Goal: Navigation & Orientation: Find specific page/section

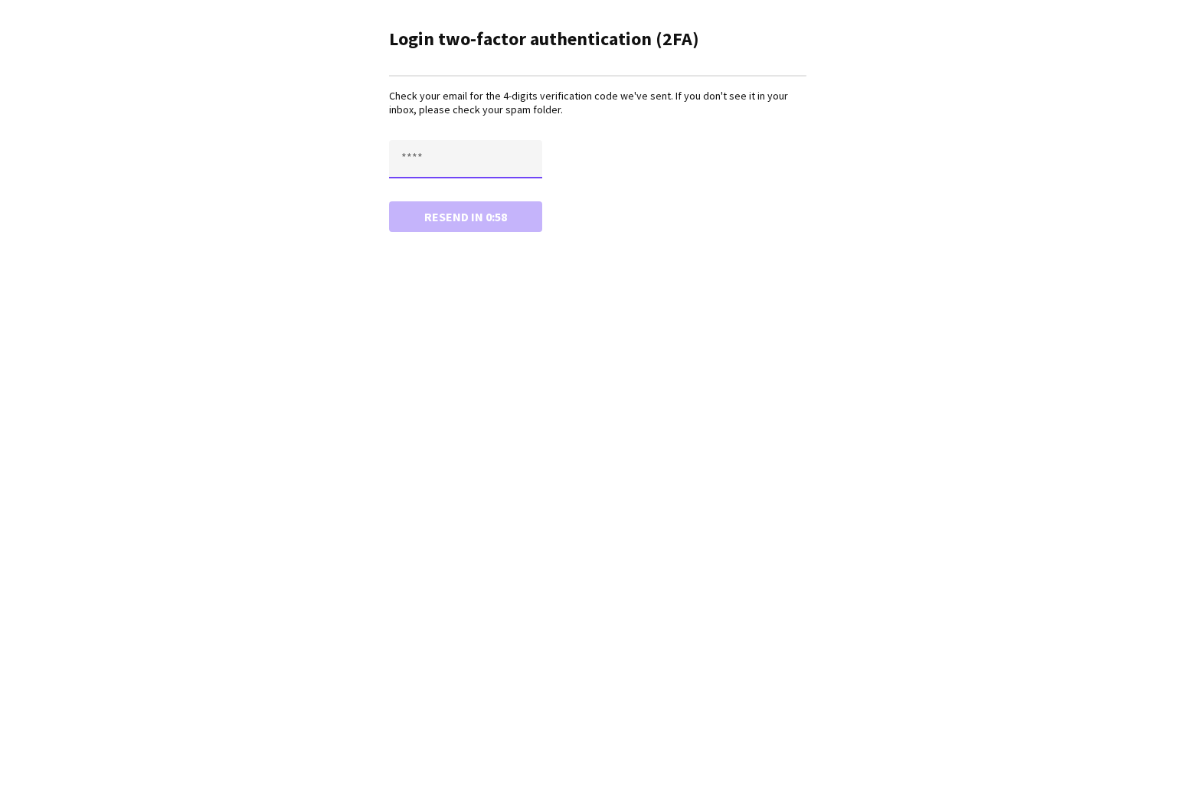
click at [403, 157] on input "text" at bounding box center [465, 159] width 153 height 38
type input "****"
click at [389, 201] on button "Confirm" at bounding box center [465, 216] width 153 height 31
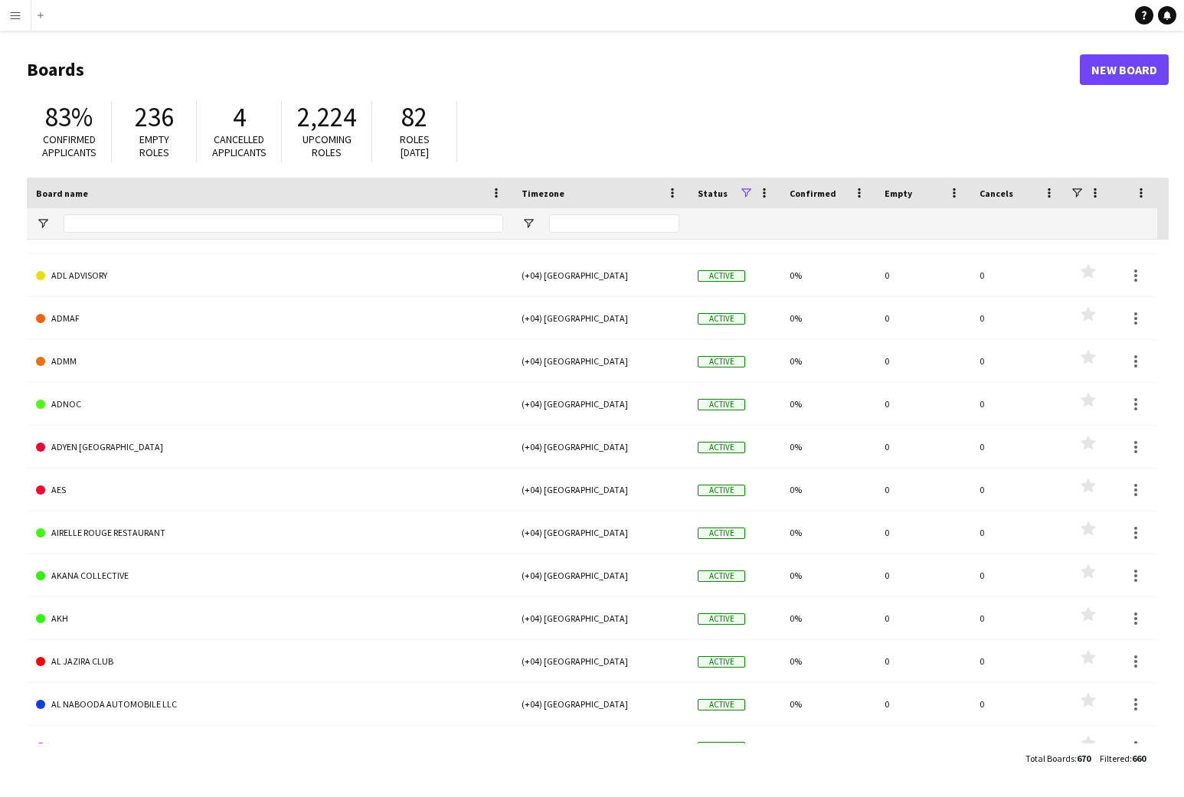
click at [17, 19] on app-icon "Menu" at bounding box center [15, 15] width 12 height 12
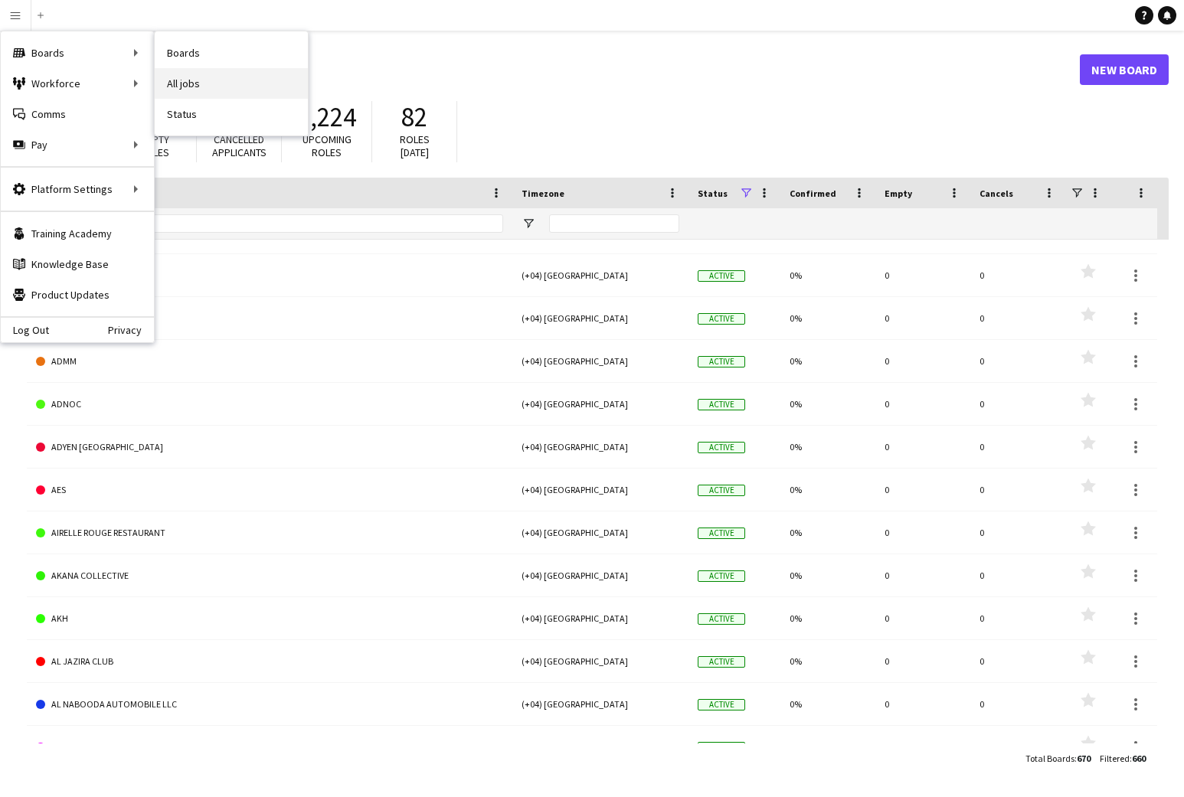
click at [177, 80] on link "All jobs" at bounding box center [231, 83] width 153 height 31
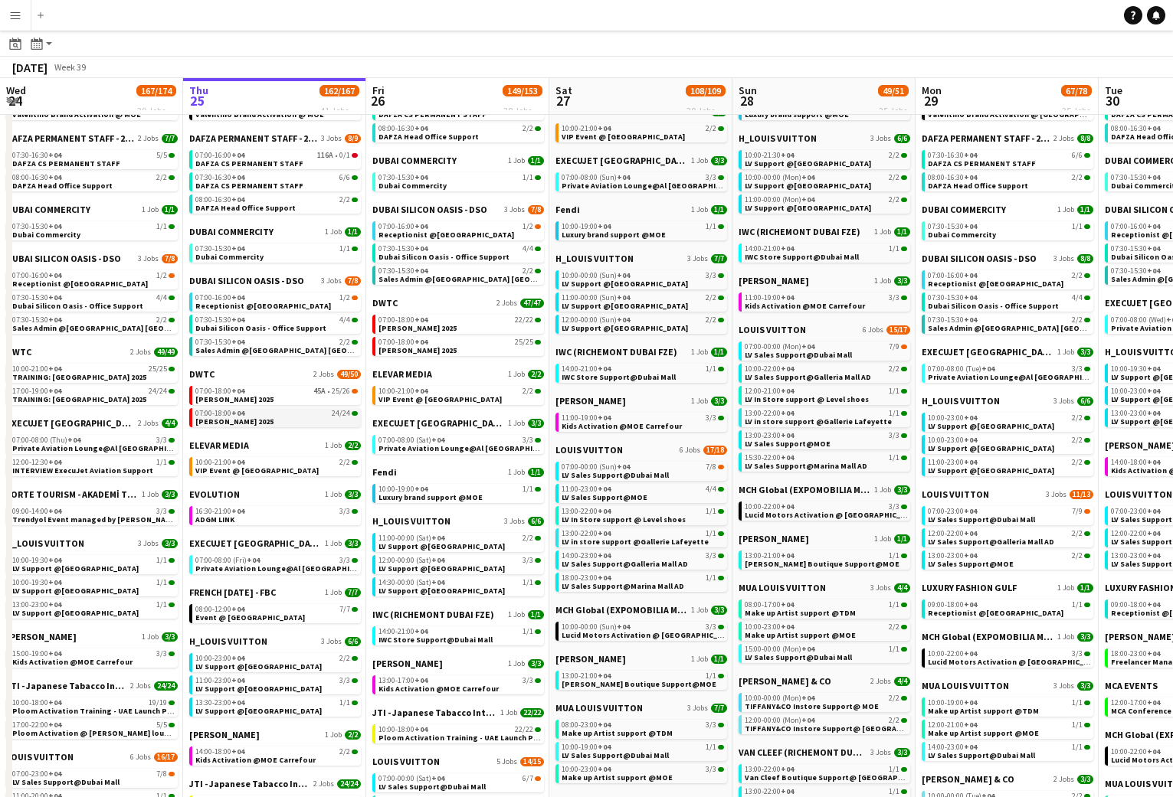
click at [271, 417] on link "07:00-18:00 +04 24/24 Meidam 2025" at bounding box center [276, 417] width 162 height 18
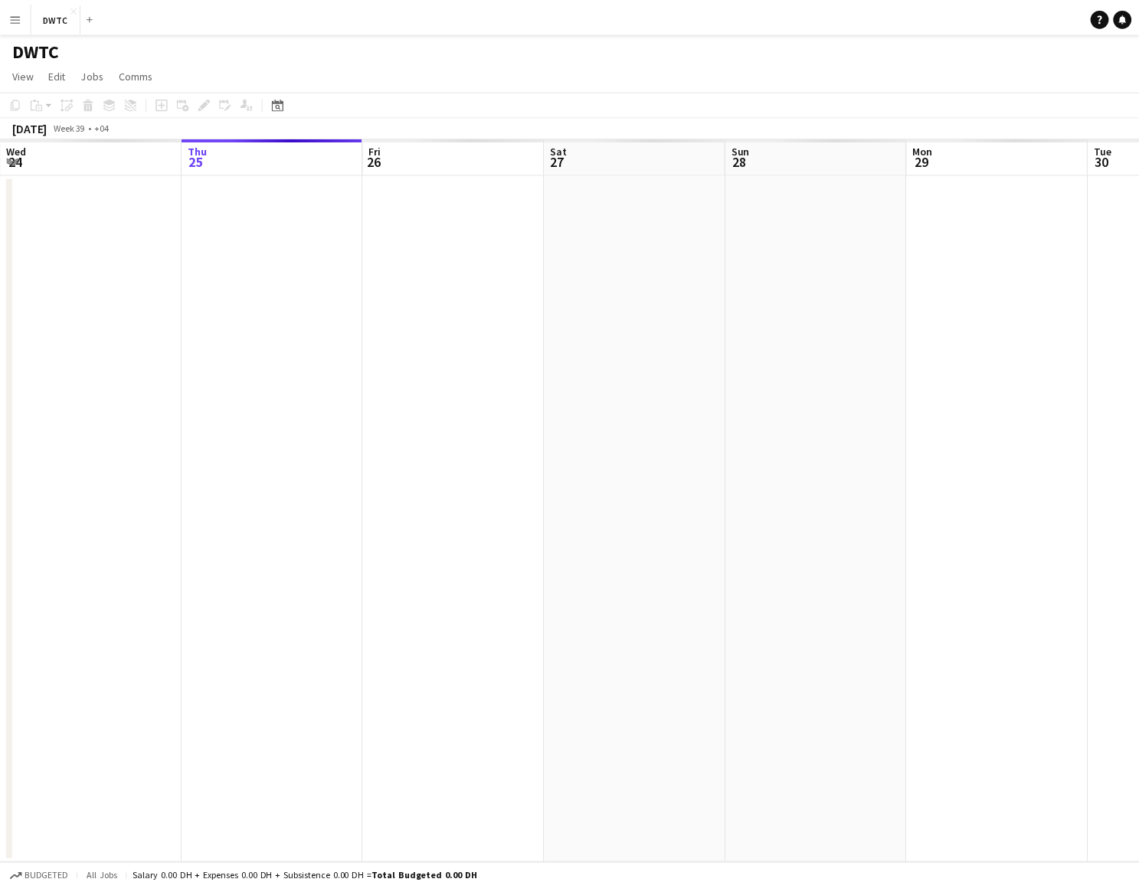
scroll to position [0, 527]
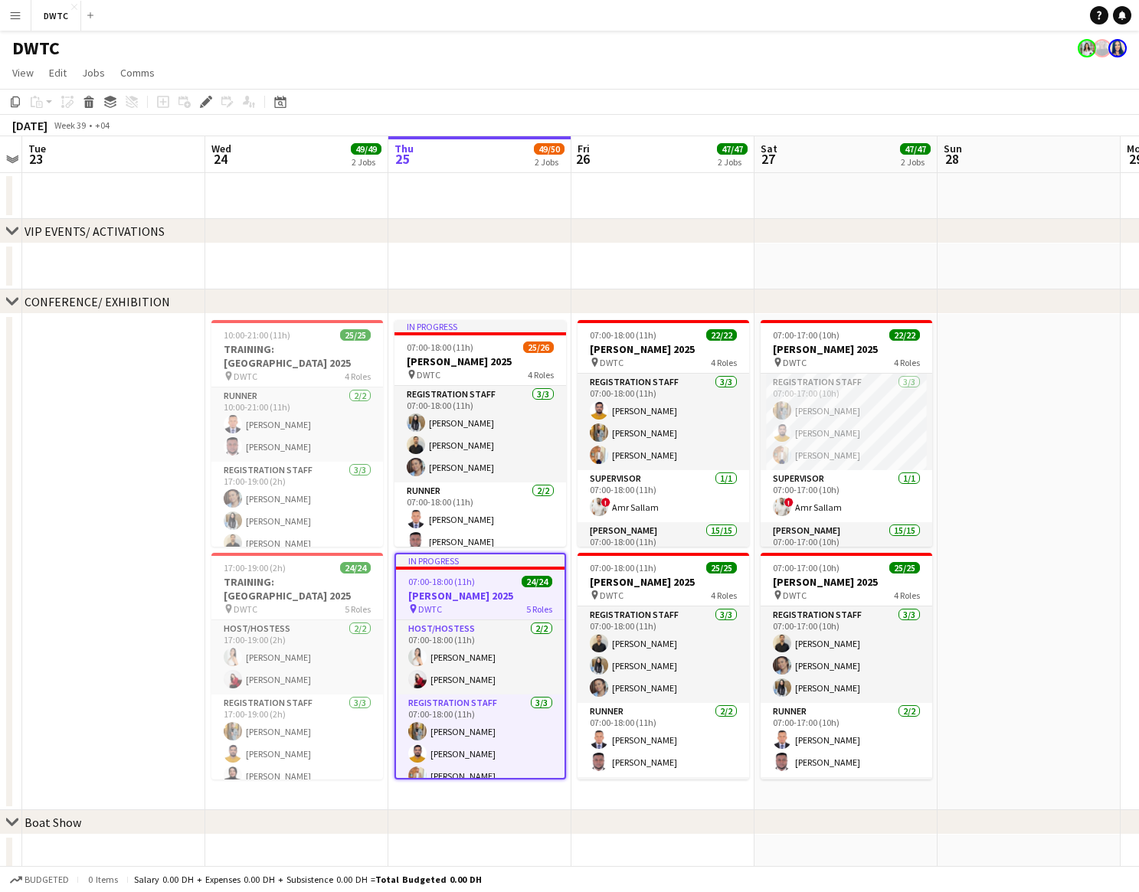
click at [395, 41] on div "DWTC" at bounding box center [569, 45] width 1139 height 29
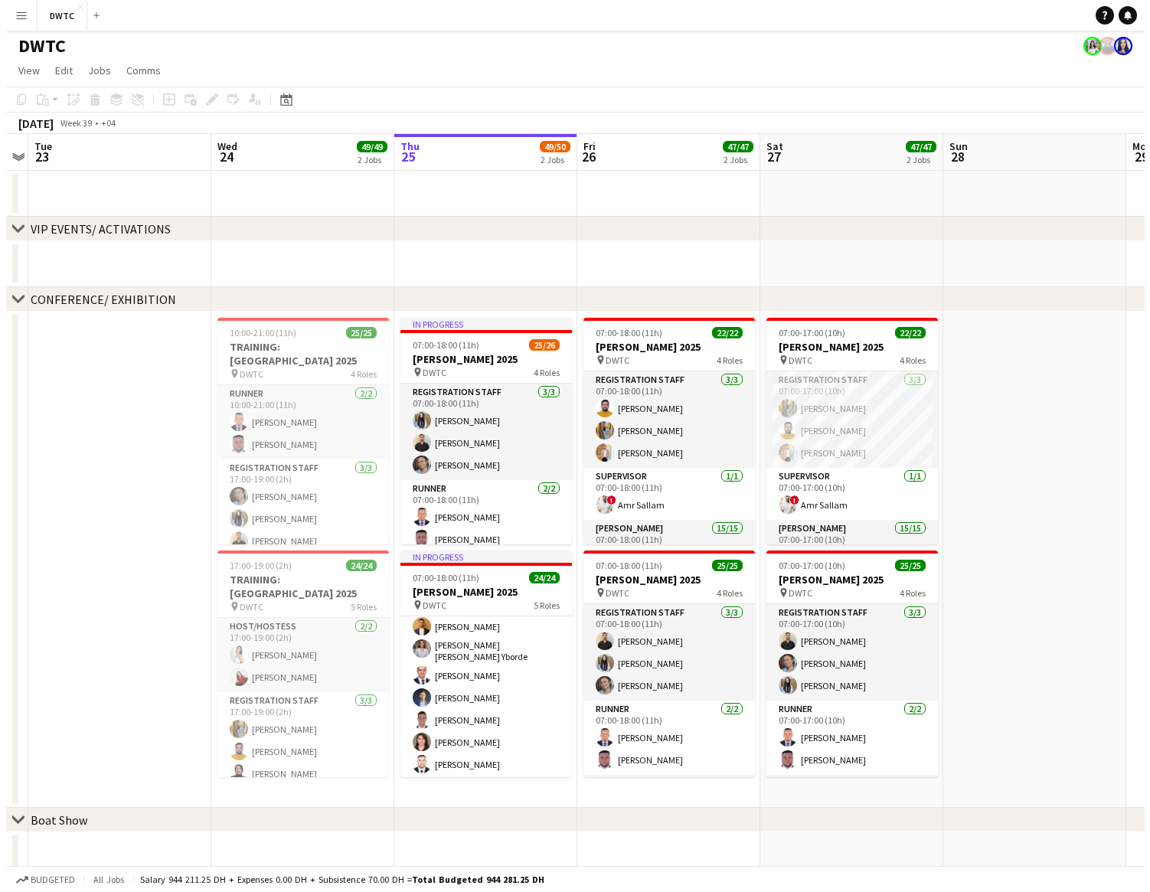
scroll to position [0, 0]
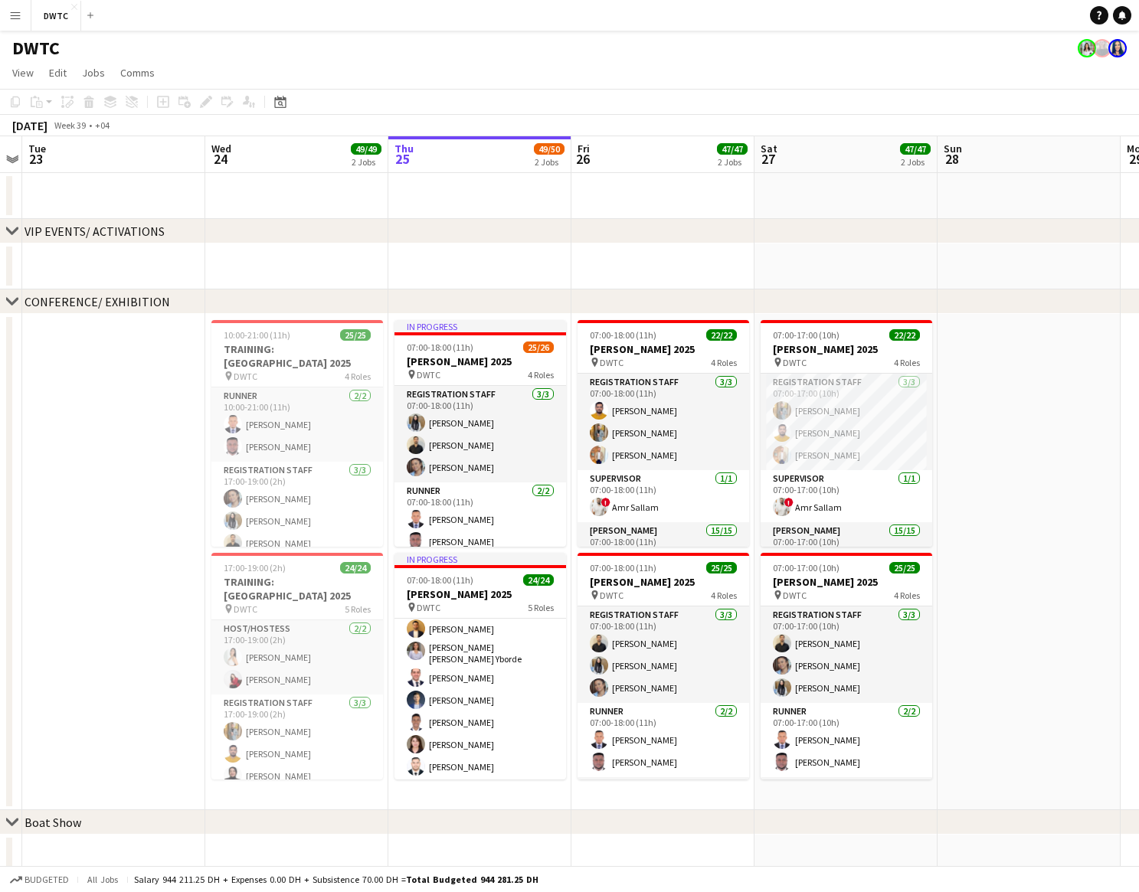
click at [20, 17] on app-icon "Menu" at bounding box center [15, 15] width 12 height 12
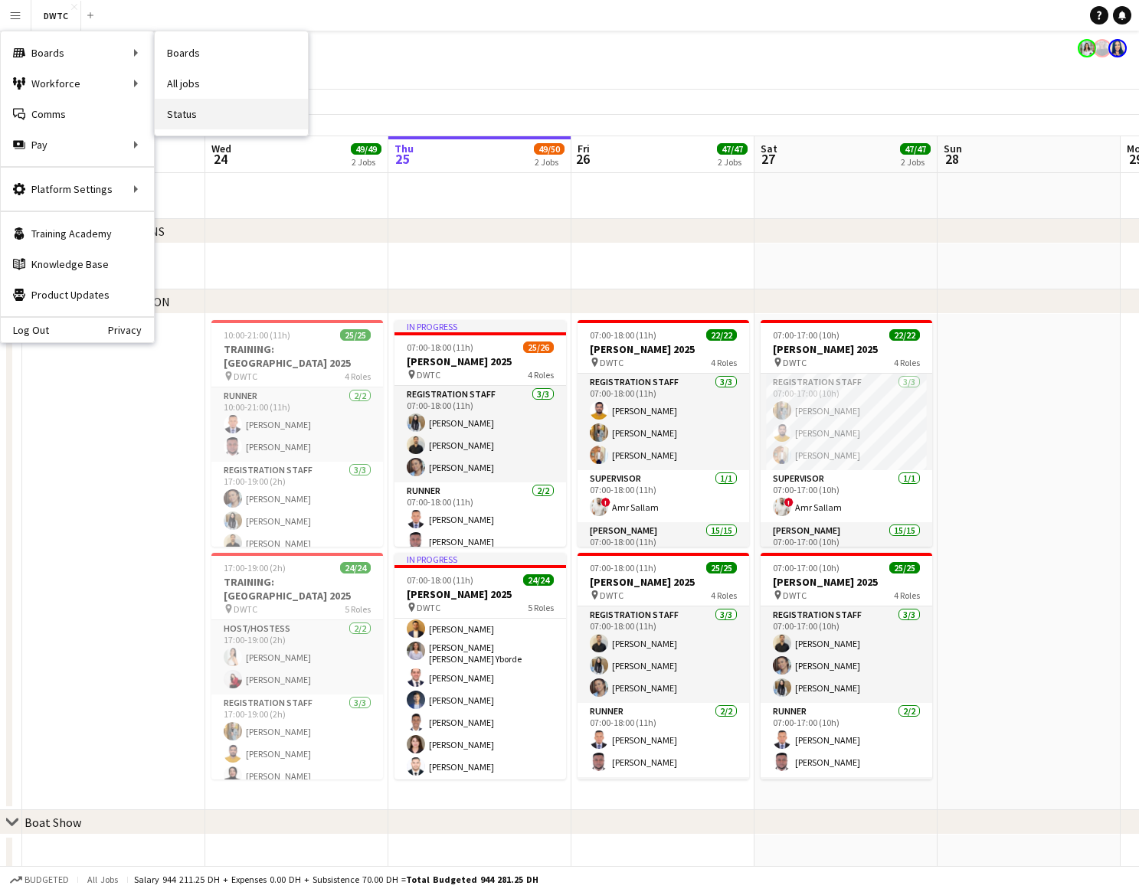
click at [186, 116] on link "Status" at bounding box center [231, 114] width 153 height 31
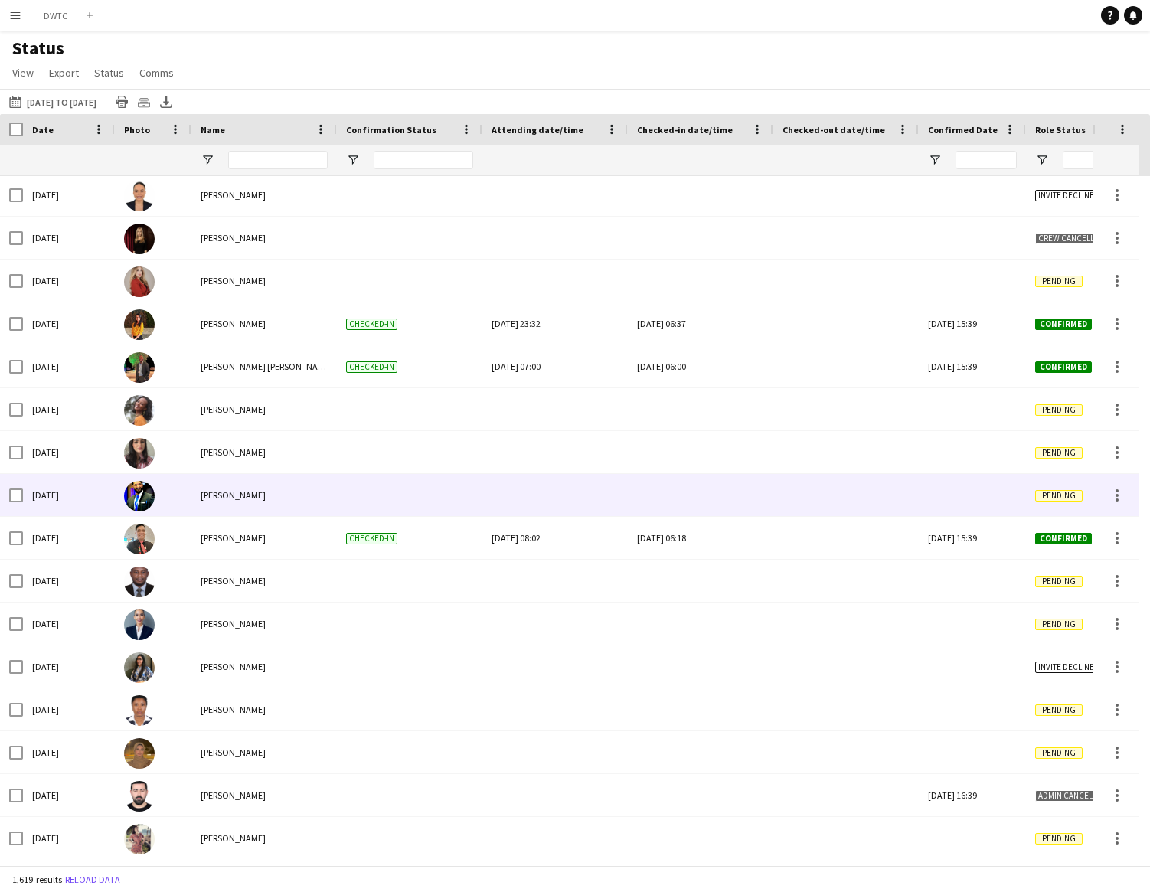
scroll to position [997, 0]
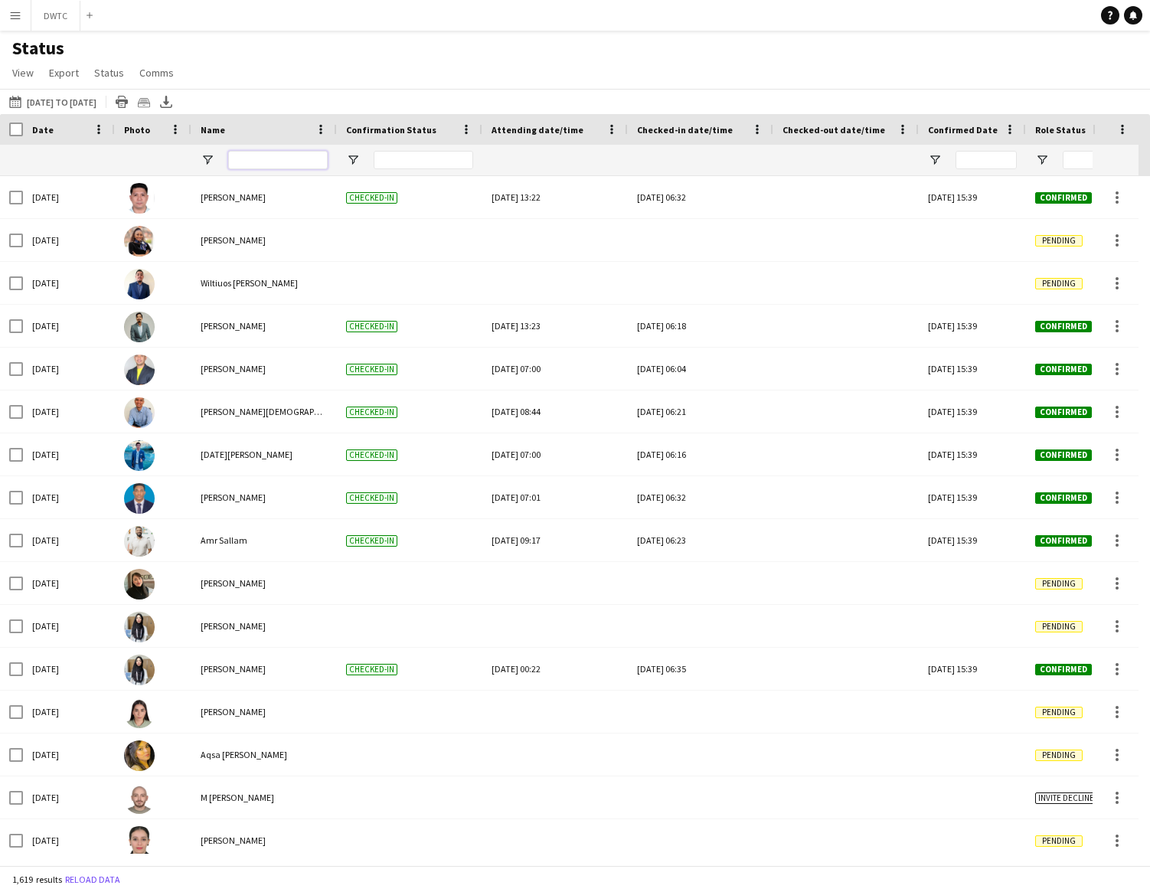
click at [261, 159] on input "Name Filter Input" at bounding box center [278, 160] width 100 height 18
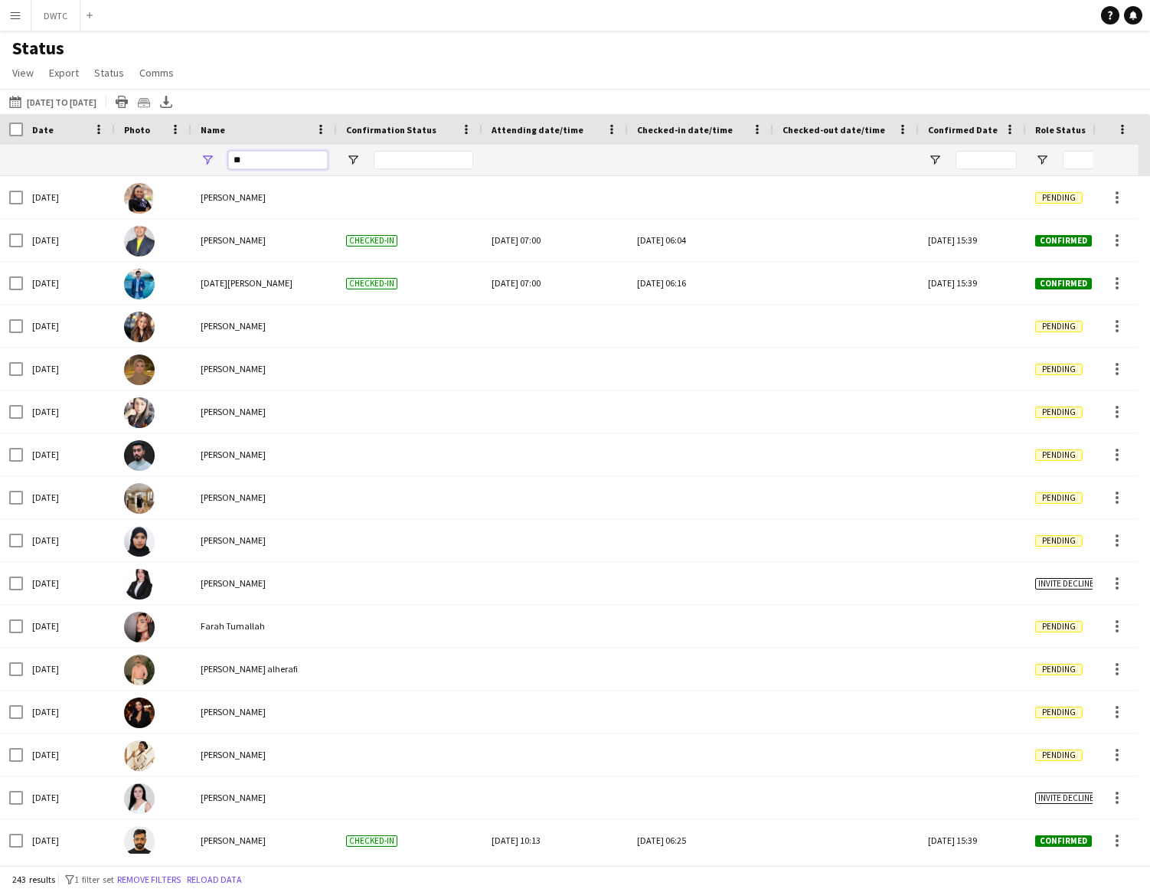
type input "***"
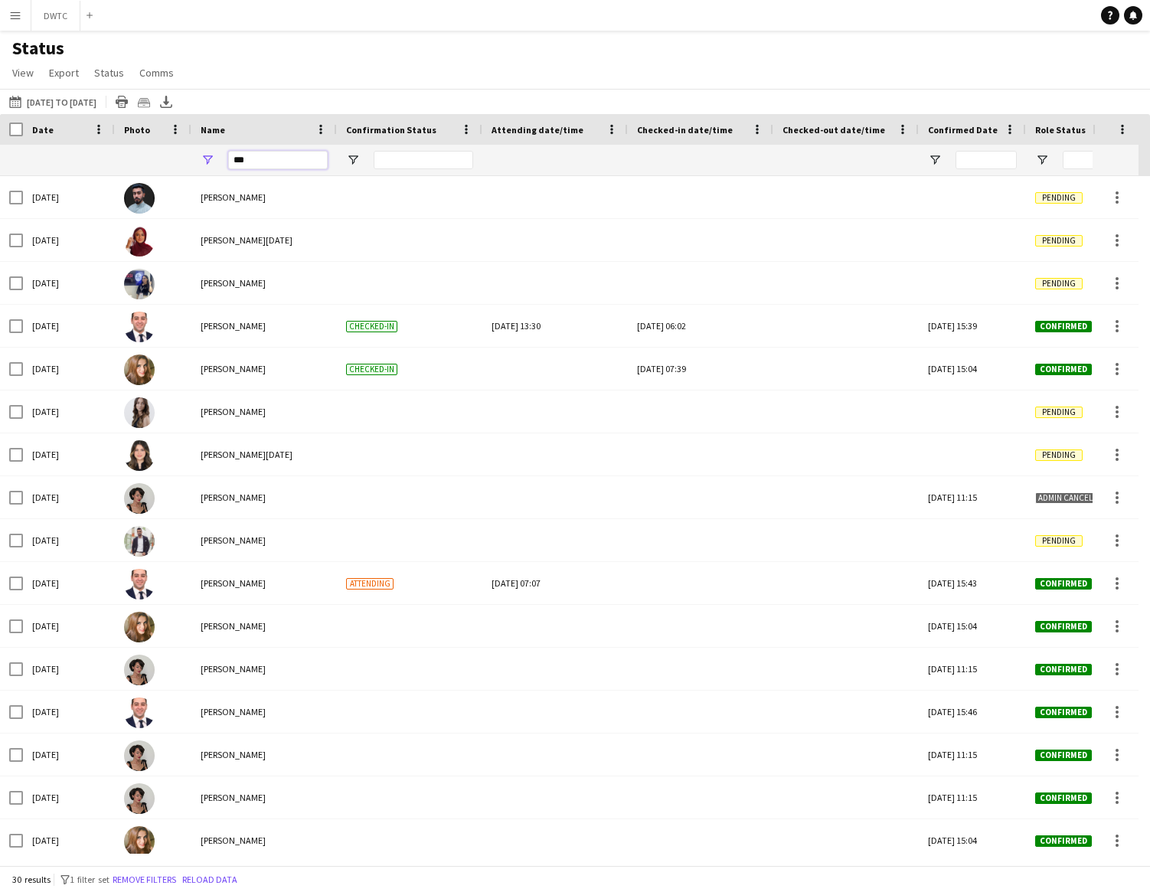
drag, startPoint x: 253, startPoint y: 159, endPoint x: 228, endPoint y: 160, distance: 24.5
click at [228, 160] on input "***" at bounding box center [278, 160] width 100 height 18
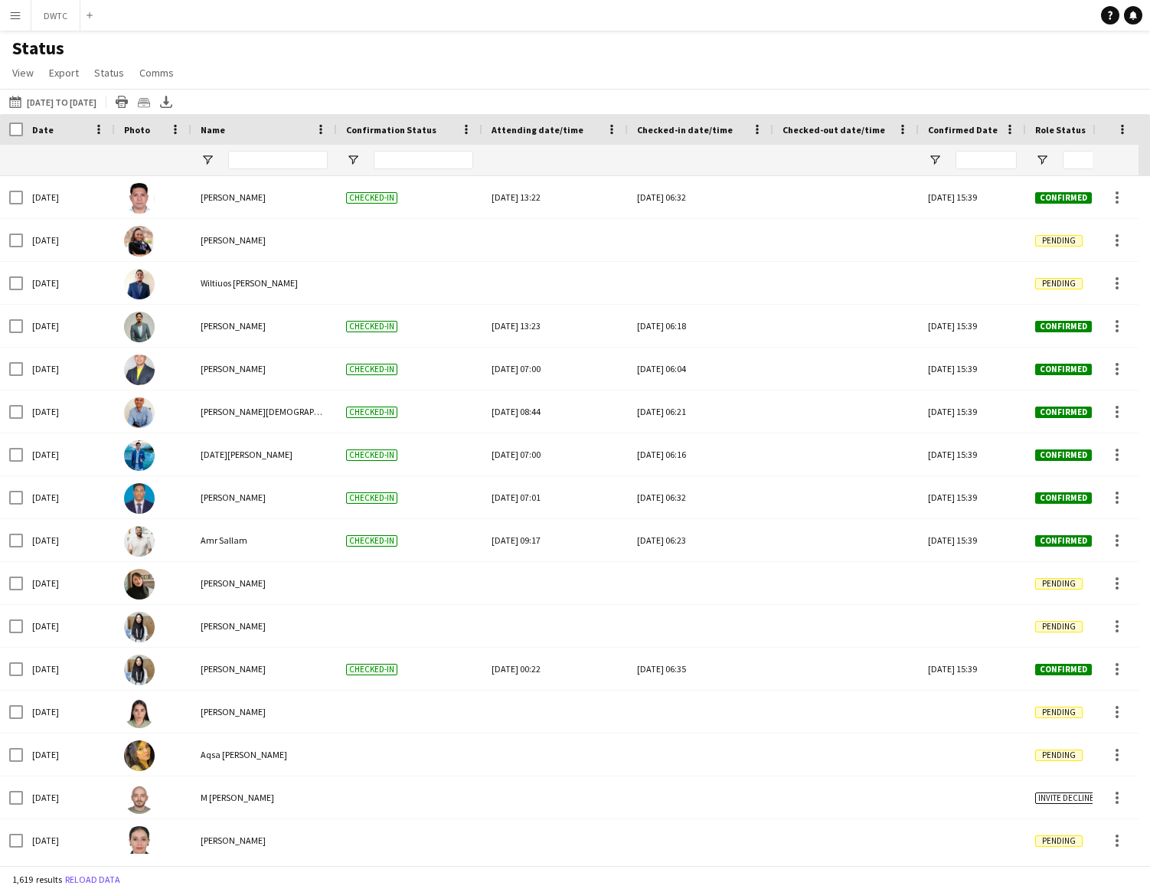
click at [18, 20] on app-icon "Menu" at bounding box center [15, 15] width 12 height 12
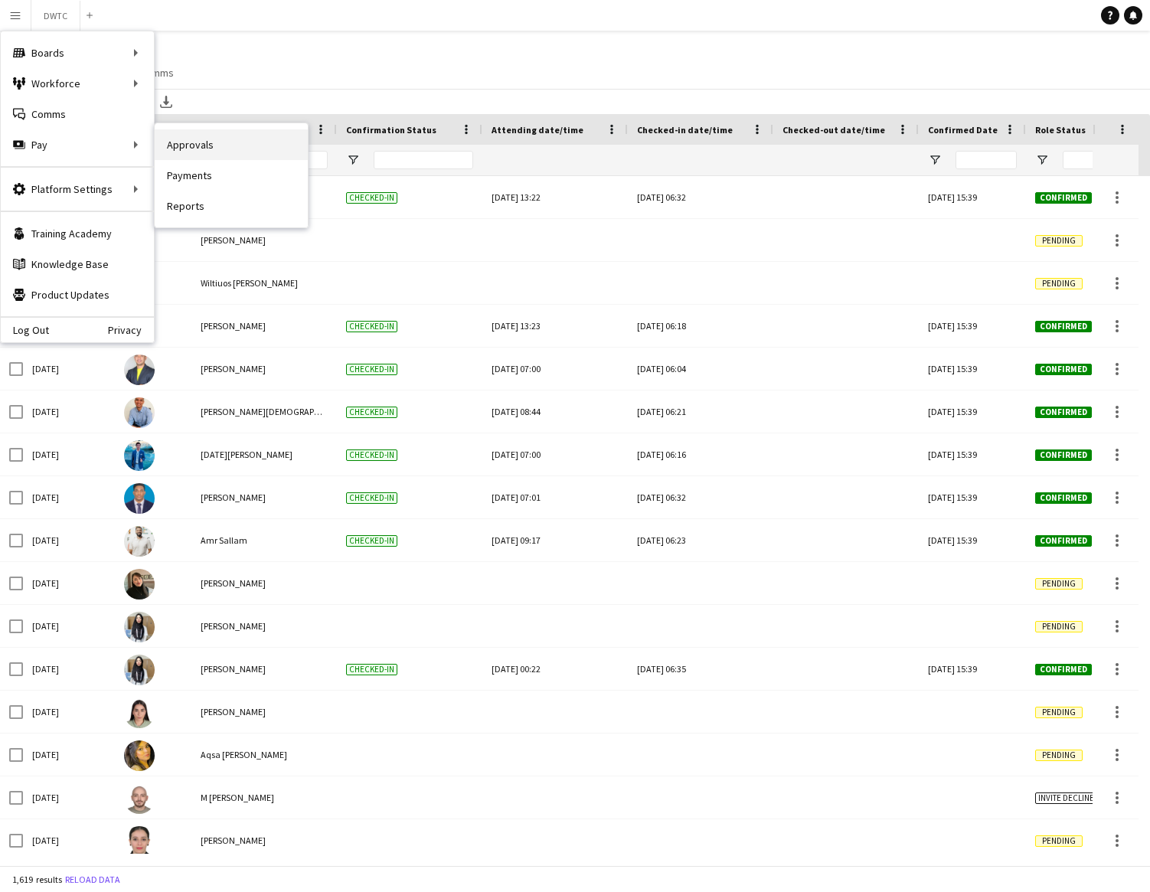
click at [183, 145] on link "Approvals" at bounding box center [231, 144] width 153 height 31
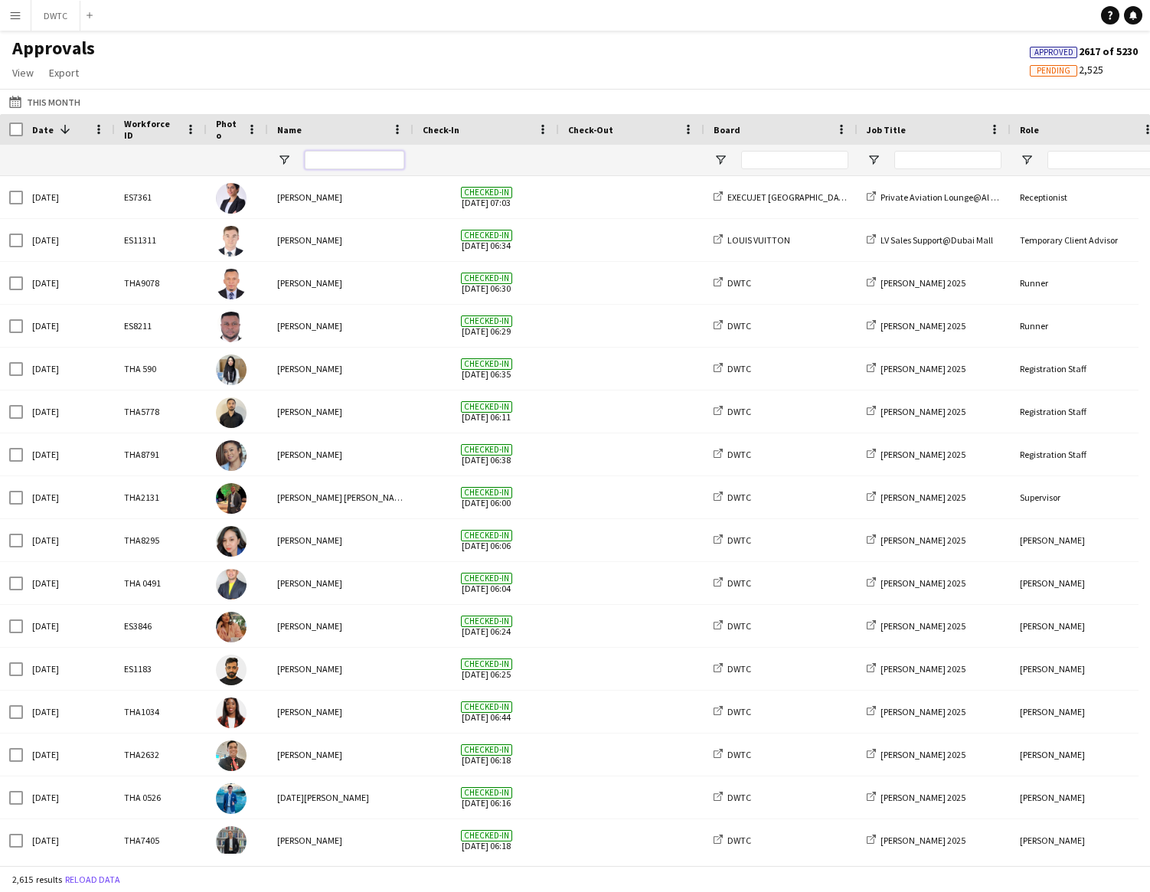
click at [319, 158] on input "Name Filter Input" at bounding box center [355, 160] width 100 height 18
type input "***"
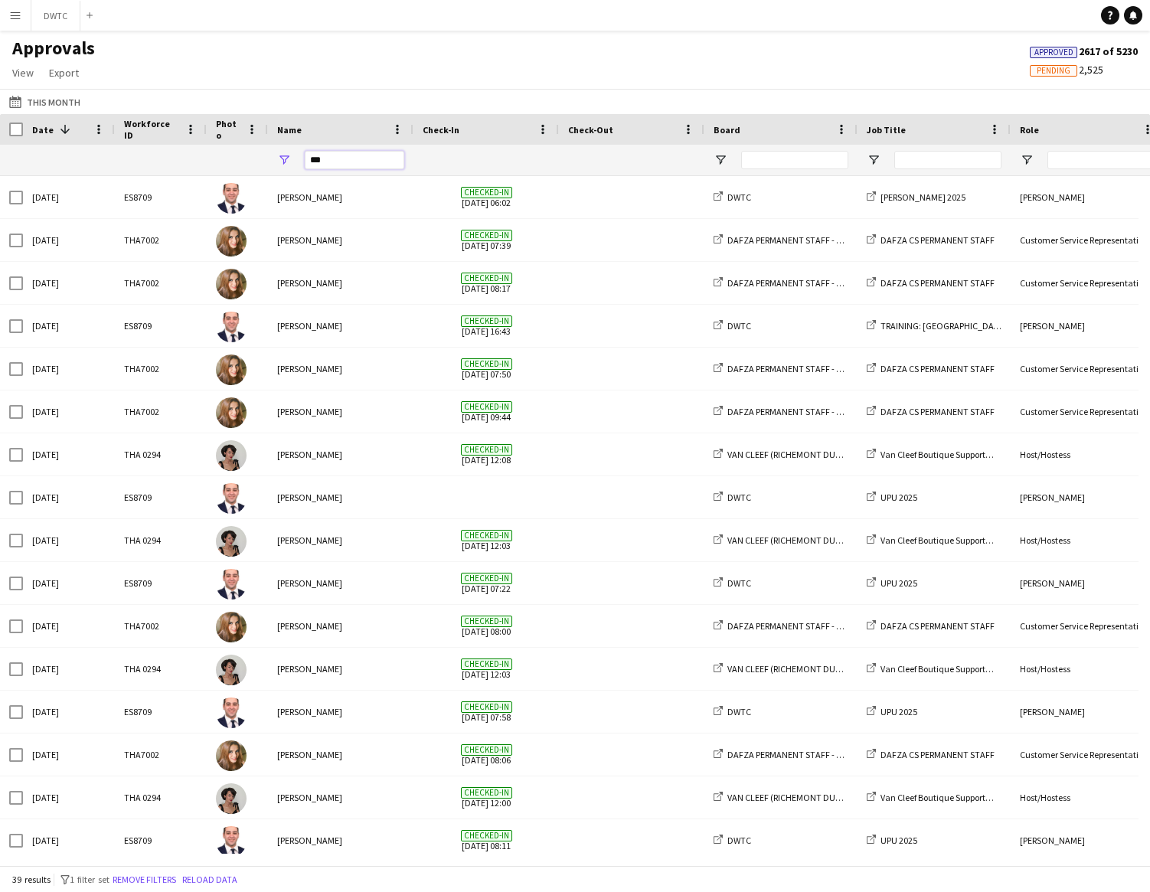
drag, startPoint x: 329, startPoint y: 161, endPoint x: 309, endPoint y: 162, distance: 20.0
click at [309, 162] on input "***" at bounding box center [355, 160] width 100 height 18
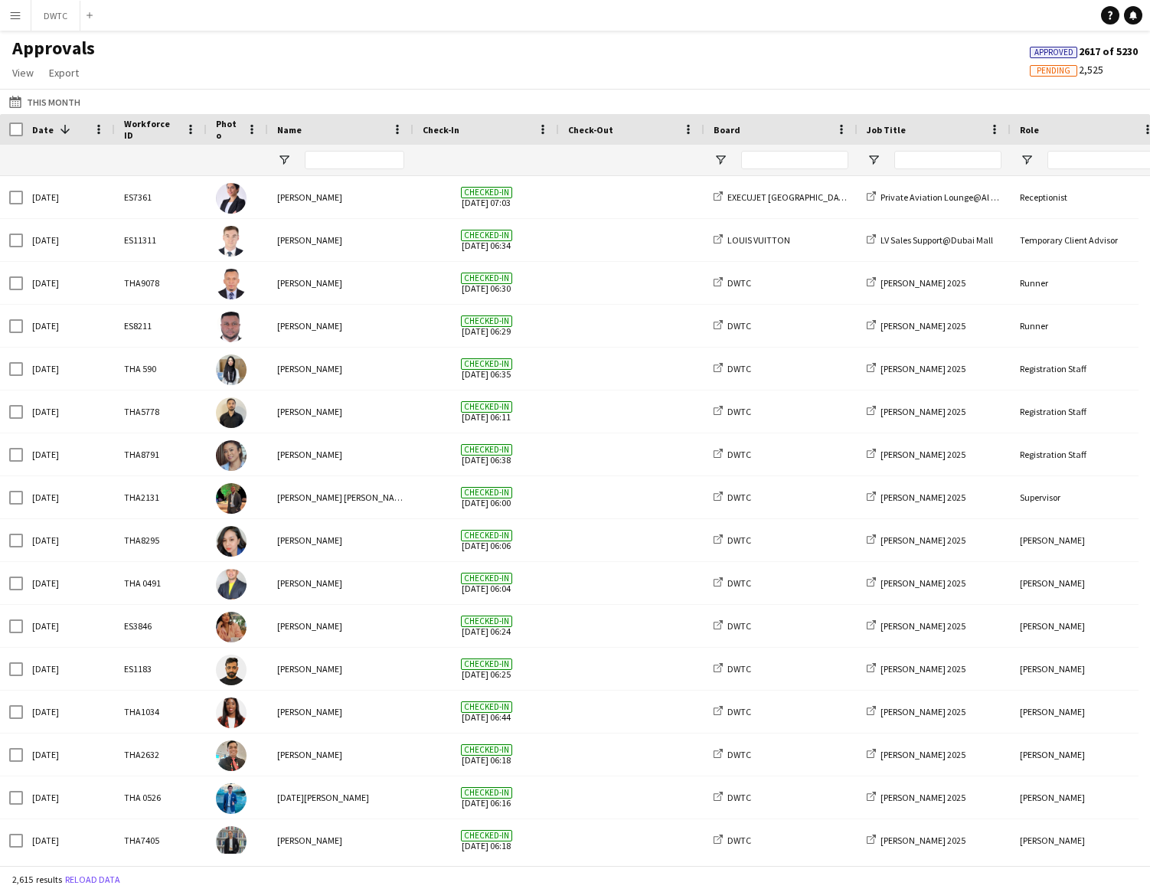
click at [18, 15] on app-icon "Menu" at bounding box center [15, 15] width 12 height 12
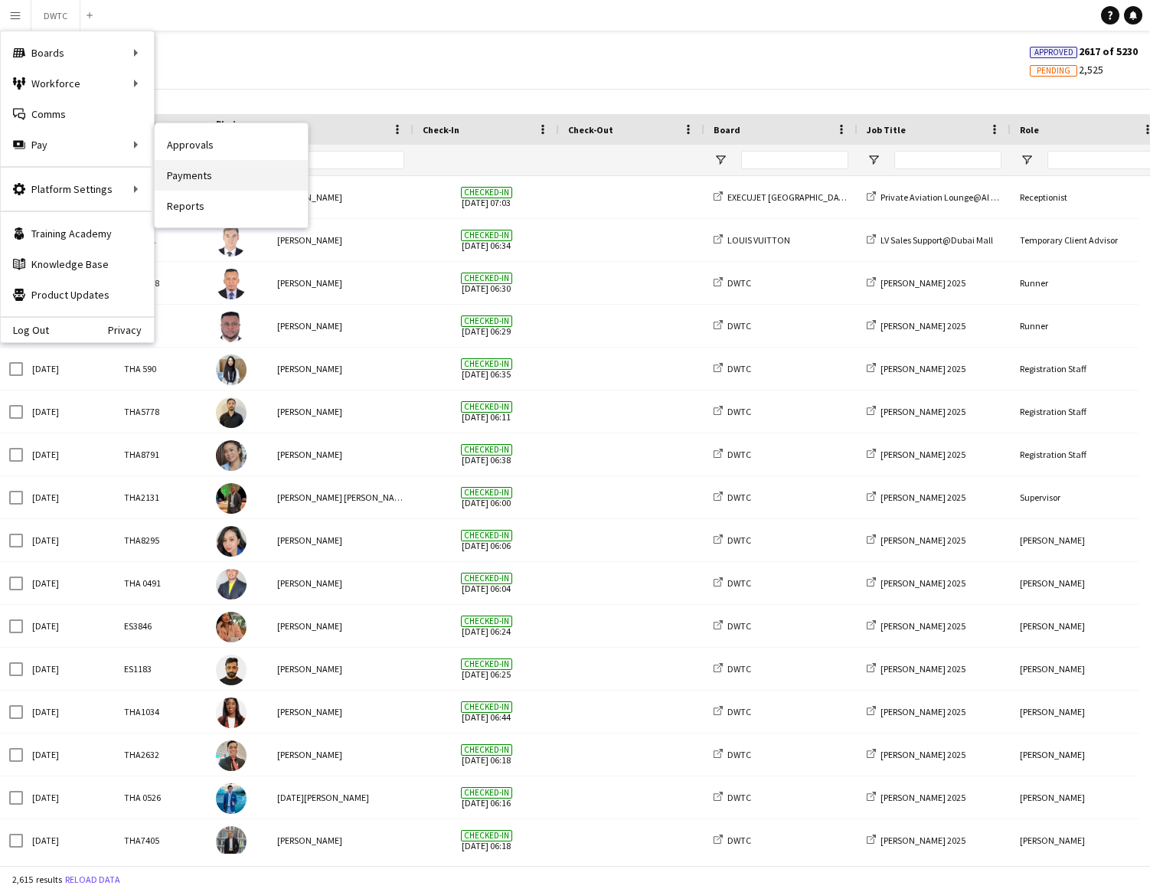
click at [181, 175] on link "Payments" at bounding box center [231, 175] width 153 height 31
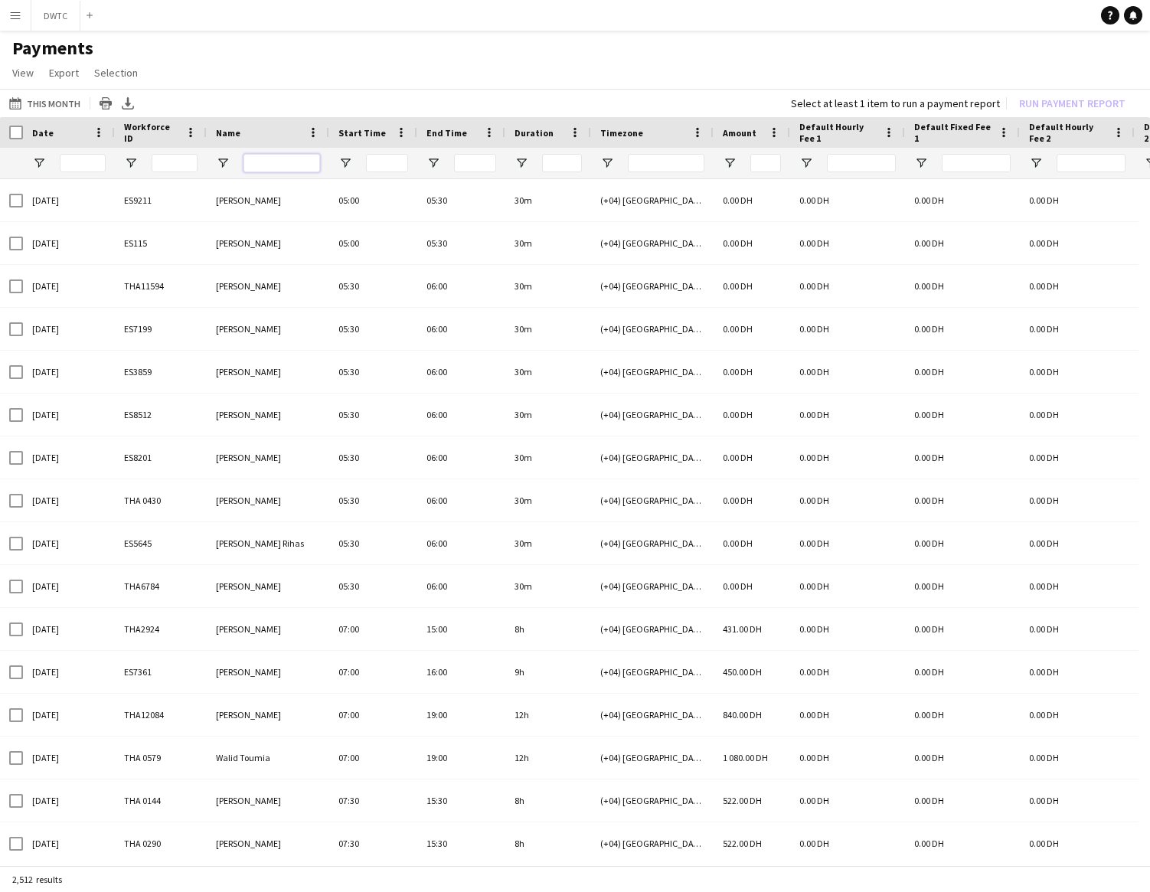
click at [252, 165] on input "Name Filter Input" at bounding box center [282, 163] width 77 height 18
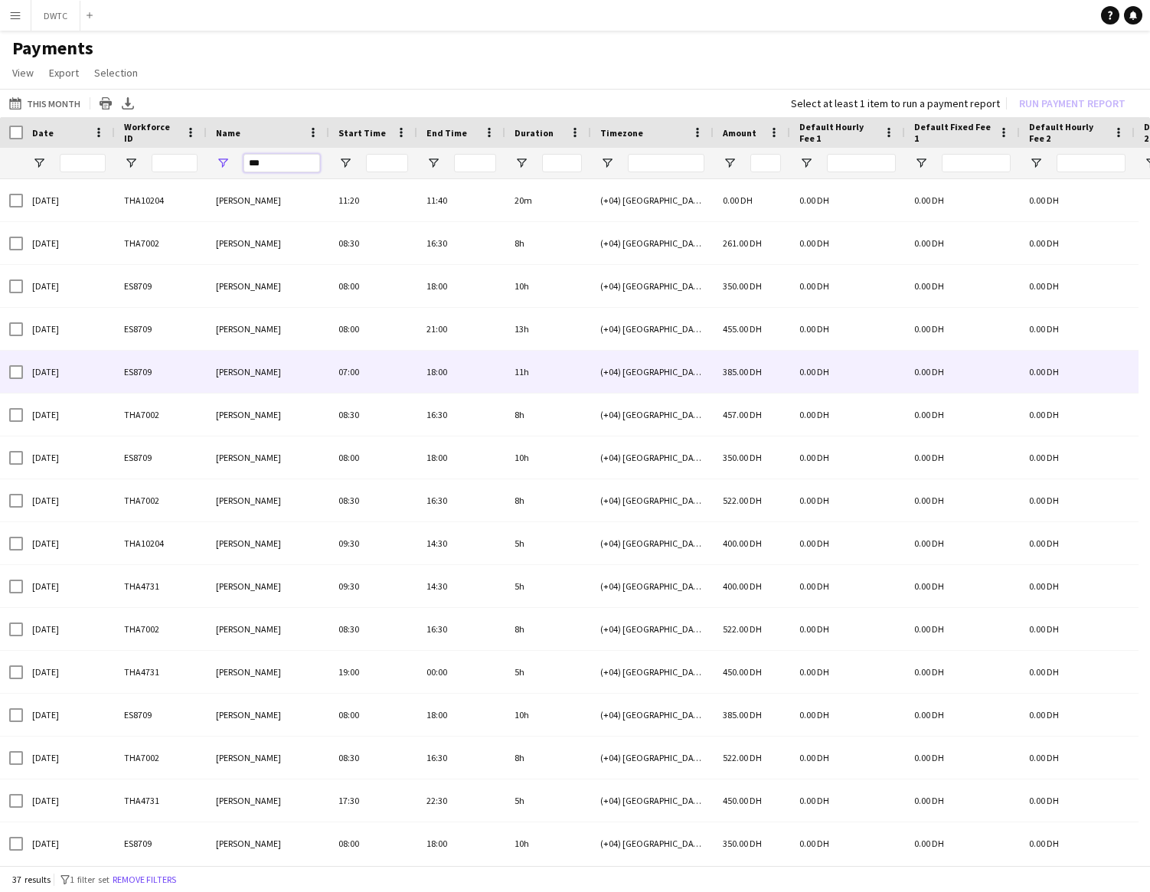
type input "****"
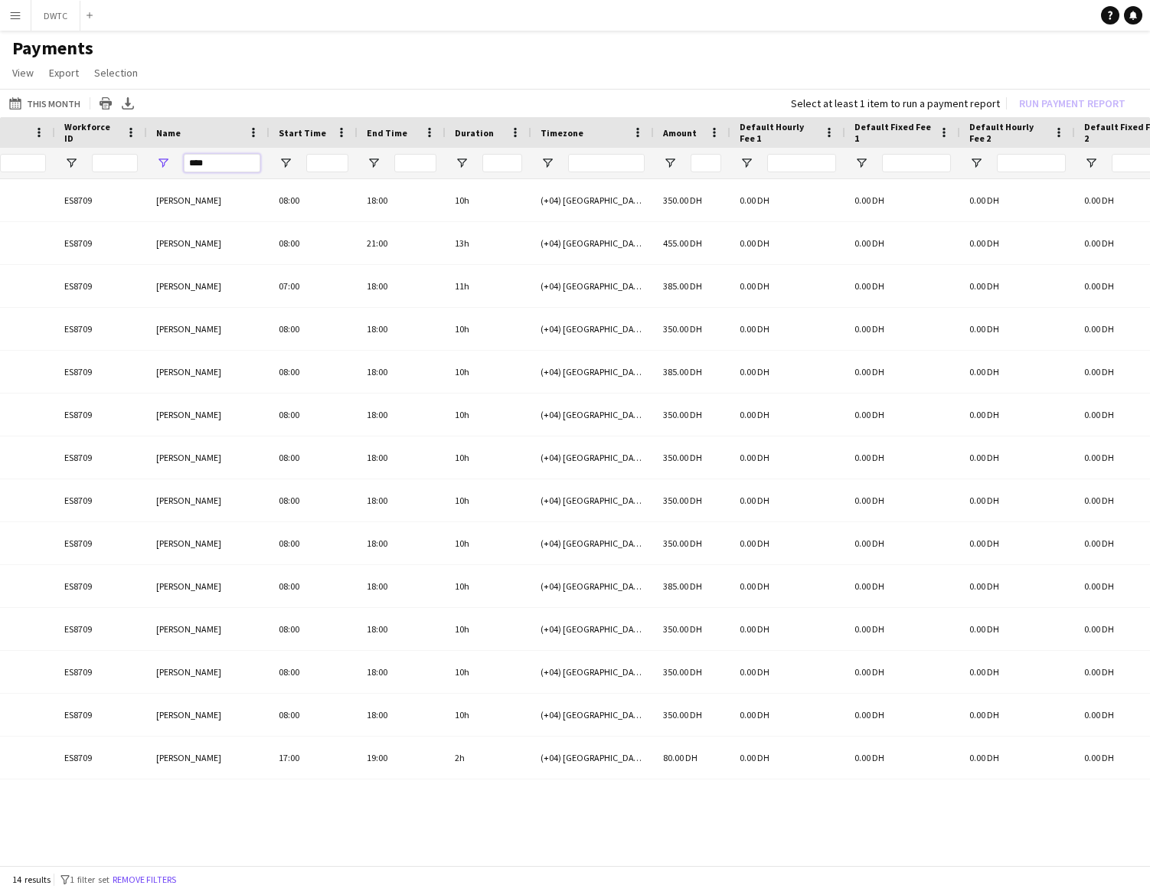
scroll to position [0, 379]
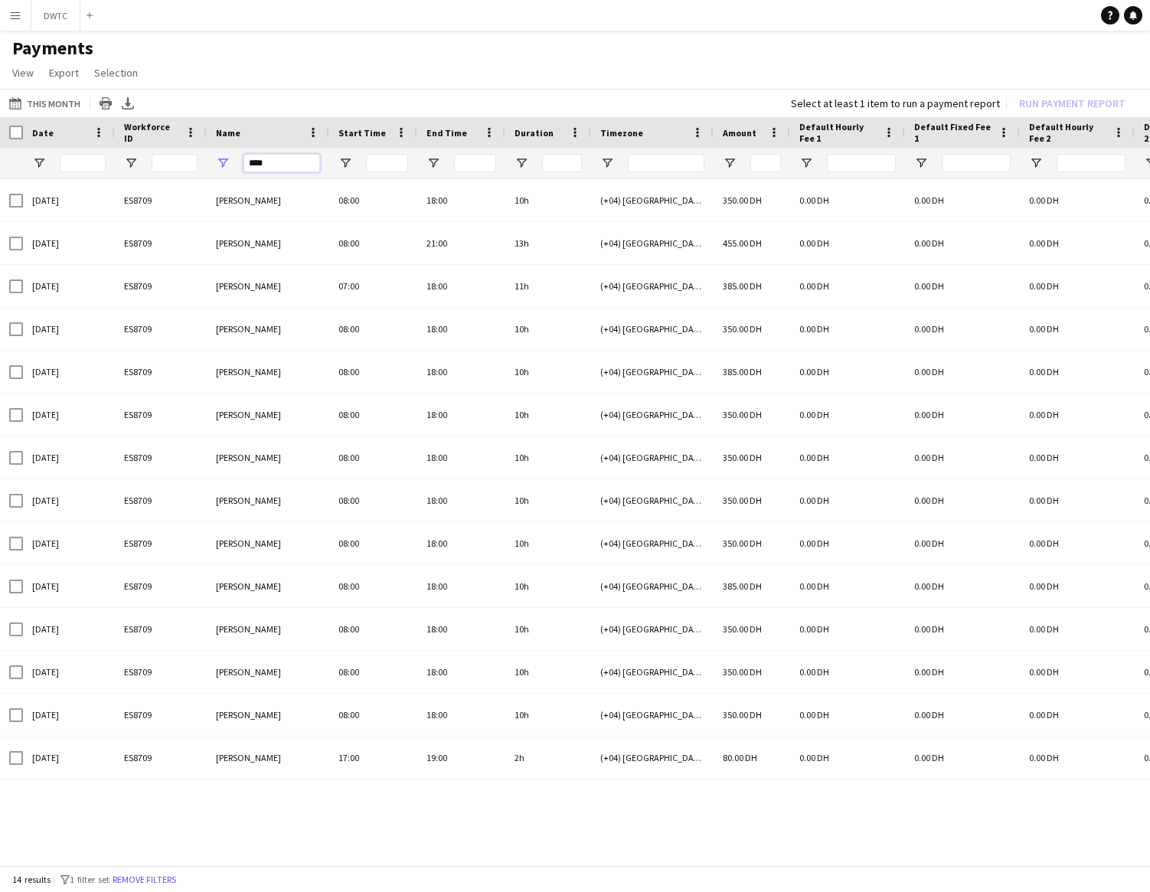
drag, startPoint x: 273, startPoint y: 166, endPoint x: 247, endPoint y: 165, distance: 26.8
click at [247, 165] on input "****" at bounding box center [282, 163] width 77 height 18
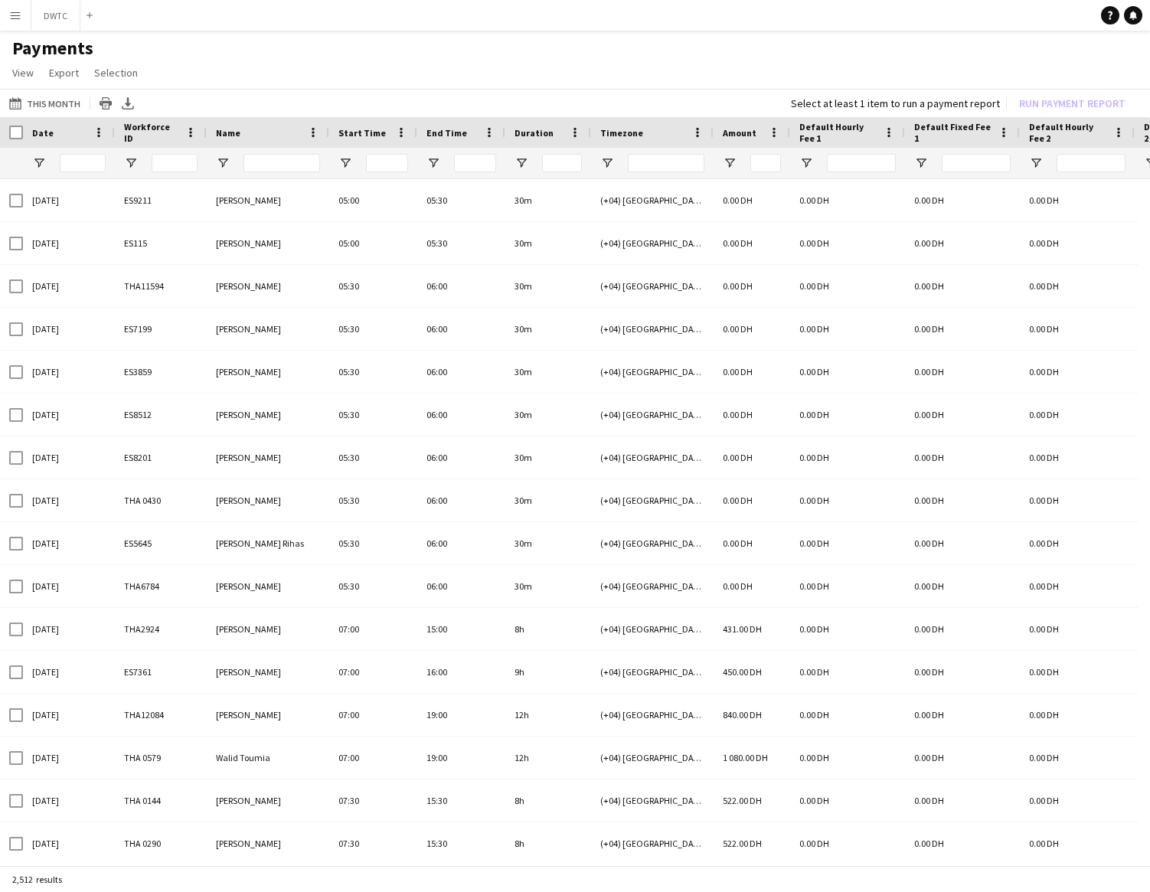
click at [18, 19] on app-icon "Menu" at bounding box center [15, 15] width 12 height 12
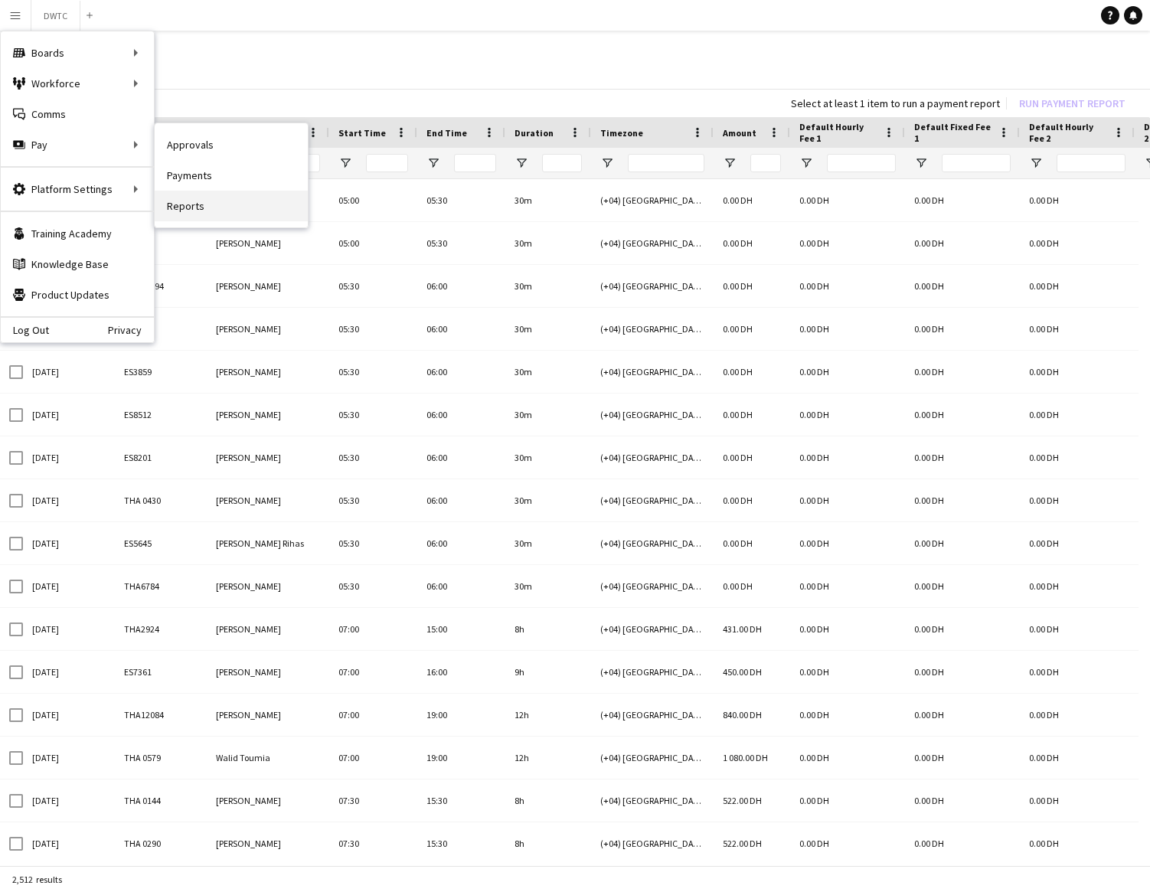
click at [186, 206] on link "Reports" at bounding box center [231, 206] width 153 height 31
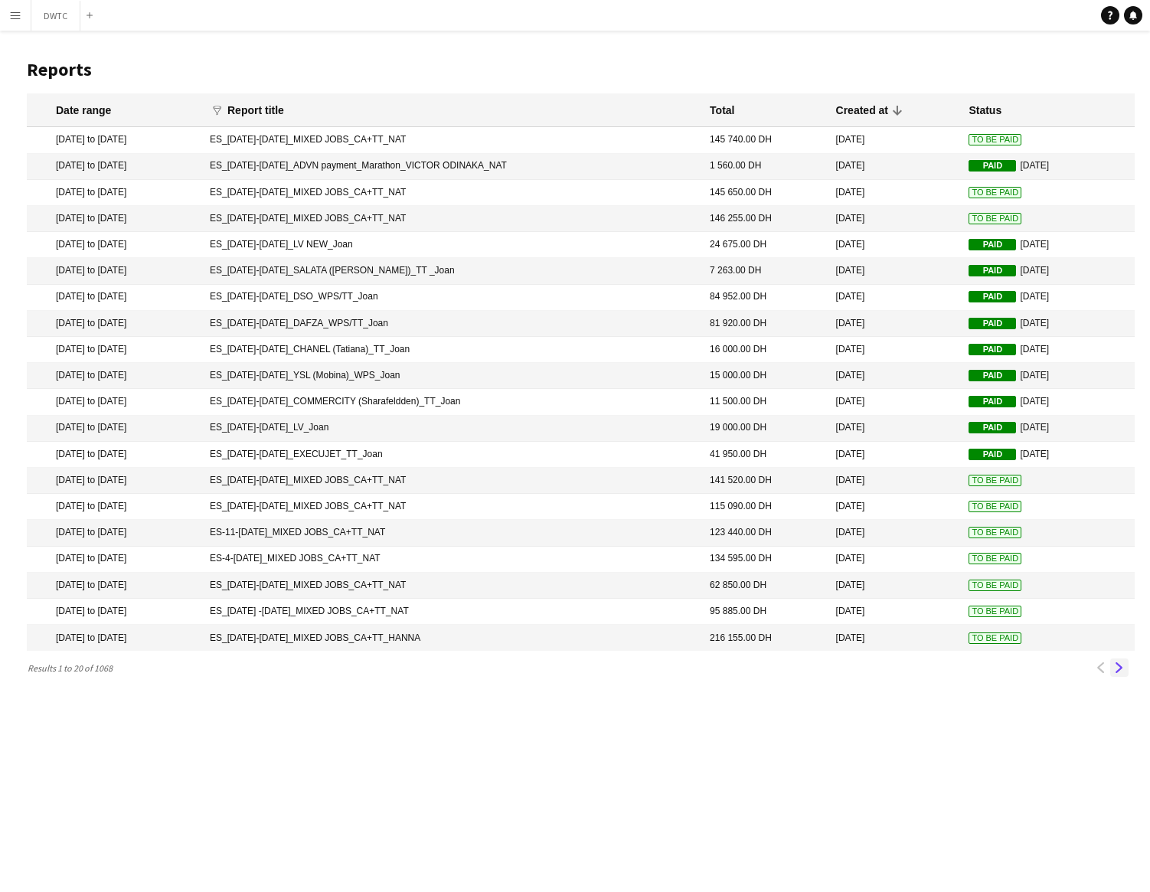
click at [1121, 669] on app-icon "Next" at bounding box center [1119, 668] width 11 height 11
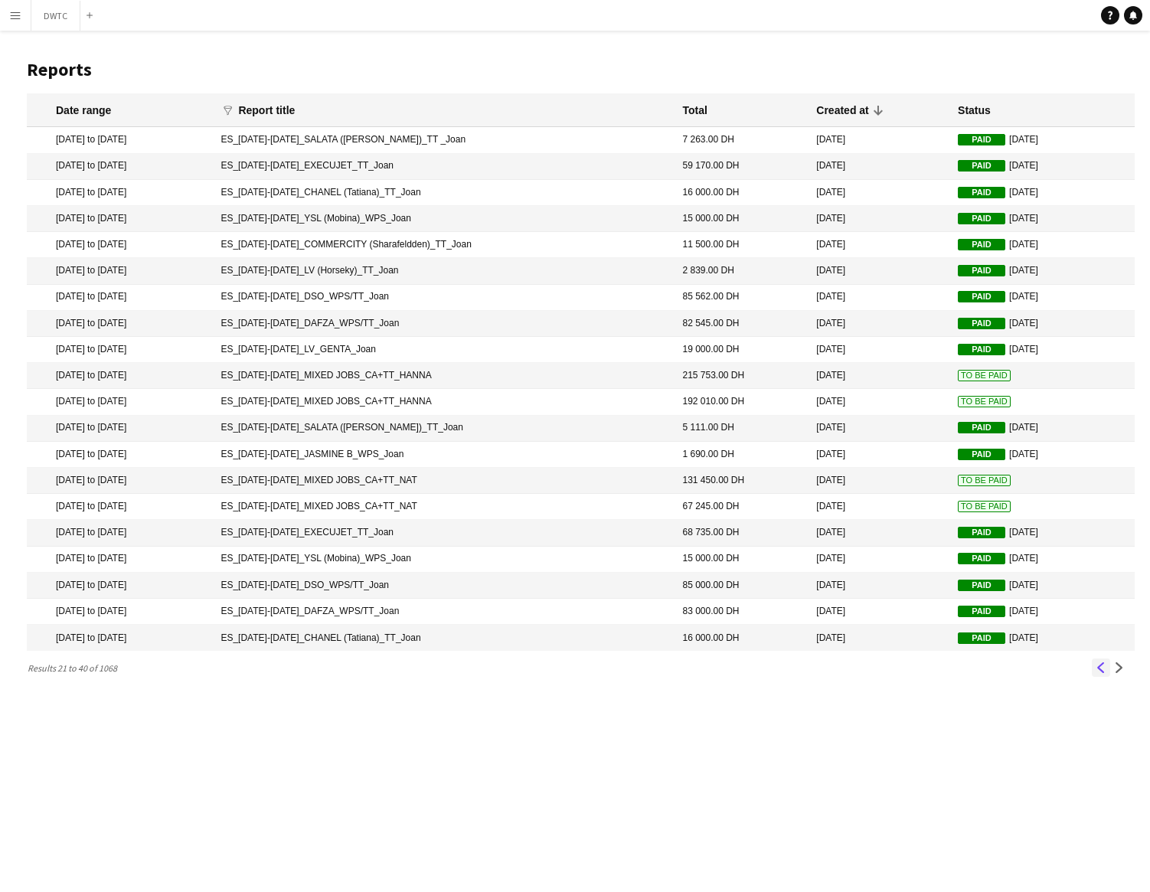
click at [1098, 668] on app-icon "Previous" at bounding box center [1101, 668] width 11 height 11
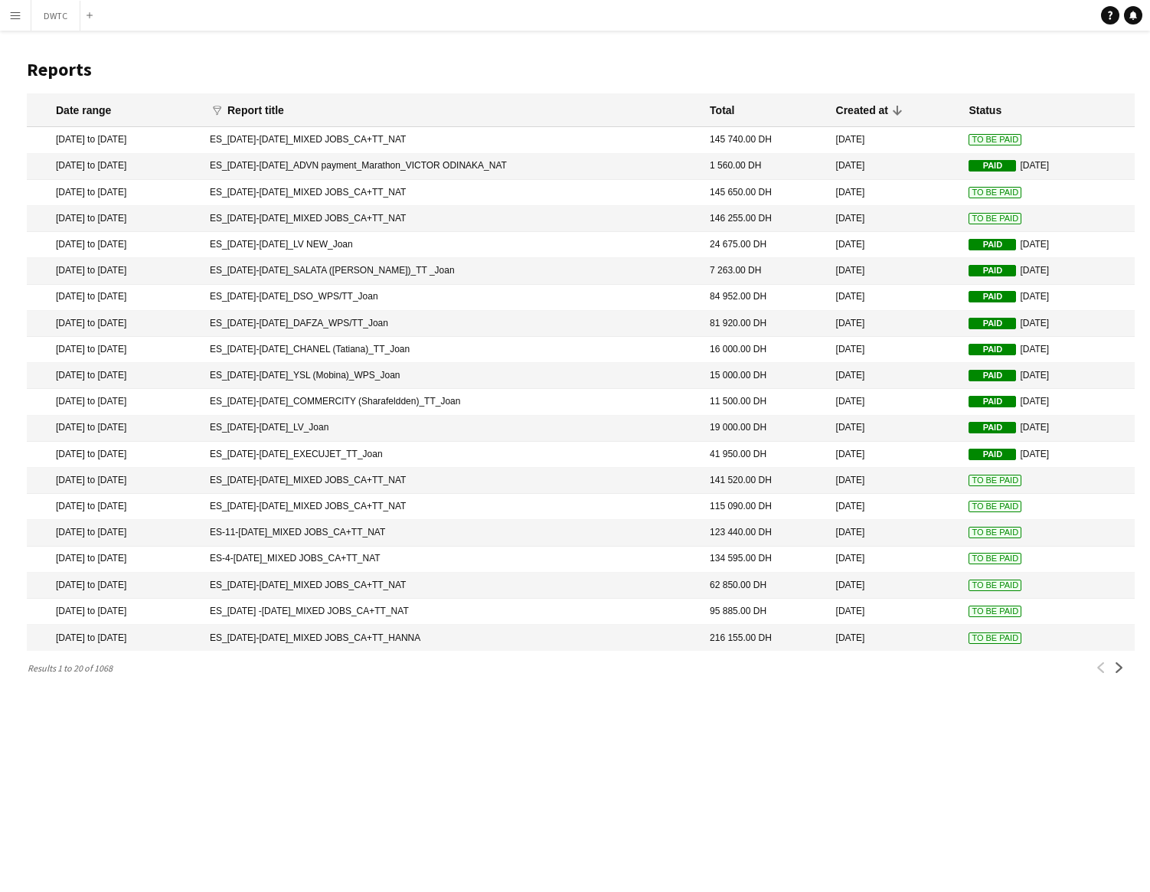
click at [17, 17] on app-icon "Menu" at bounding box center [15, 15] width 12 height 12
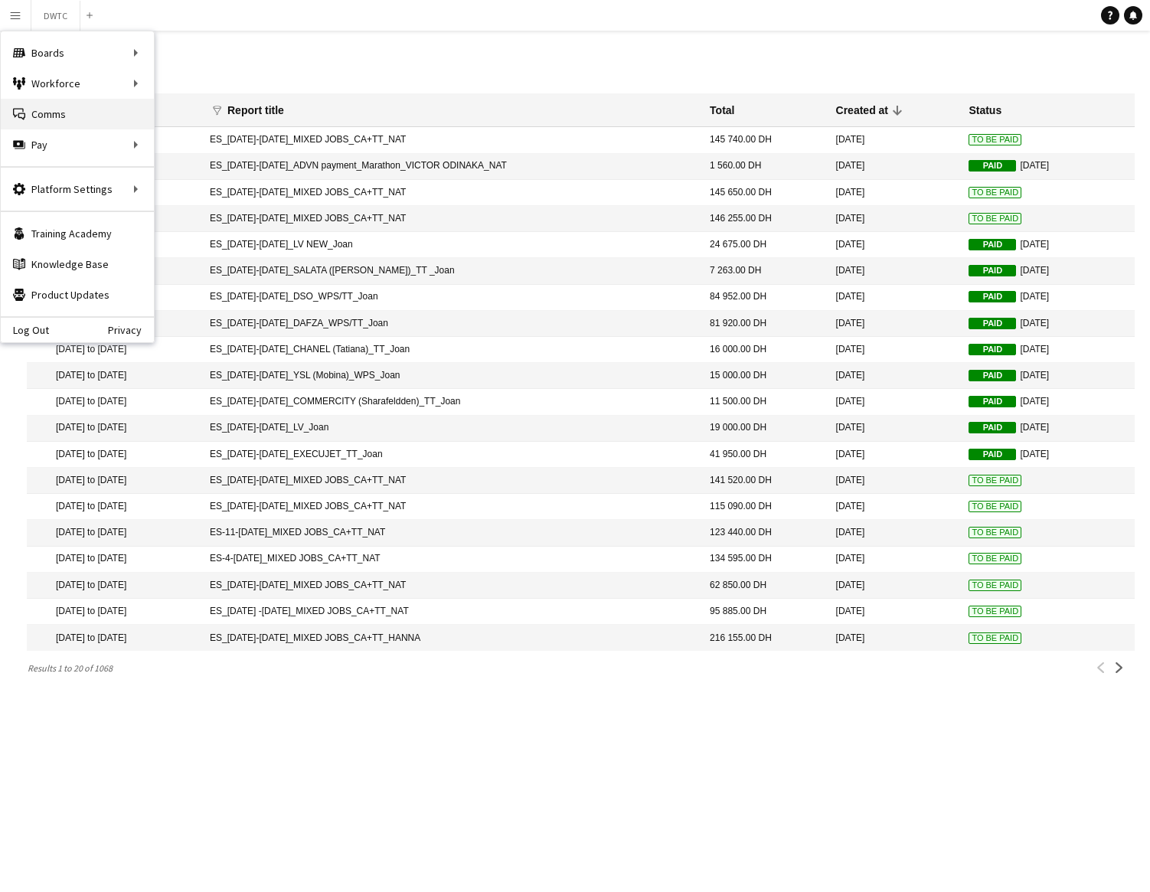
click at [90, 111] on link "Comms Comms" at bounding box center [77, 114] width 153 height 31
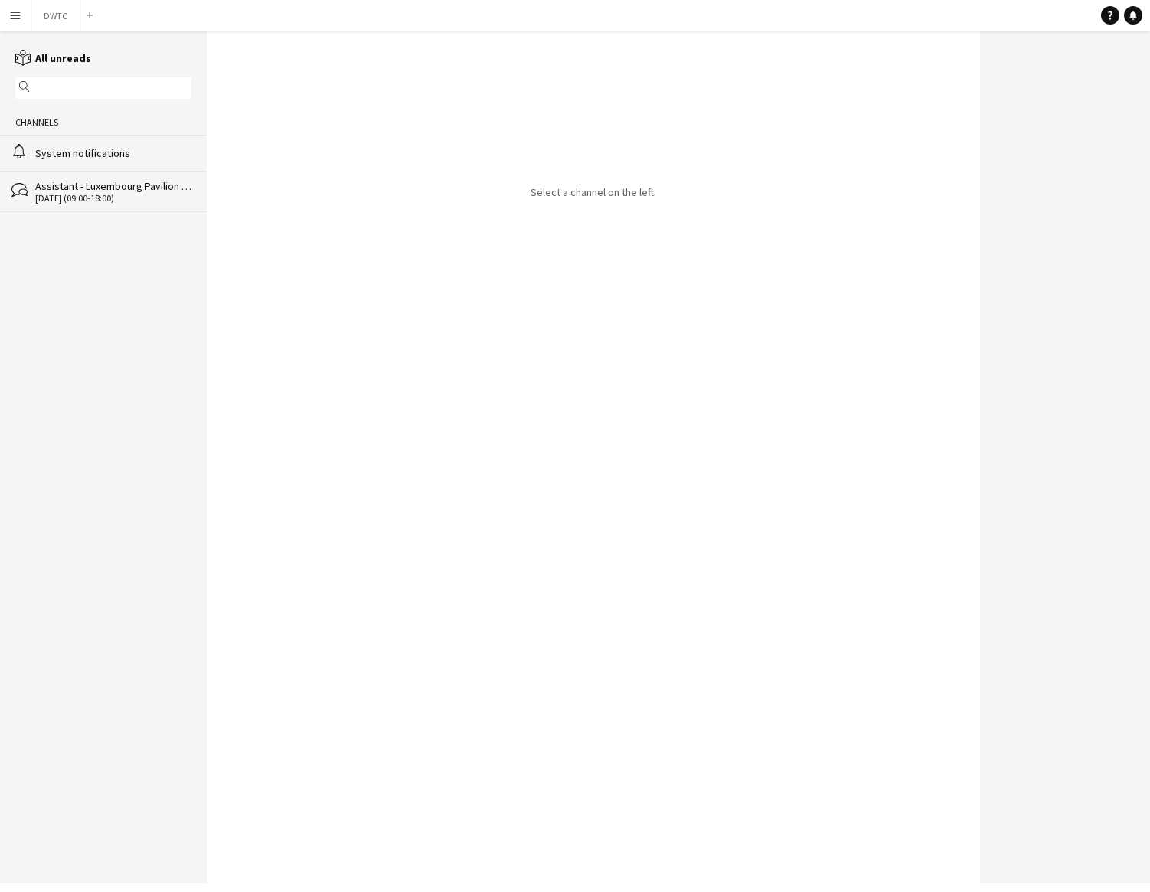
click at [142, 193] on div "15-08-2021 (09:00-18:00)" at bounding box center [113, 198] width 156 height 11
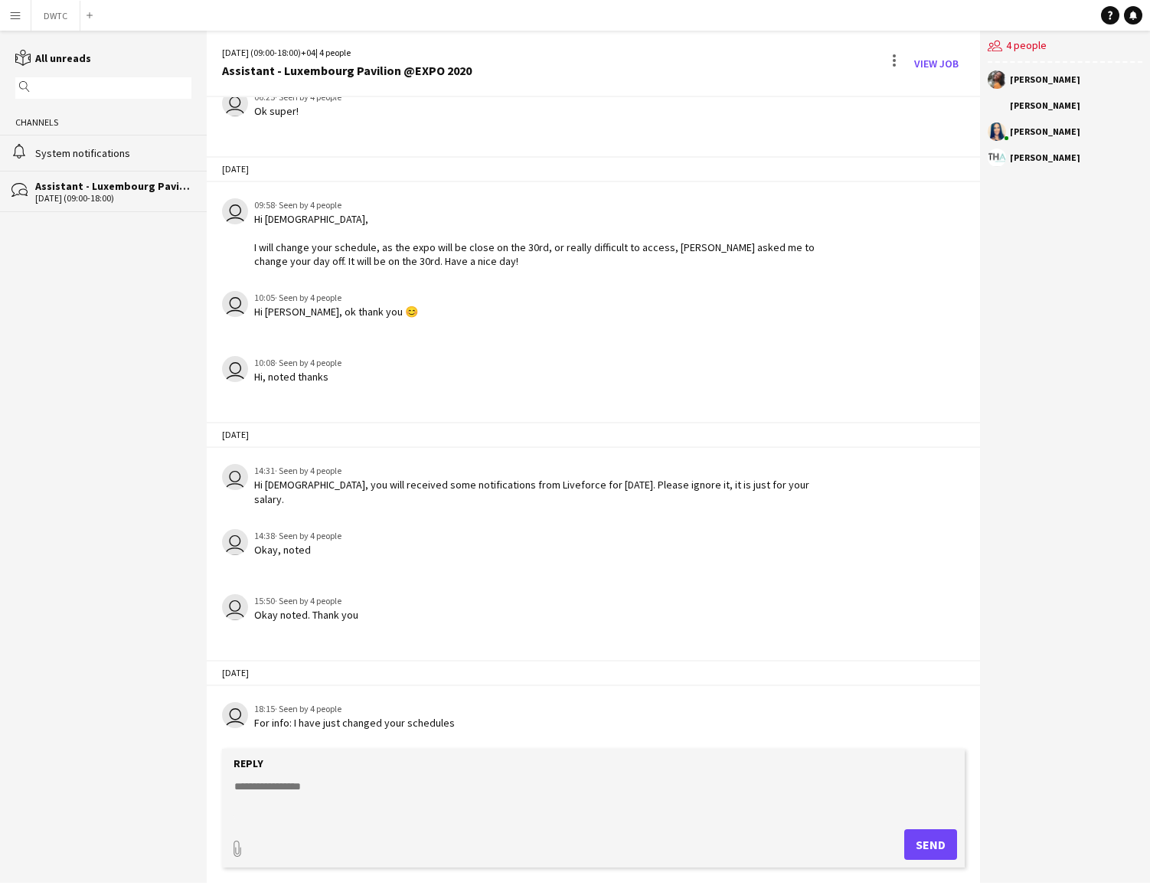
scroll to position [2058, 0]
click at [94, 156] on div "System notifications" at bounding box center [113, 153] width 156 height 14
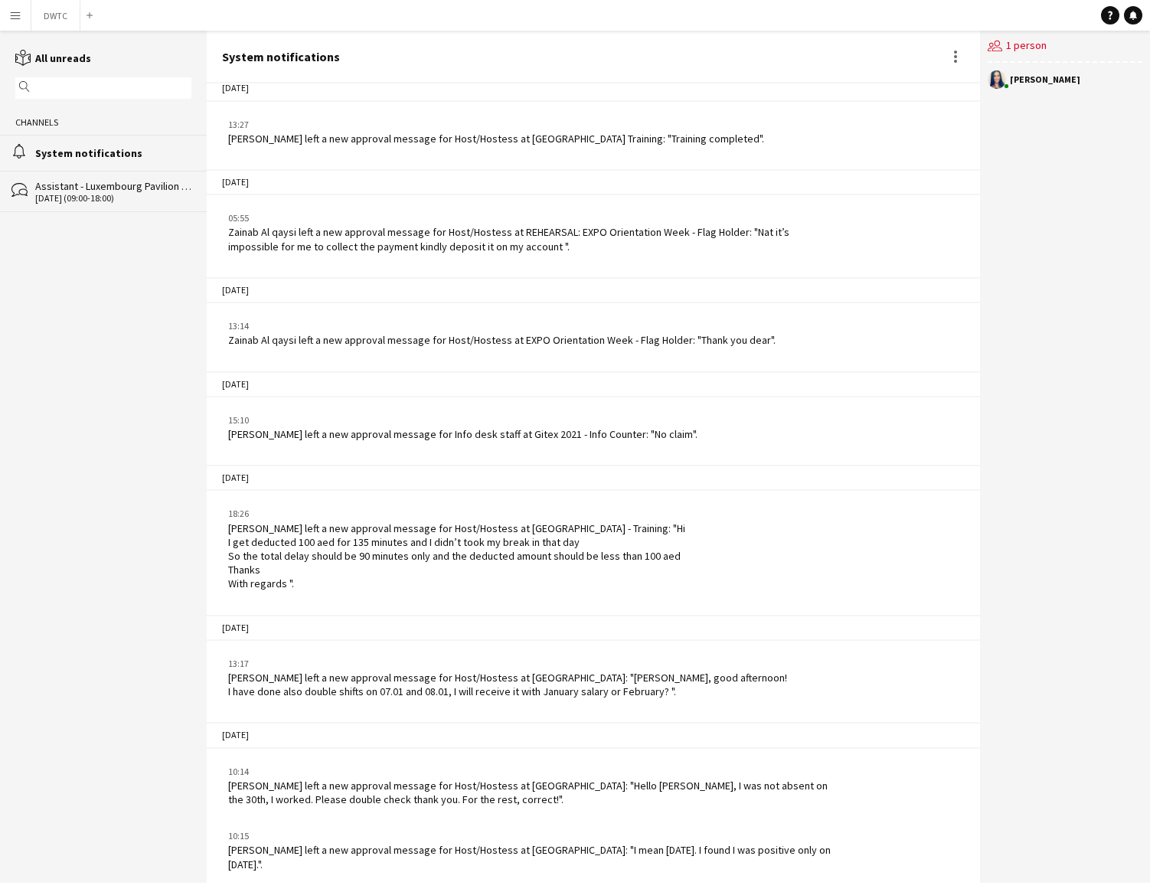
scroll to position [4231, 0]
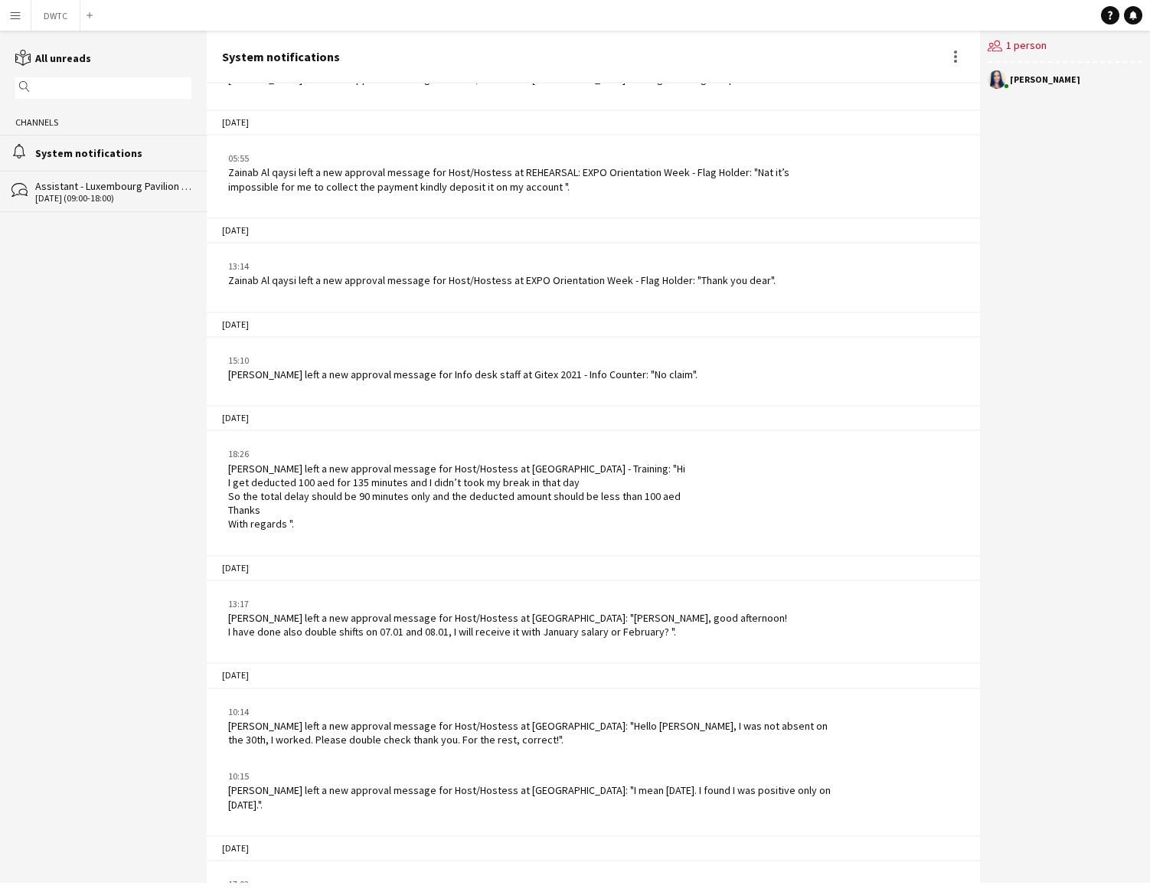
click at [12, 18] on app-icon "Menu" at bounding box center [15, 15] width 12 height 12
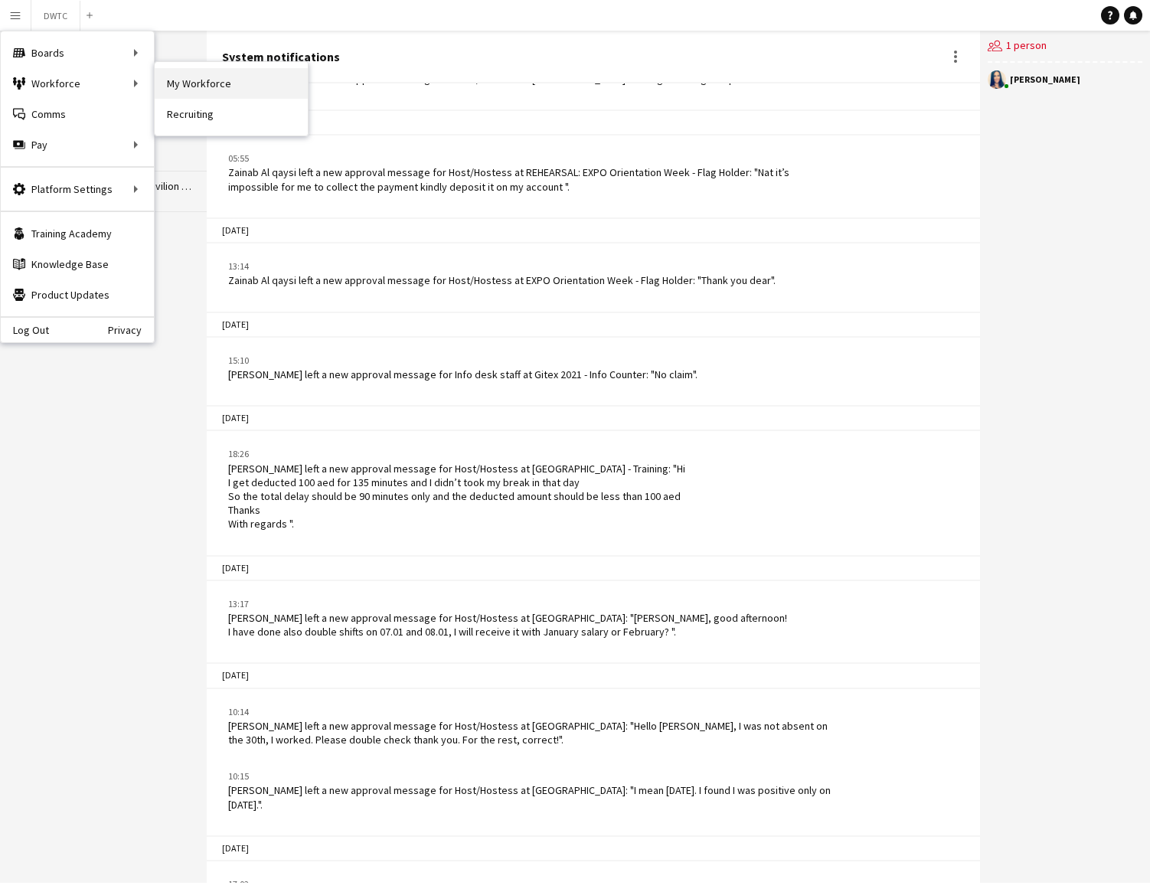
click at [186, 86] on link "My Workforce" at bounding box center [231, 83] width 153 height 31
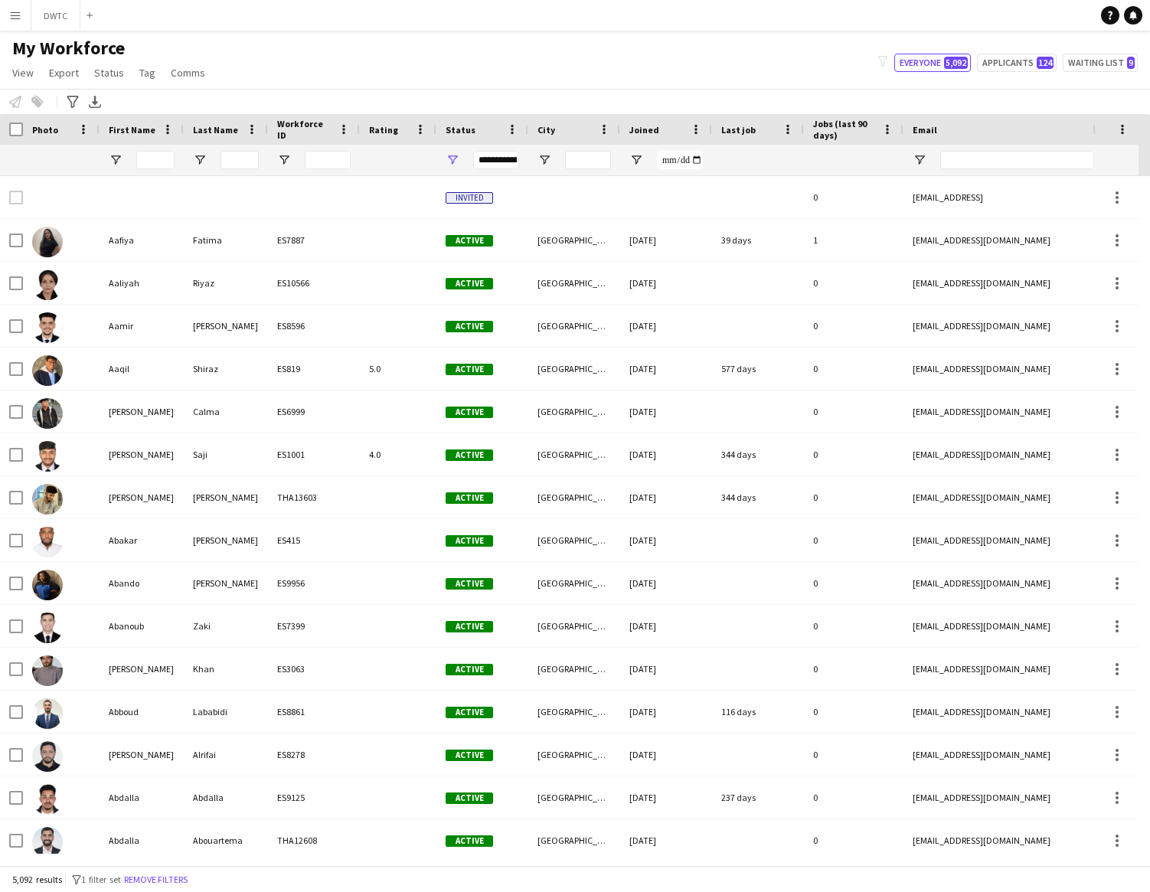
click at [17, 18] on app-icon "Menu" at bounding box center [15, 15] width 12 height 12
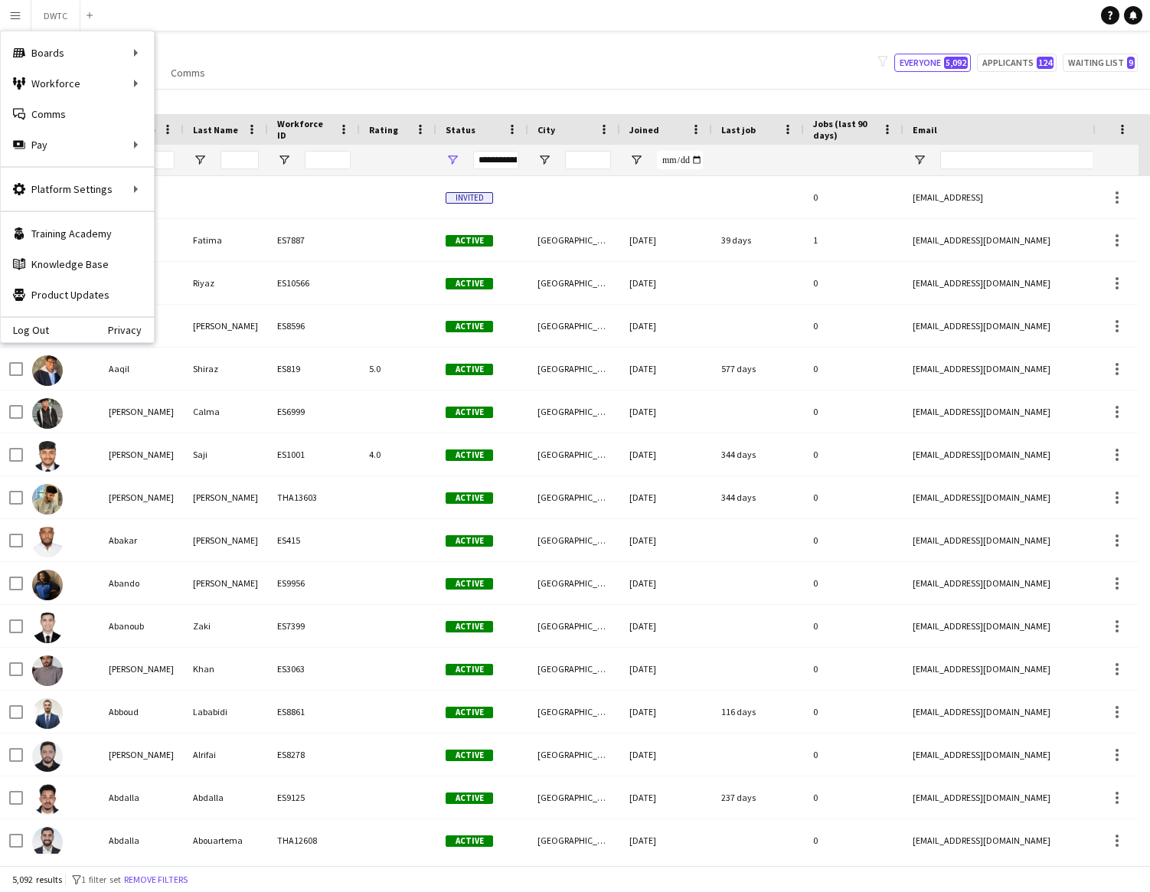
click at [242, 21] on app-navbar "Menu Boards Boards Boards All jobs Status Workforce Workforce My Workforce Recr…" at bounding box center [575, 15] width 1150 height 31
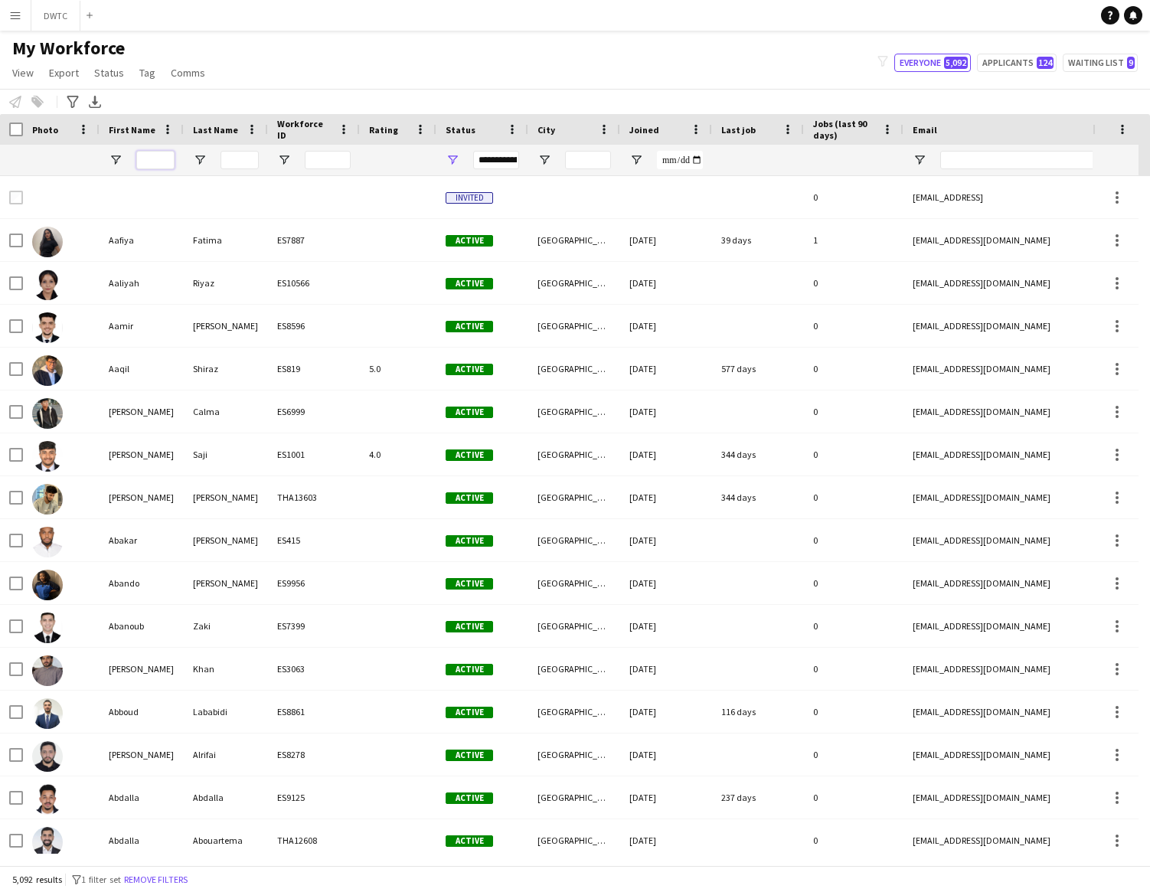
click at [160, 162] on input "First Name Filter Input" at bounding box center [155, 160] width 38 height 18
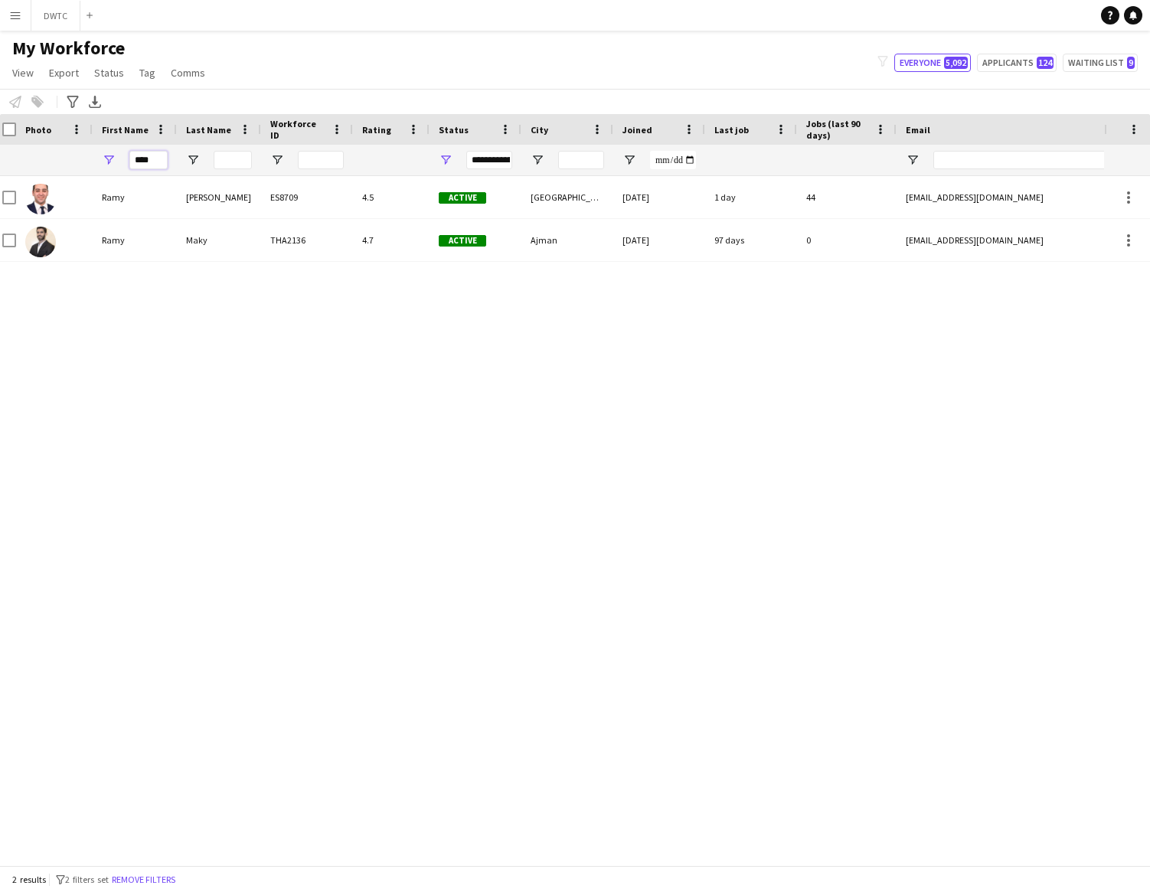
scroll to position [0, 18]
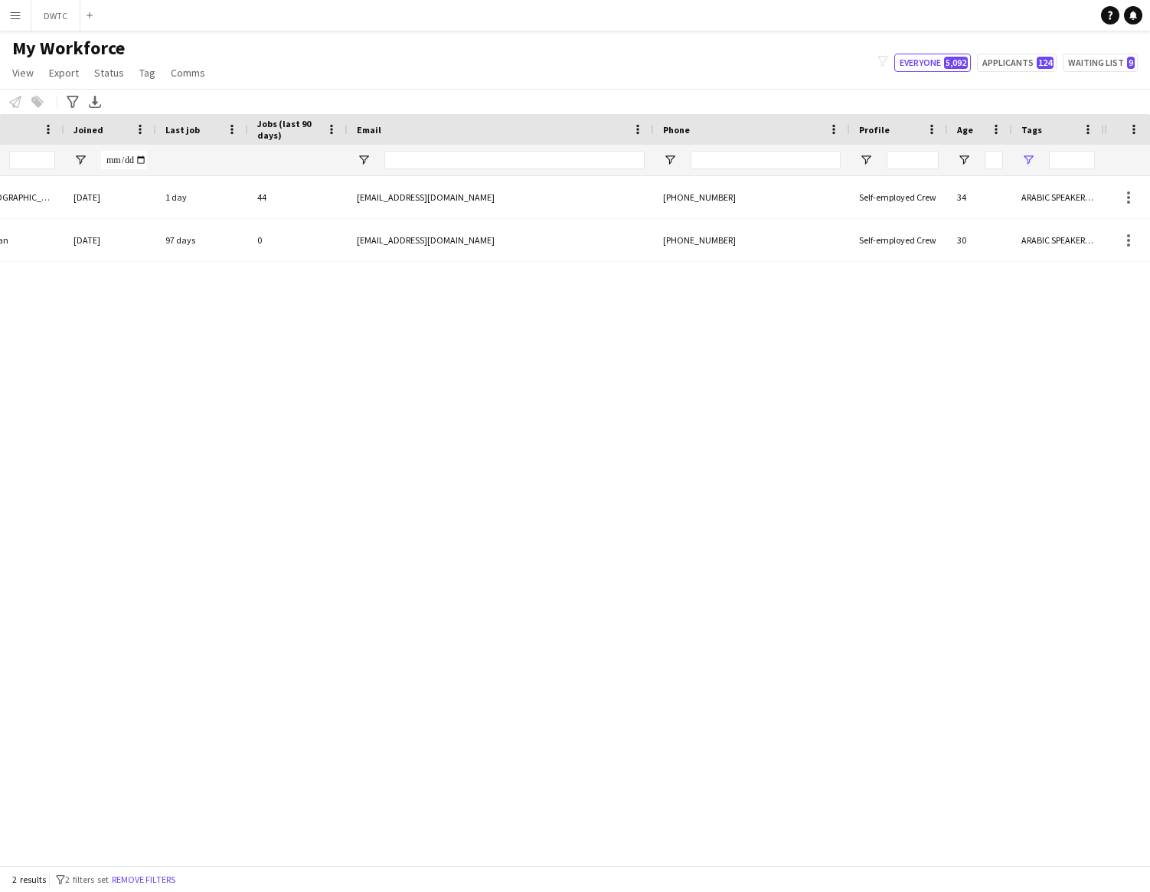
type input "****"
click at [1029, 159] on span "Open Filter Menu" at bounding box center [1029, 160] width 14 height 14
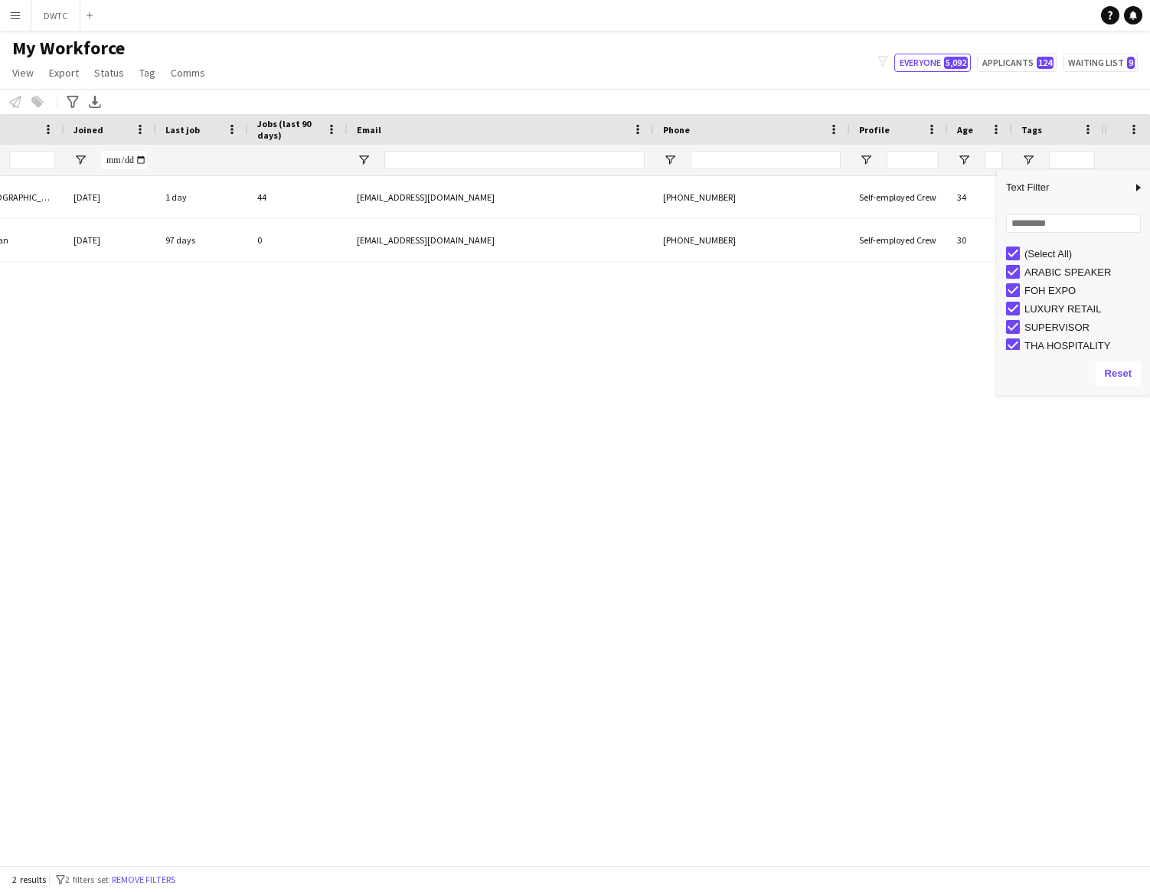
drag, startPoint x: 1147, startPoint y: 271, endPoint x: 1149, endPoint y: 283, distance: 11.6
click at [1149, 283] on div "Column Filter" at bounding box center [1149, 283] width 4 height 218
click at [31, 76] on span "View" at bounding box center [22, 73] width 21 height 14
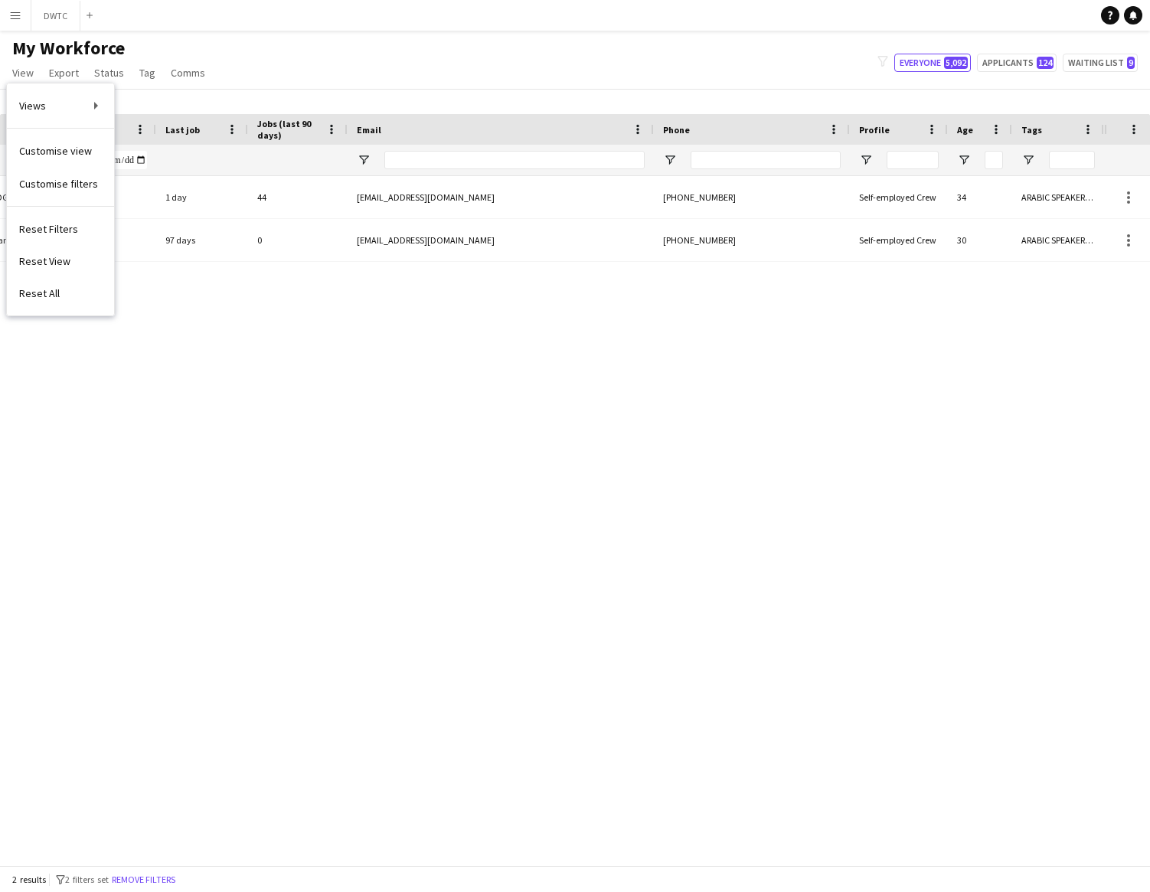
click at [335, 61] on div "My Workforce View Views Default view New view Update view Delete view Edit name…" at bounding box center [575, 63] width 1150 height 52
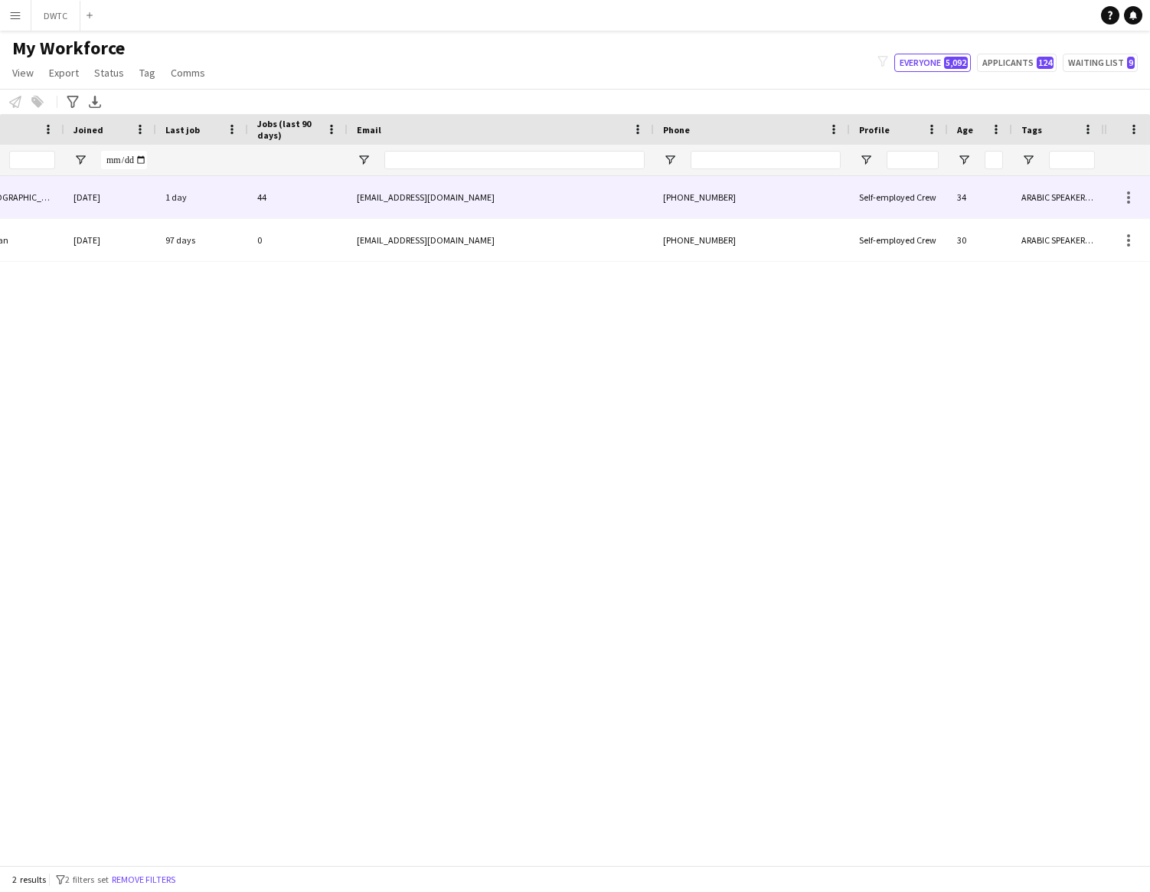
click at [527, 195] on div "ramyzakherhabib@gmail.com" at bounding box center [501, 197] width 306 height 42
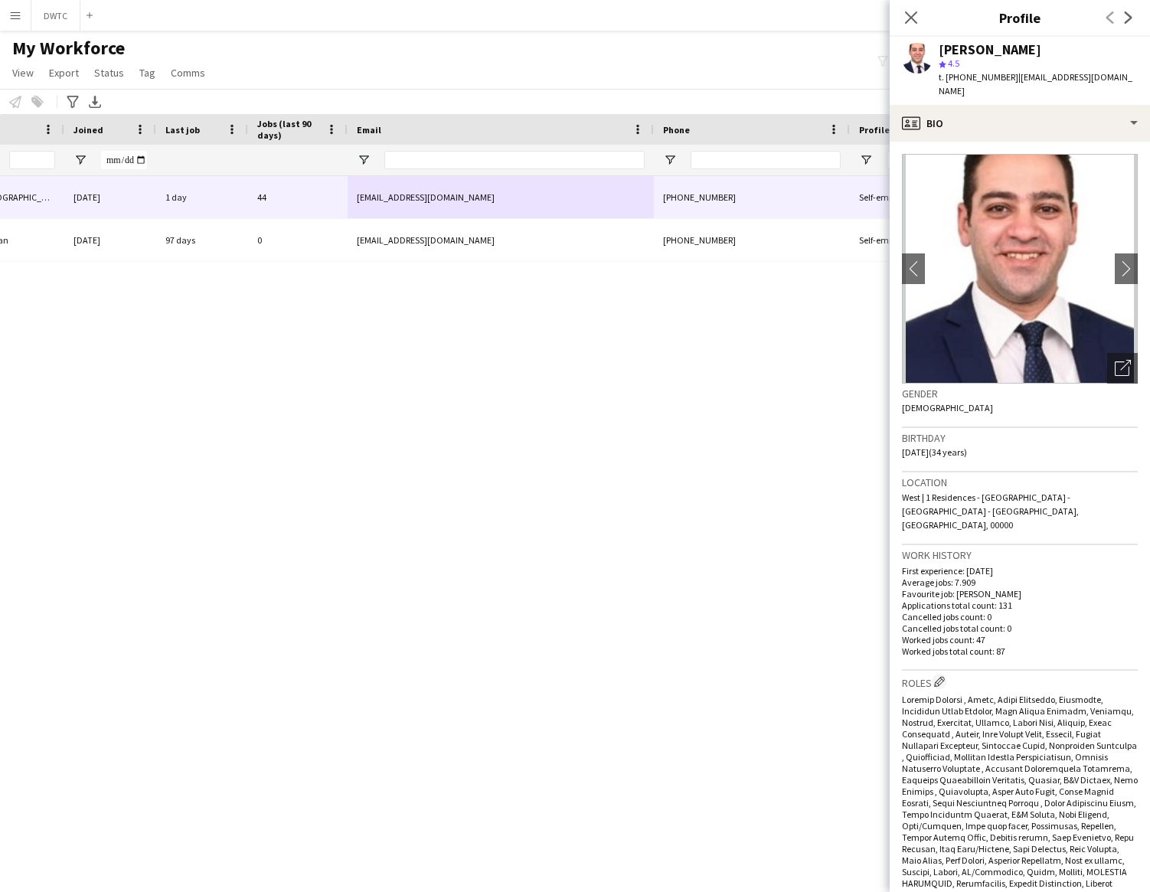
click at [16, 19] on app-icon "Menu" at bounding box center [15, 15] width 12 height 12
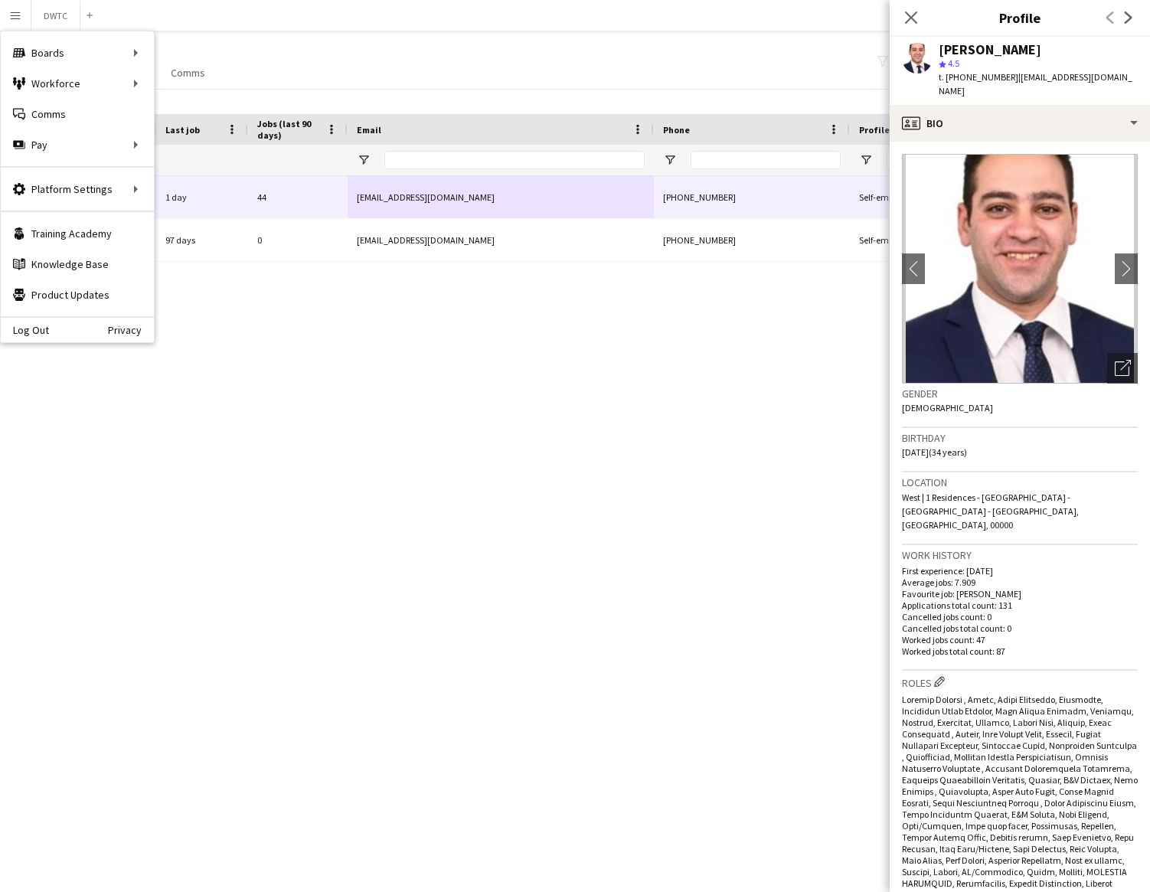
click at [381, 56] on div "My Workforce View Views Default view New view Update view Delete view Edit name…" at bounding box center [575, 63] width 1150 height 52
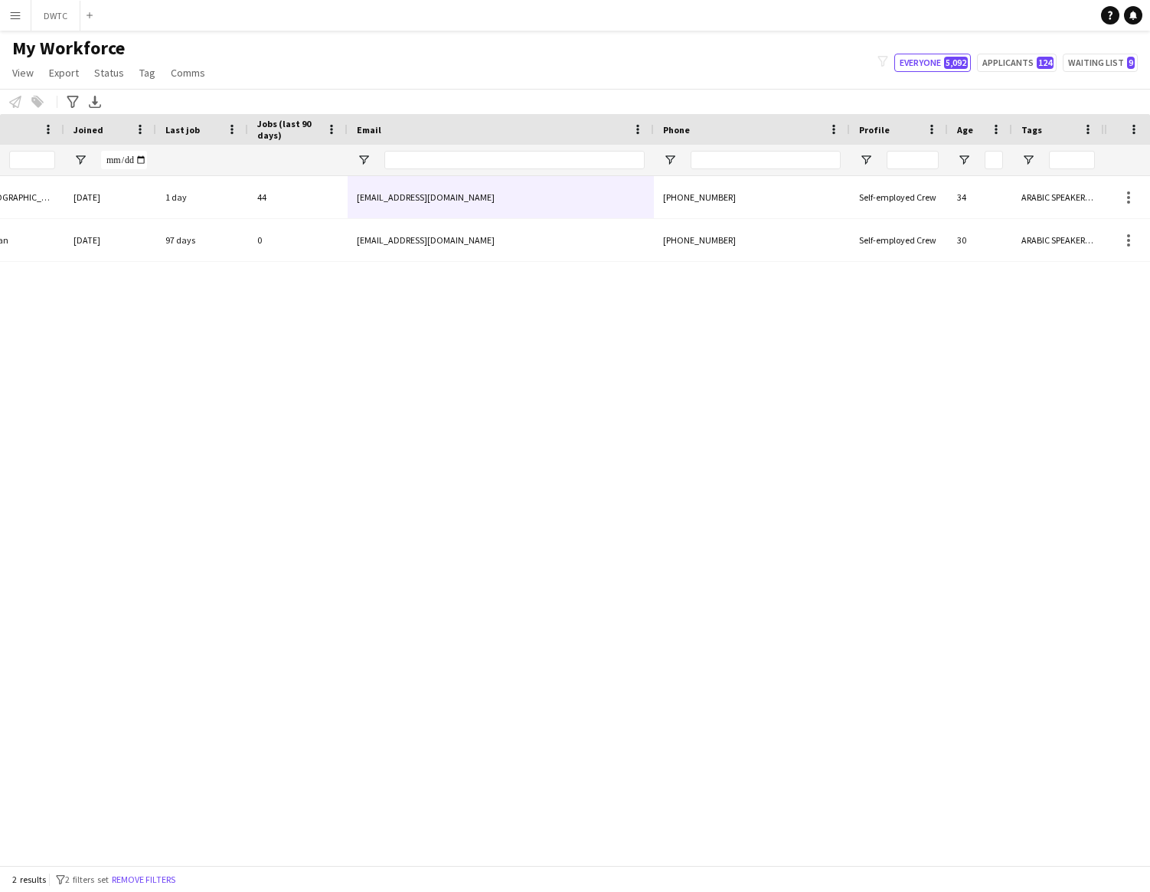
click at [15, 16] on app-icon "Menu" at bounding box center [15, 15] width 12 height 12
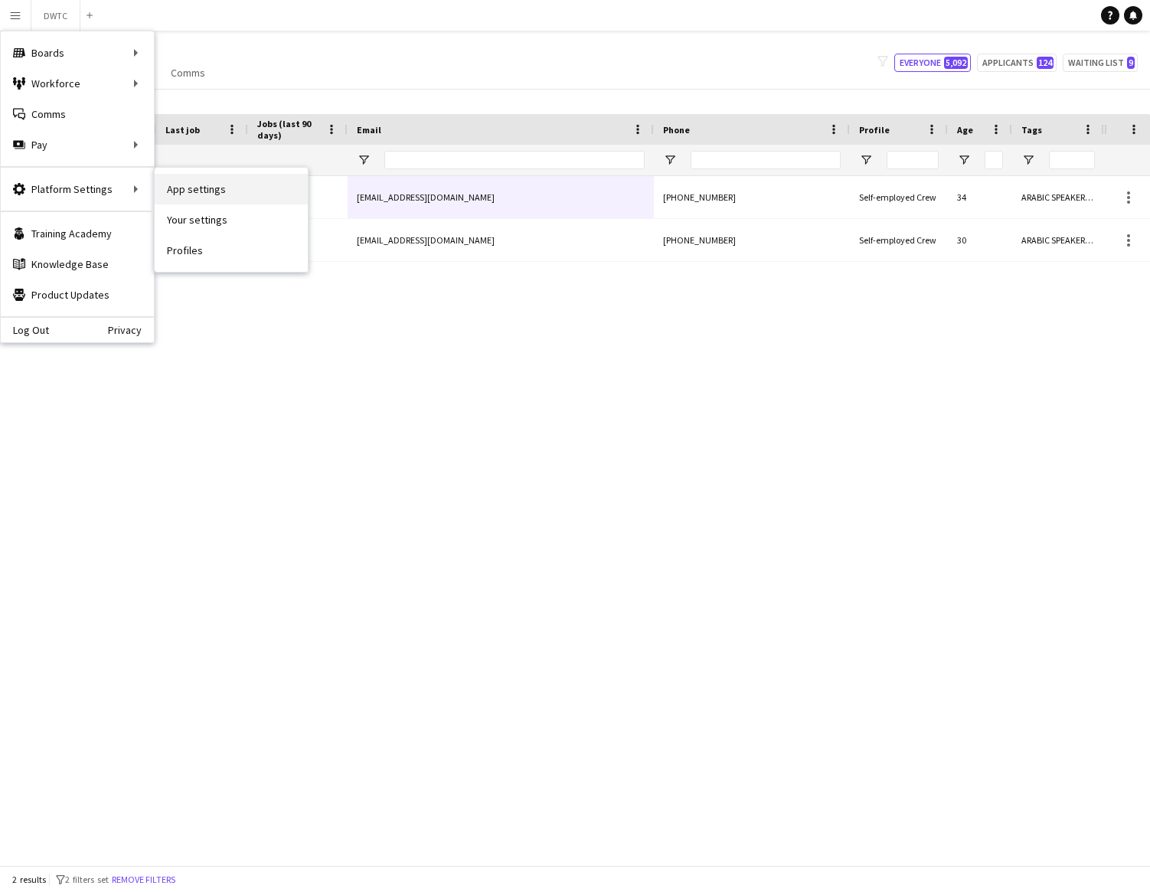
click at [195, 188] on link "App settings" at bounding box center [231, 189] width 153 height 31
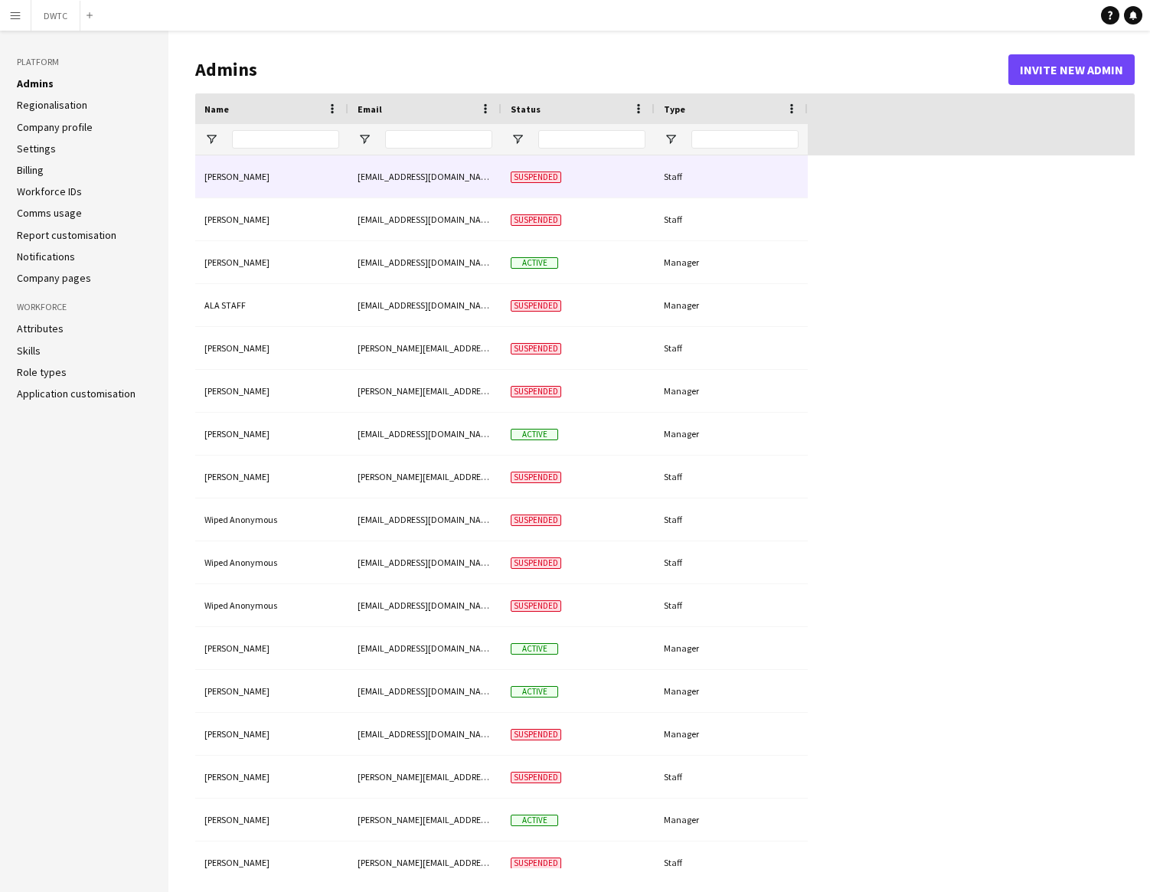
type input "**********"
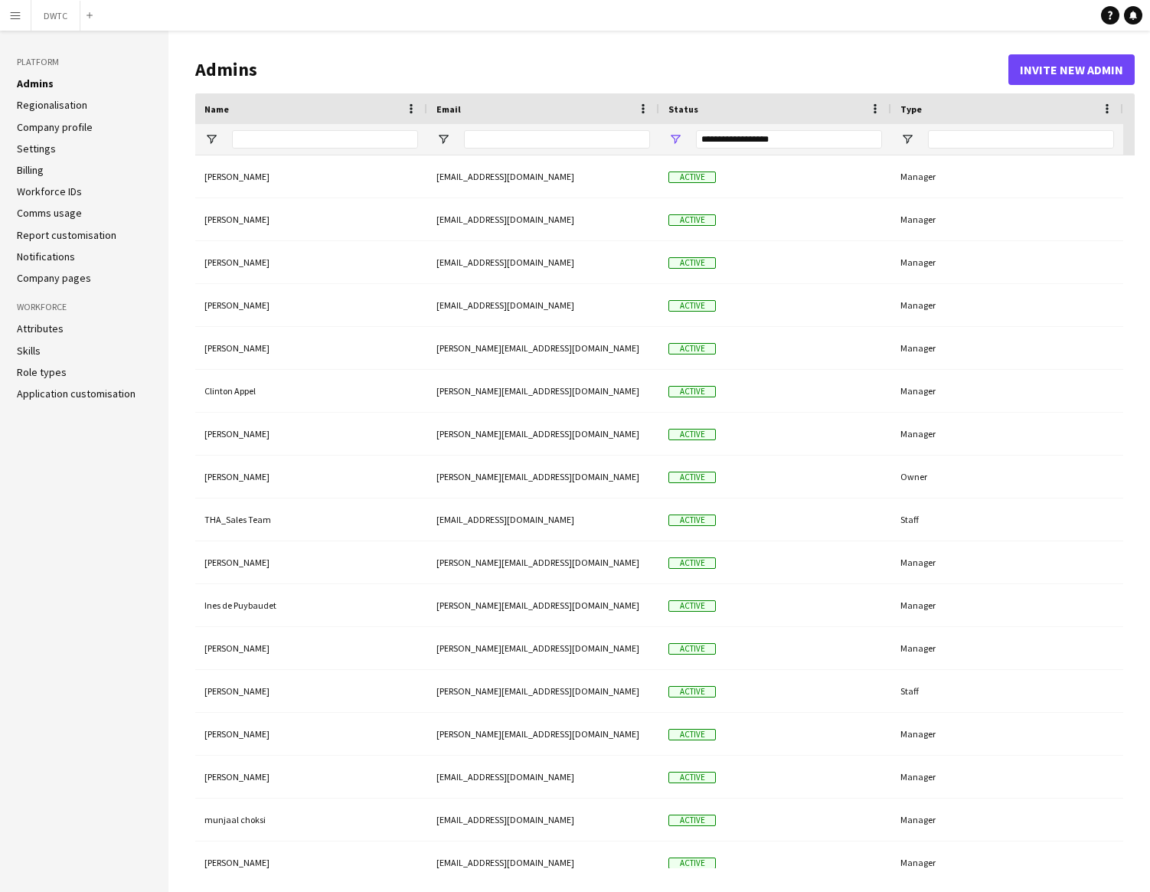
click at [45, 375] on link "Role types" at bounding box center [42, 372] width 50 height 14
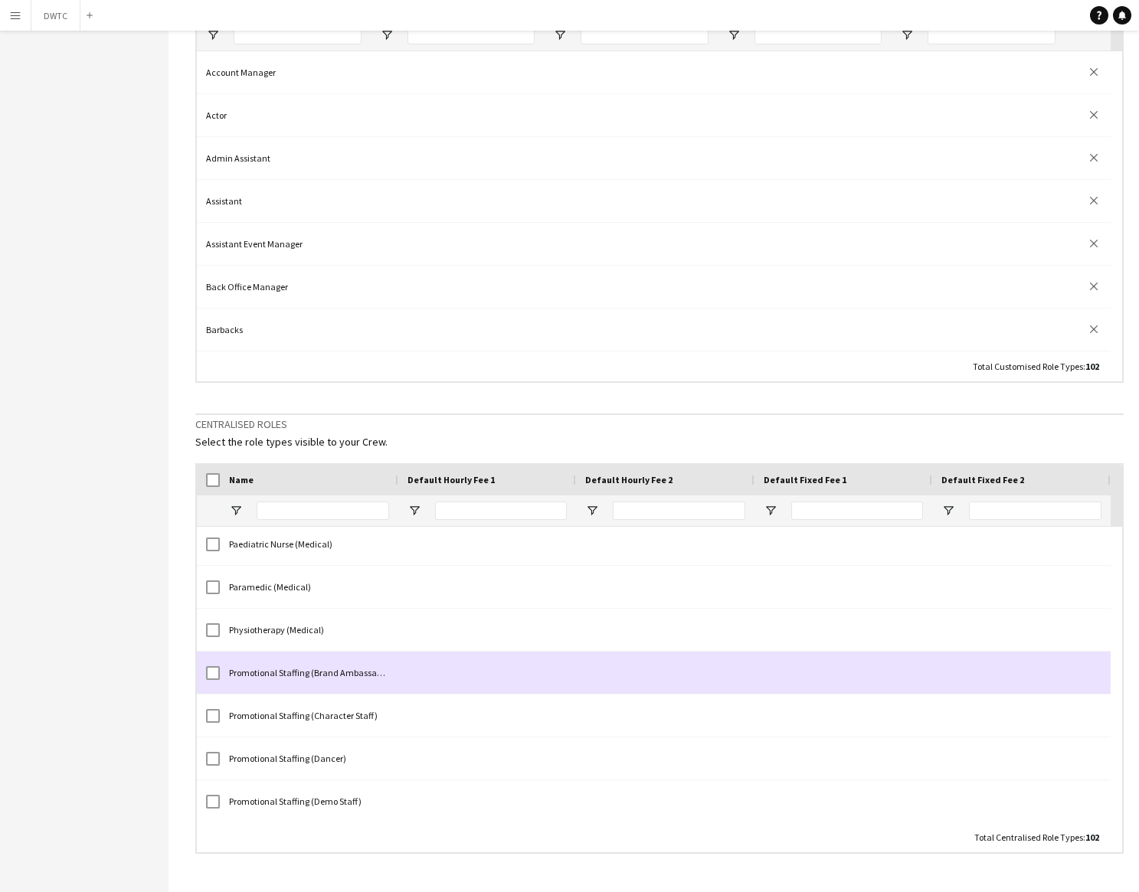
scroll to position [3265, 0]
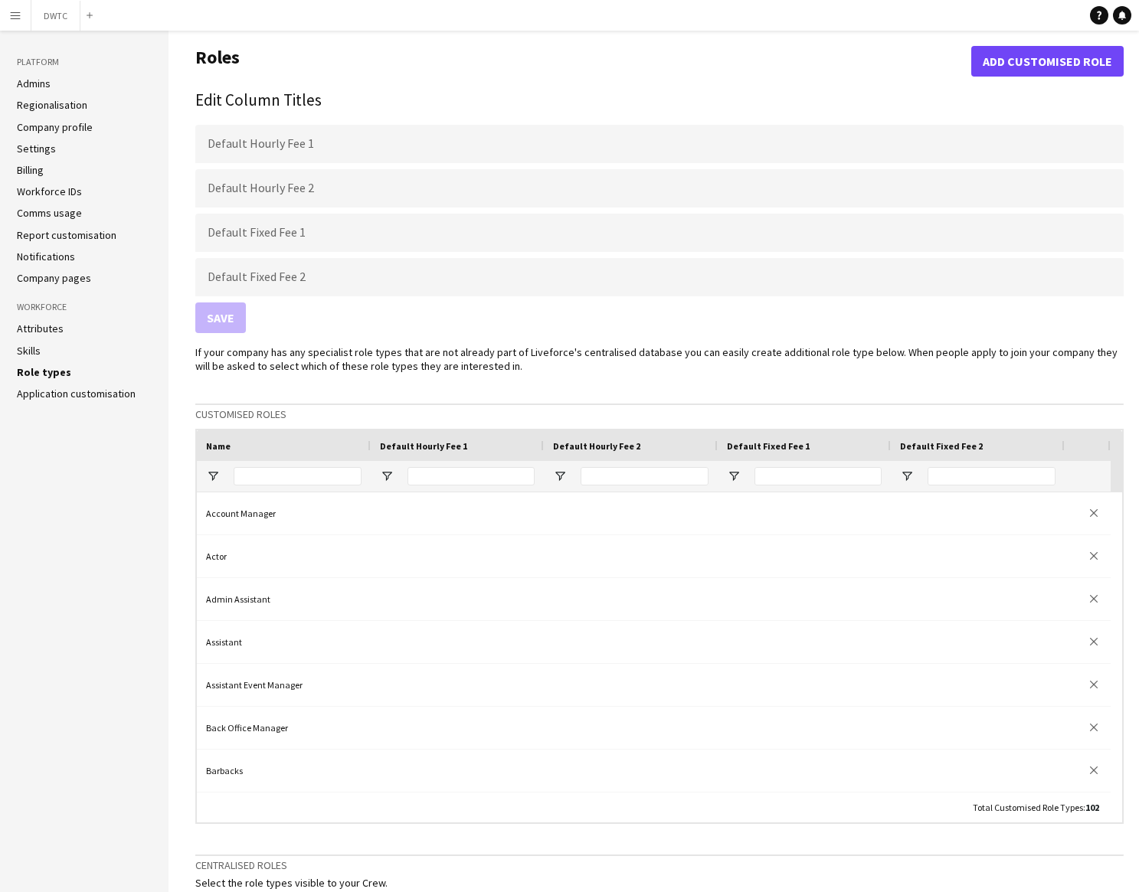
click at [36, 353] on link "Skills" at bounding box center [29, 351] width 24 height 14
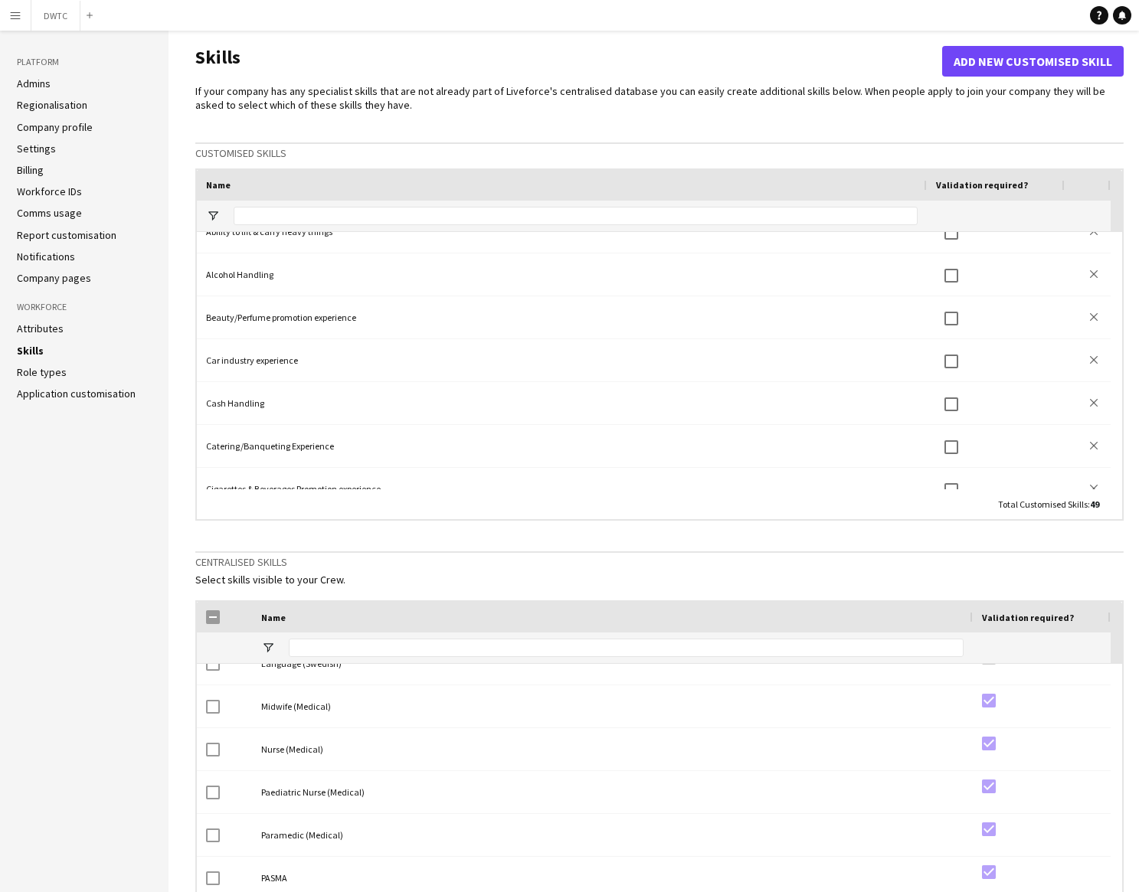
click at [17, 17] on app-icon "Menu" at bounding box center [15, 15] width 12 height 12
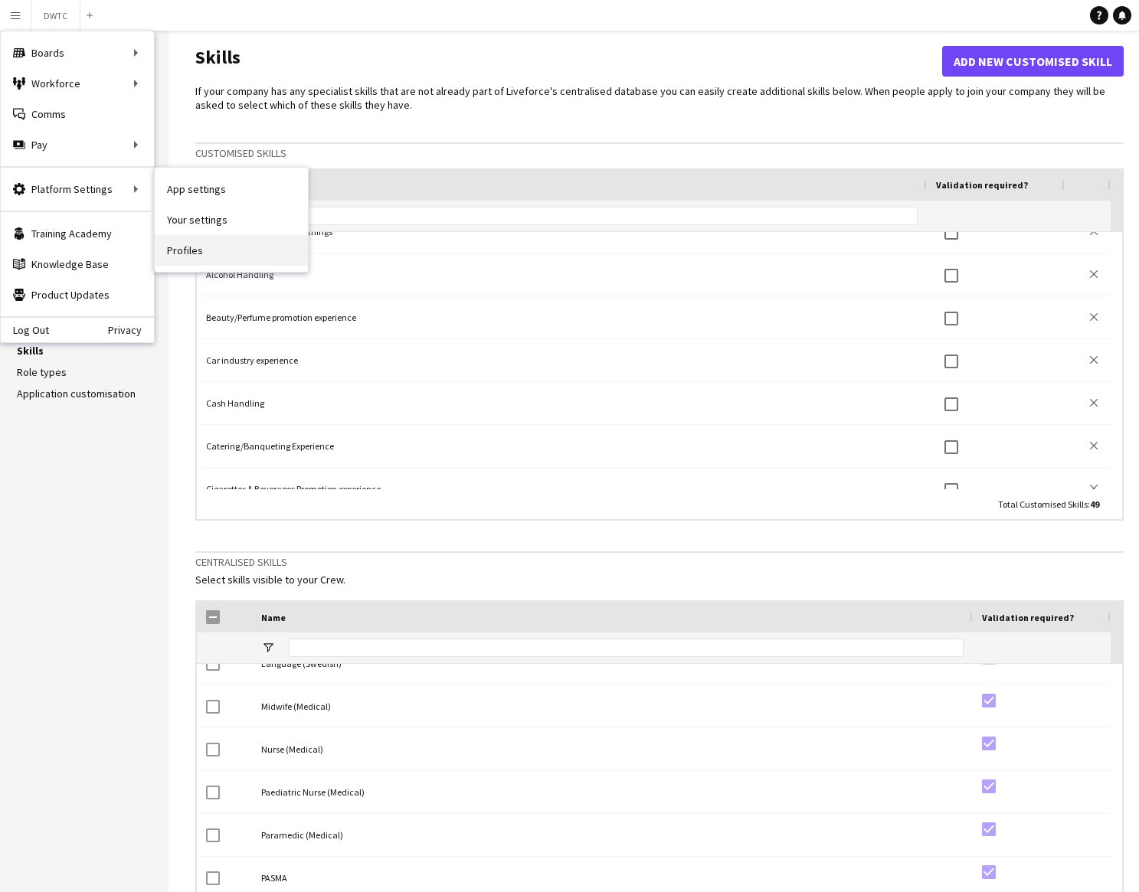
click at [189, 247] on link "Profiles" at bounding box center [231, 250] width 153 height 31
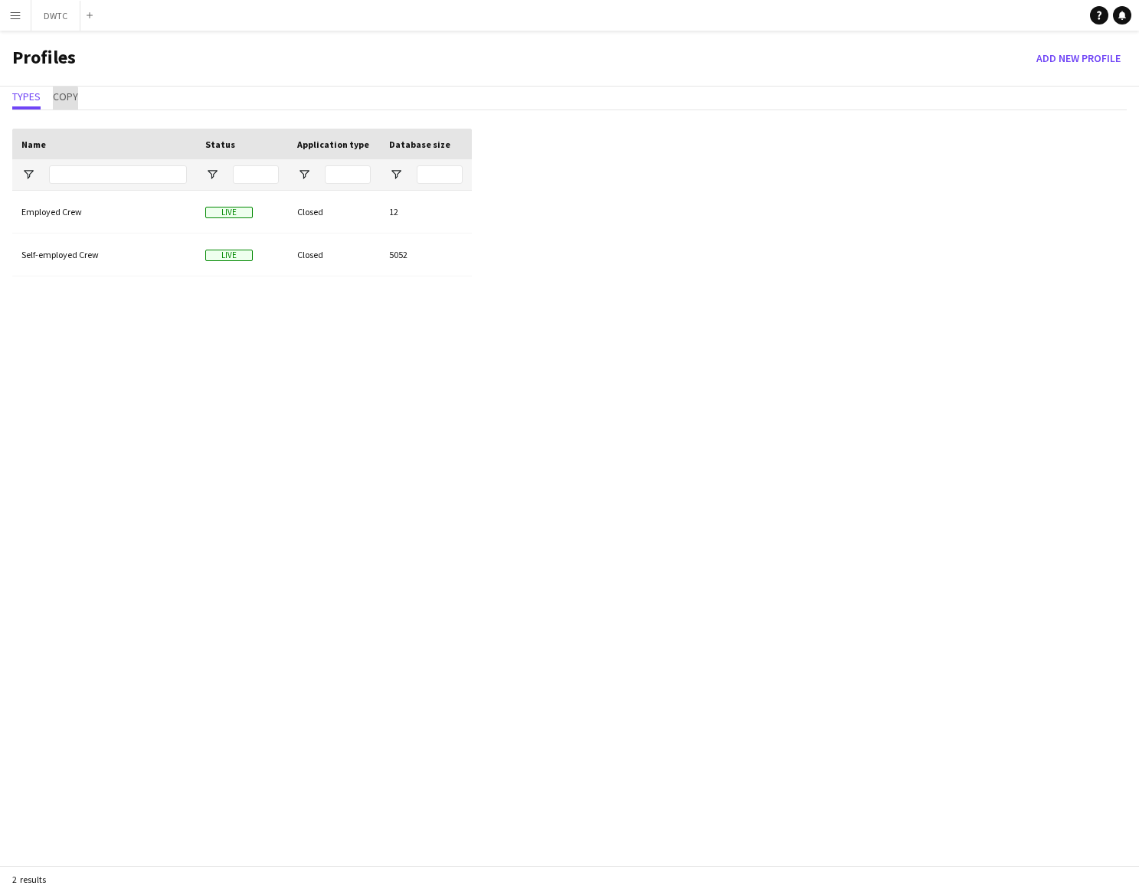
click at [64, 99] on span "Copy" at bounding box center [65, 96] width 25 height 11
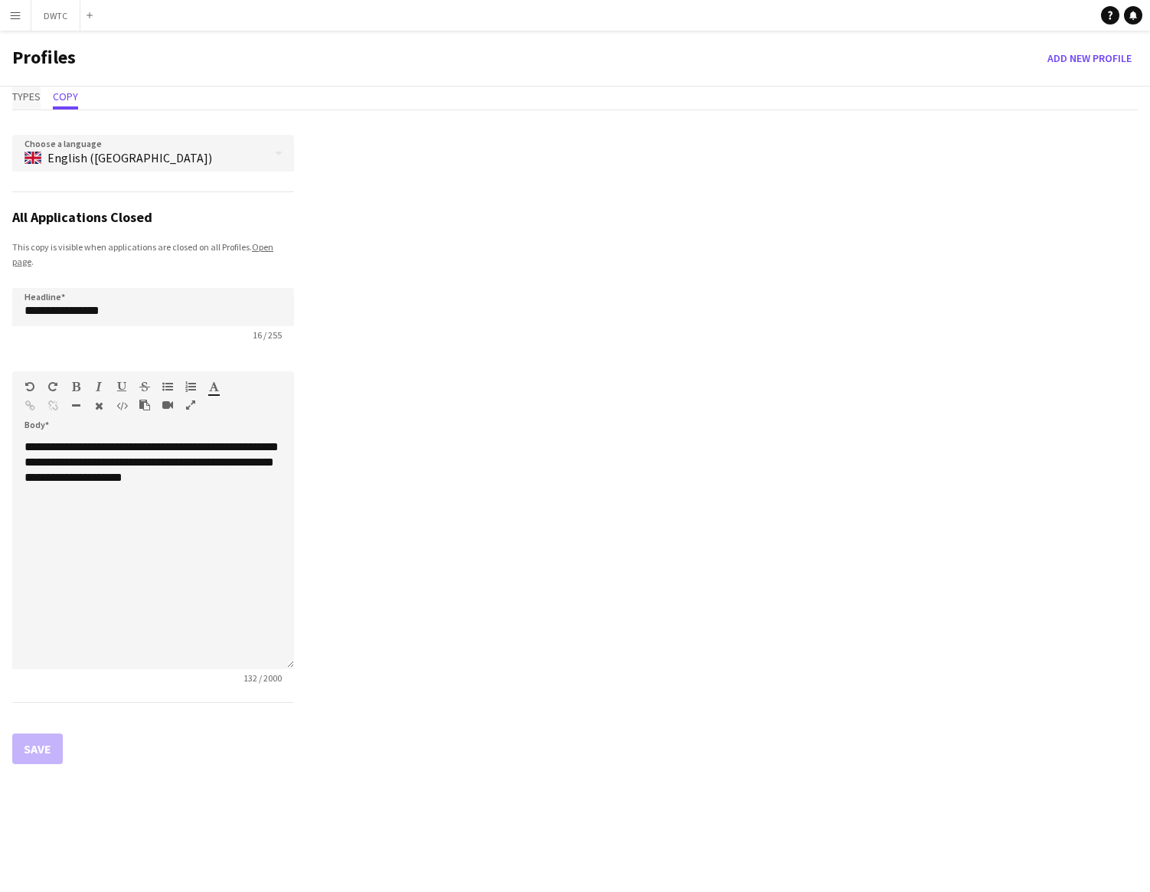
click at [31, 97] on span "Types" at bounding box center [26, 96] width 28 height 11
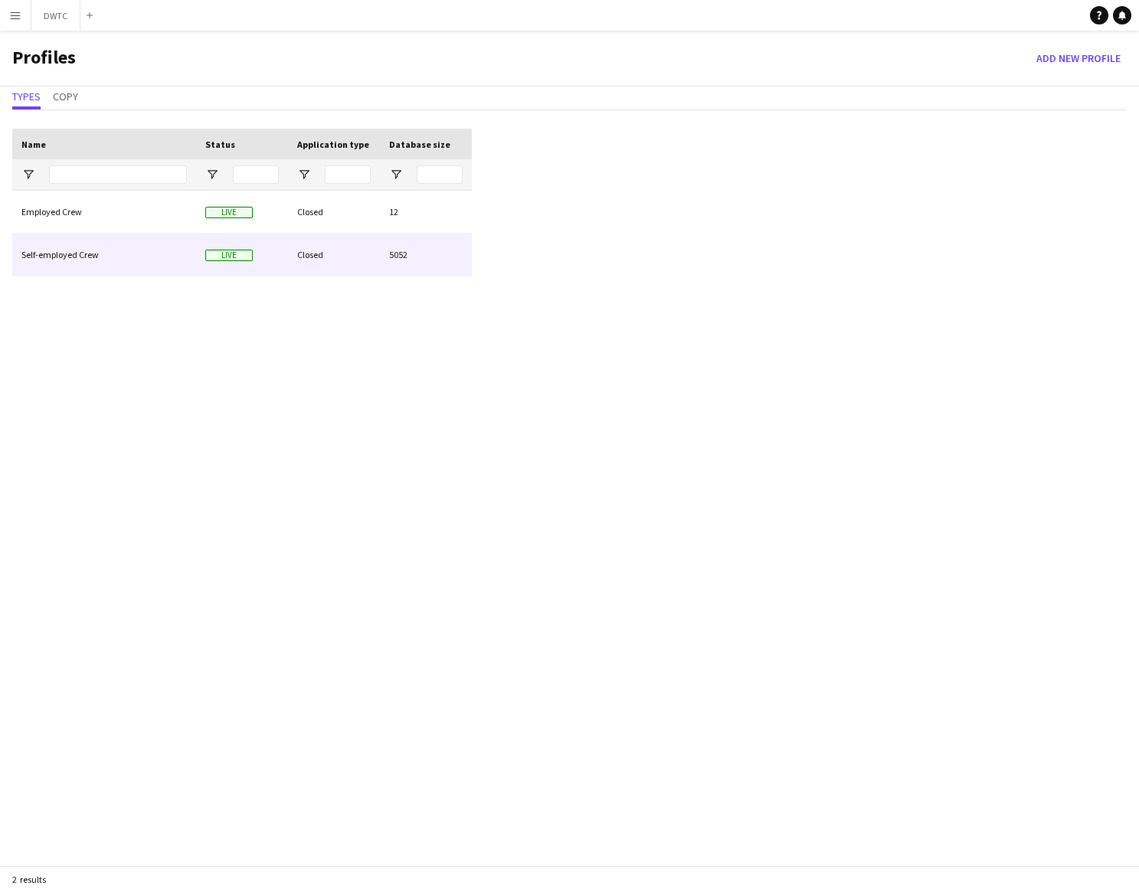
click at [354, 250] on div "Closed" at bounding box center [334, 255] width 92 height 42
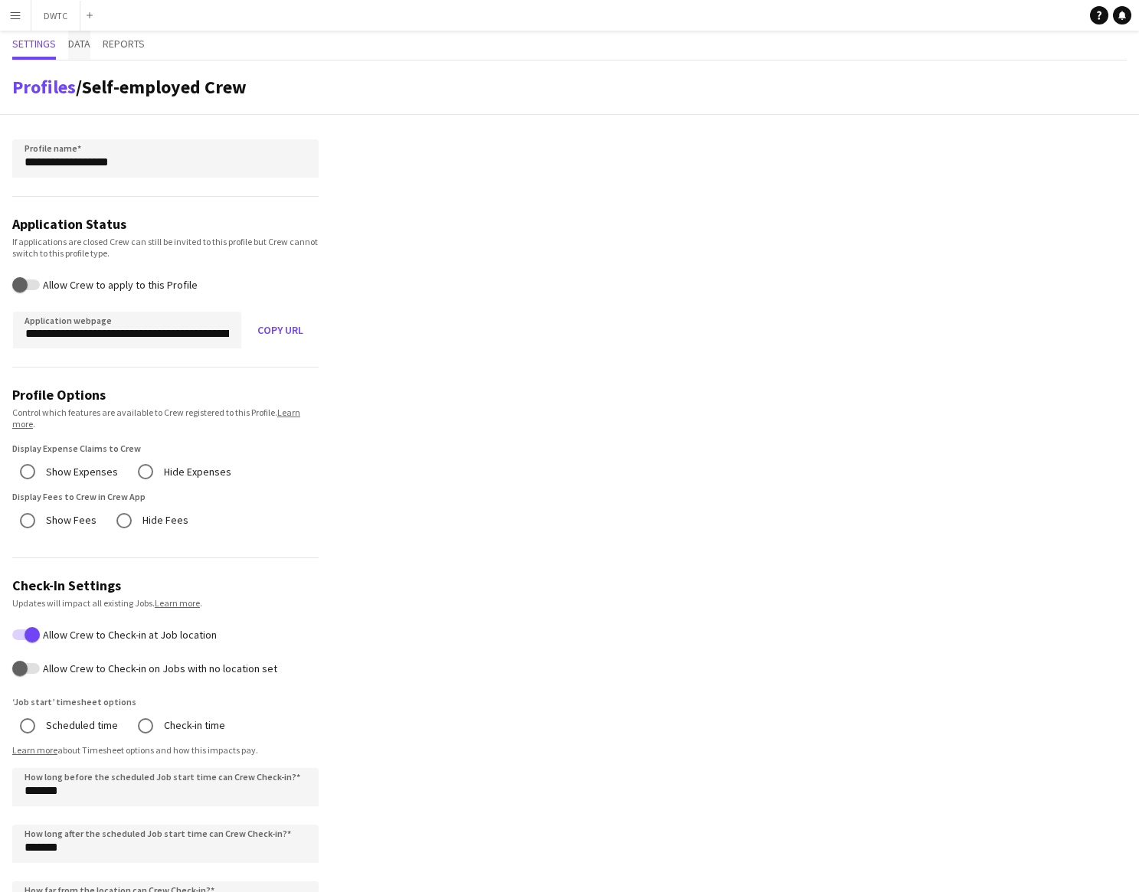
click at [81, 47] on span "Data" at bounding box center [79, 43] width 22 height 11
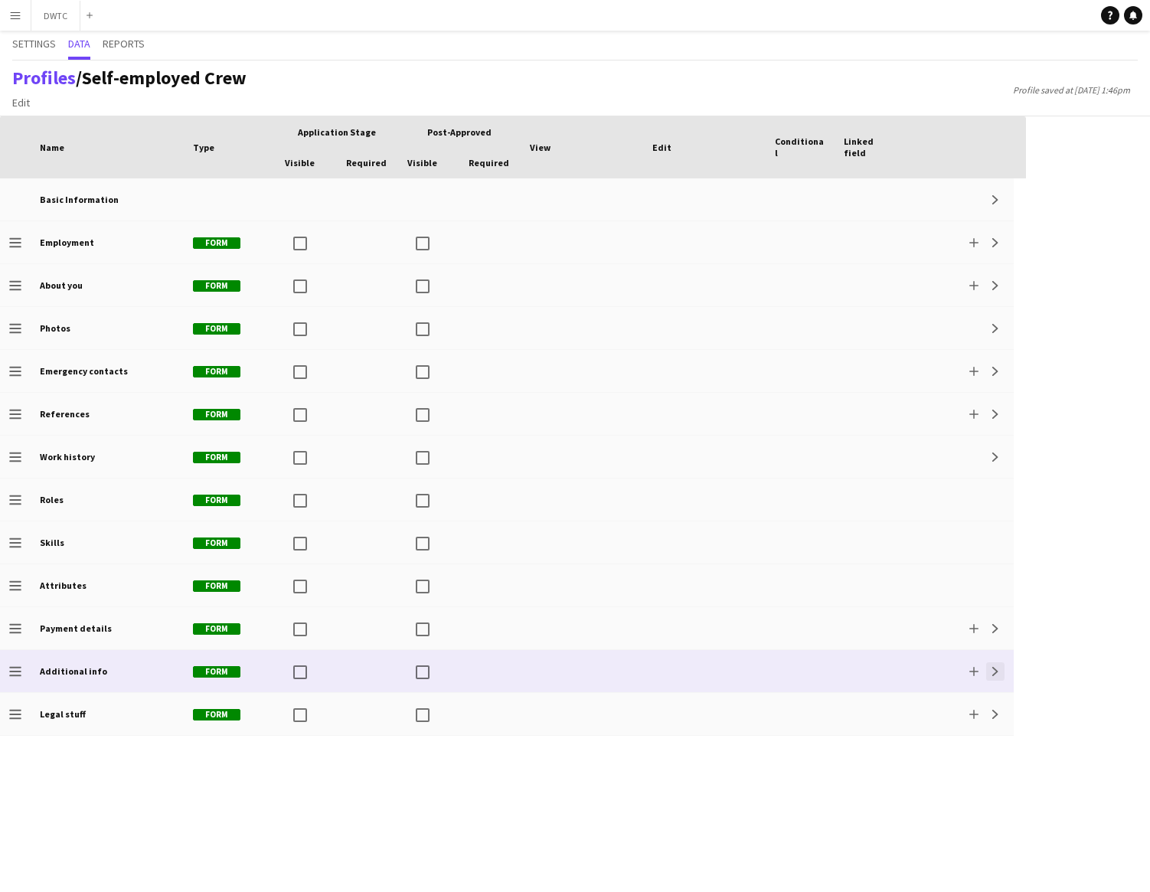
click at [997, 673] on app-icon "Expand" at bounding box center [995, 671] width 9 height 9
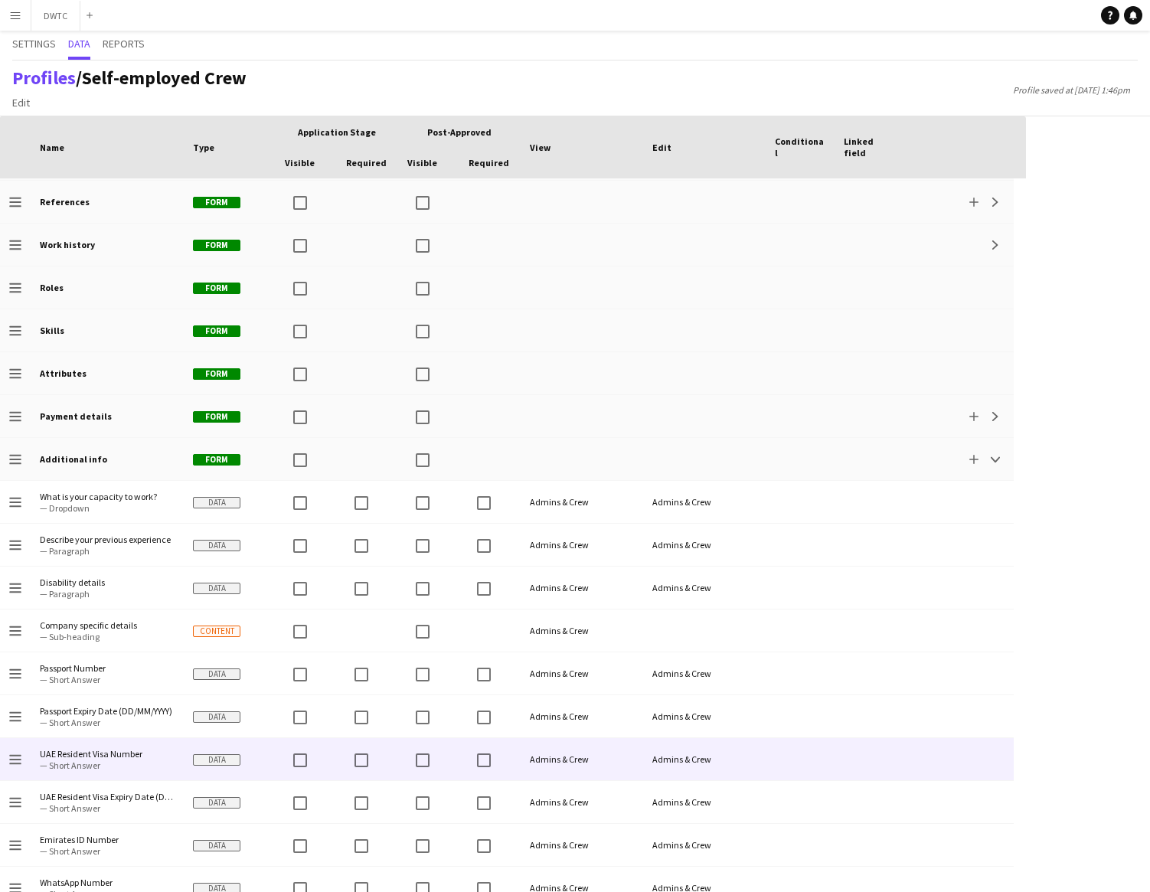
scroll to position [264, 0]
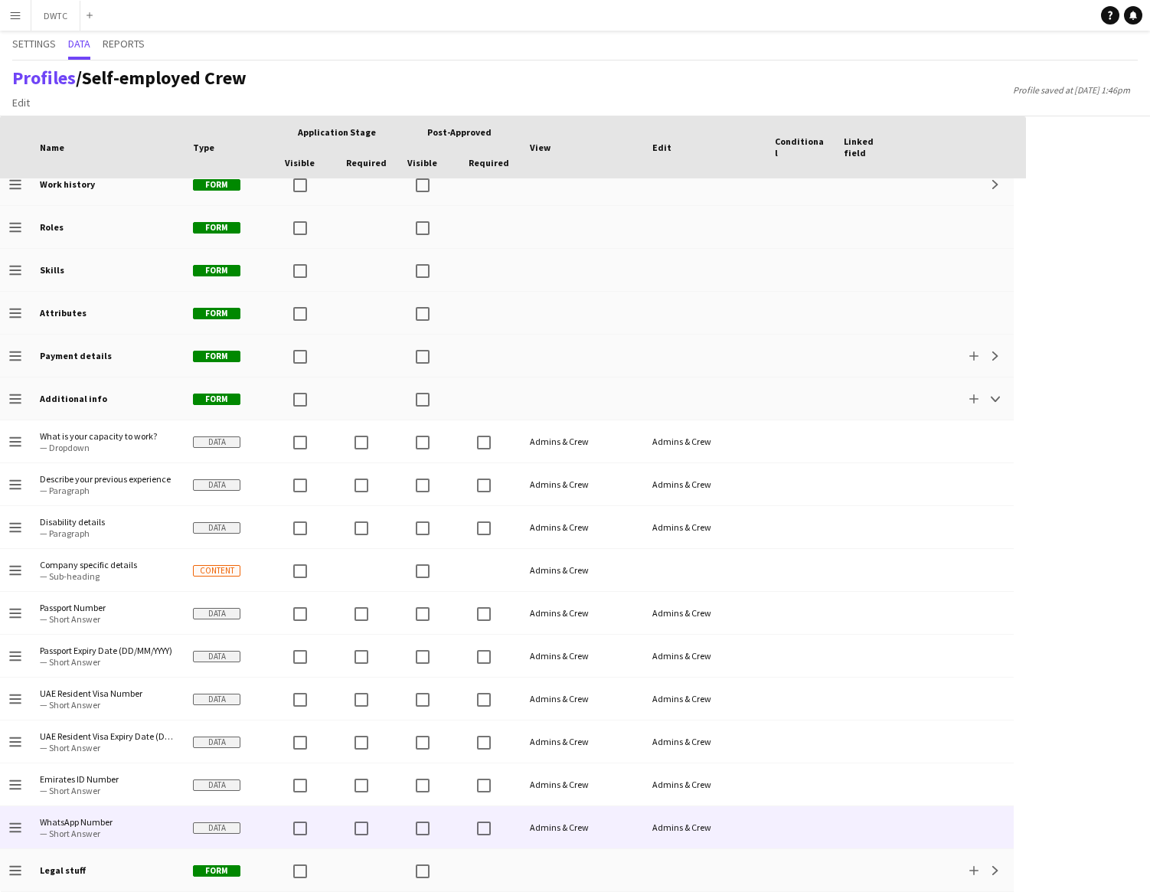
click at [941, 831] on div at bounding box center [959, 828] width 110 height 42
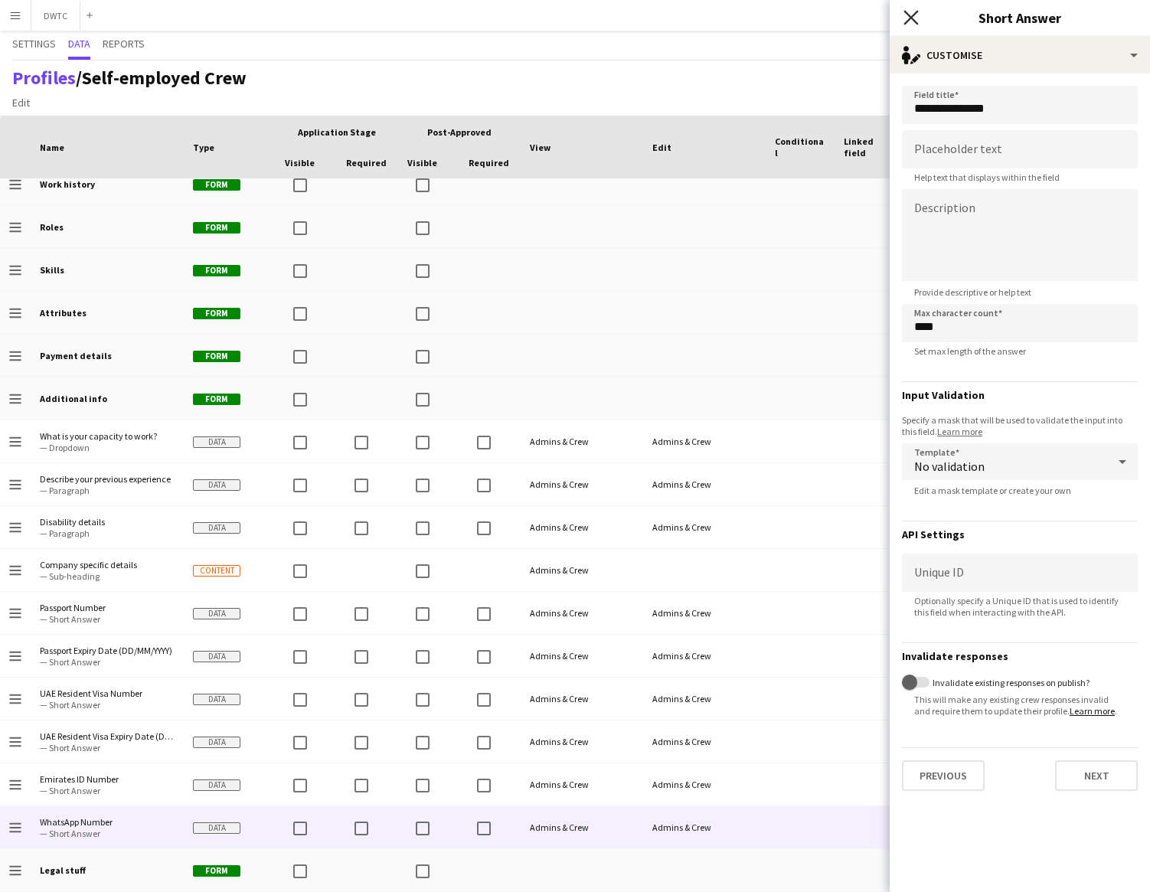
click at [915, 22] on icon "Close pop-in" at bounding box center [911, 17] width 15 height 15
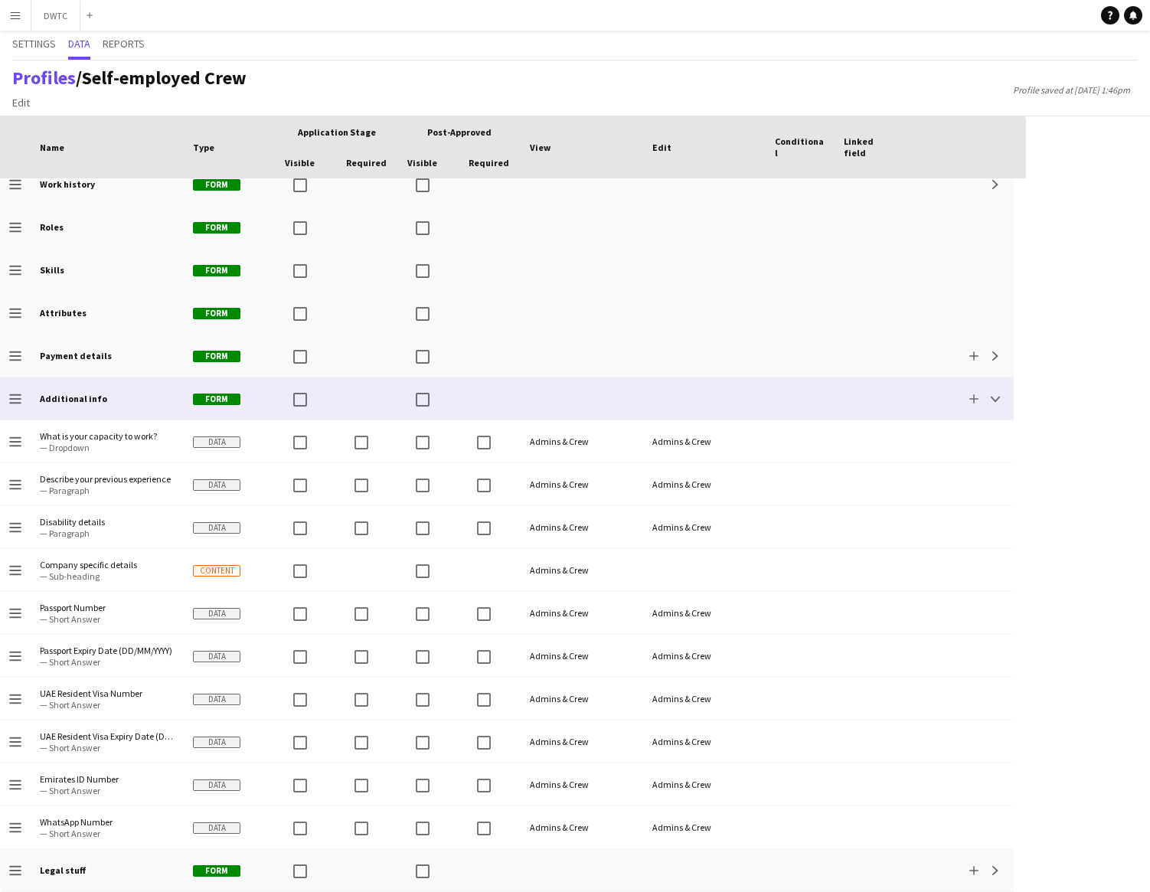
click at [994, 400] on app-icon "Collapse" at bounding box center [995, 398] width 9 height 9
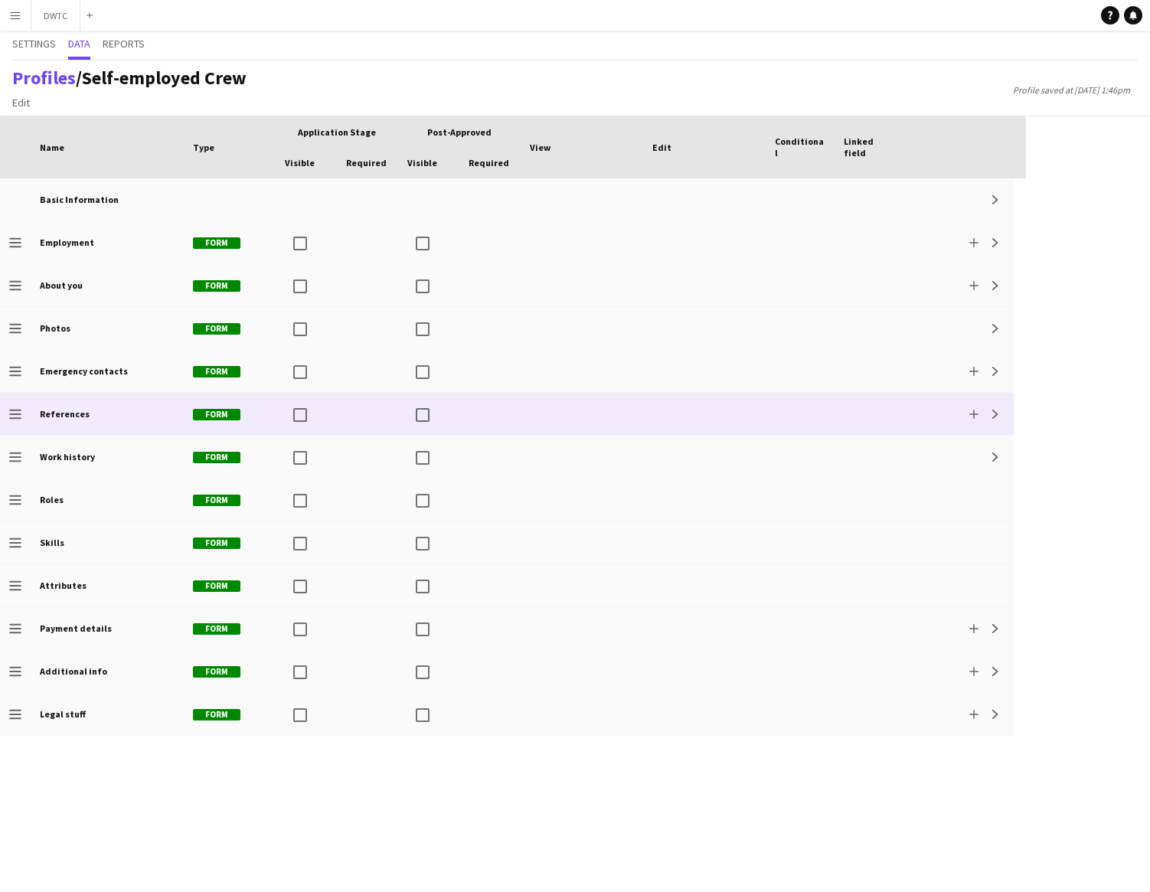
scroll to position [0, 0]
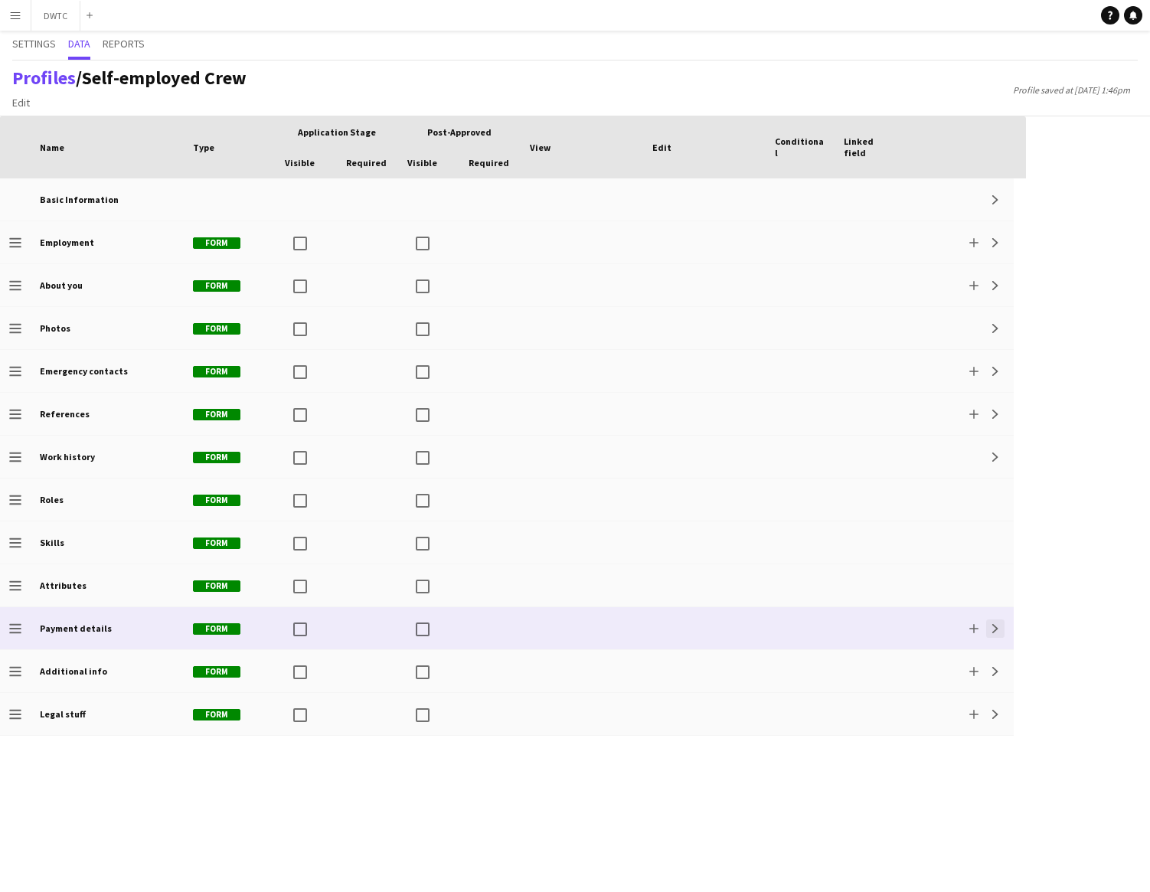
click at [991, 630] on app-icon "Expand" at bounding box center [995, 628] width 9 height 9
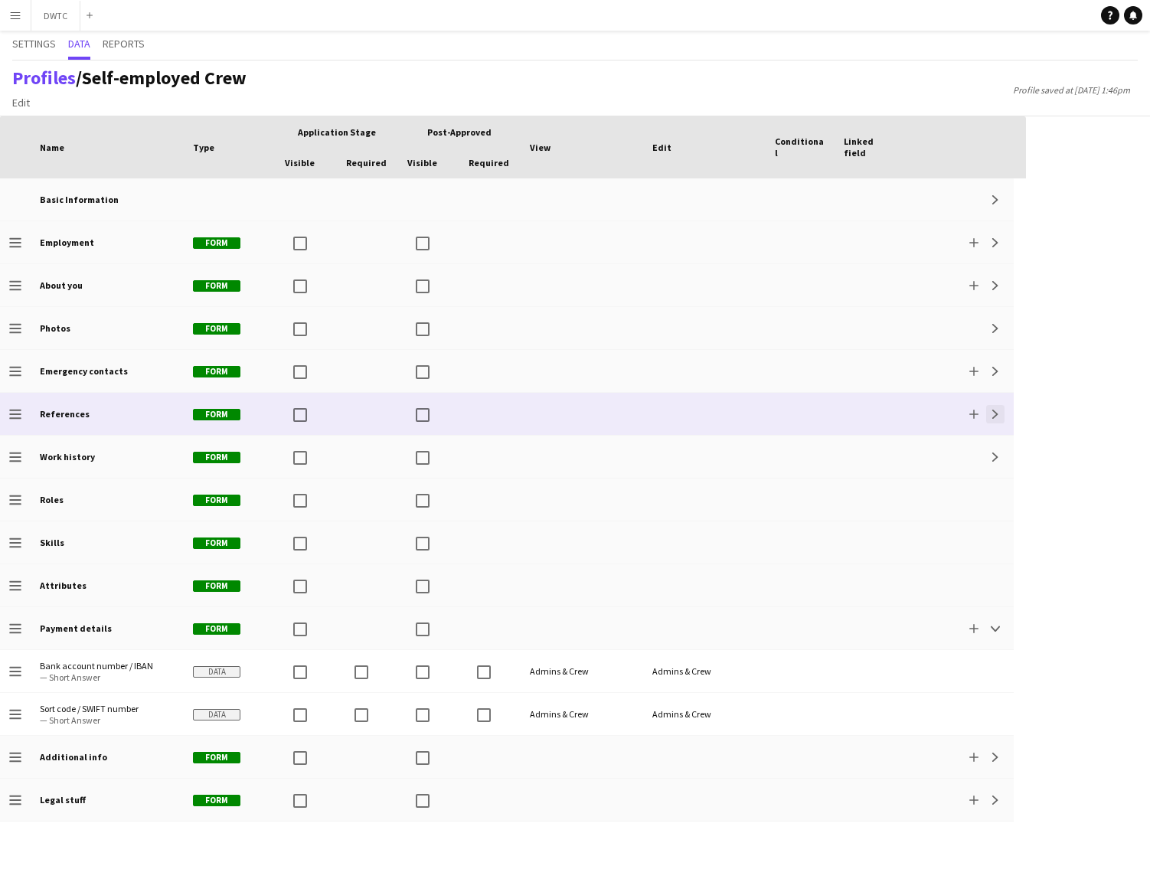
click at [995, 417] on app-icon "Expand" at bounding box center [995, 414] width 9 height 9
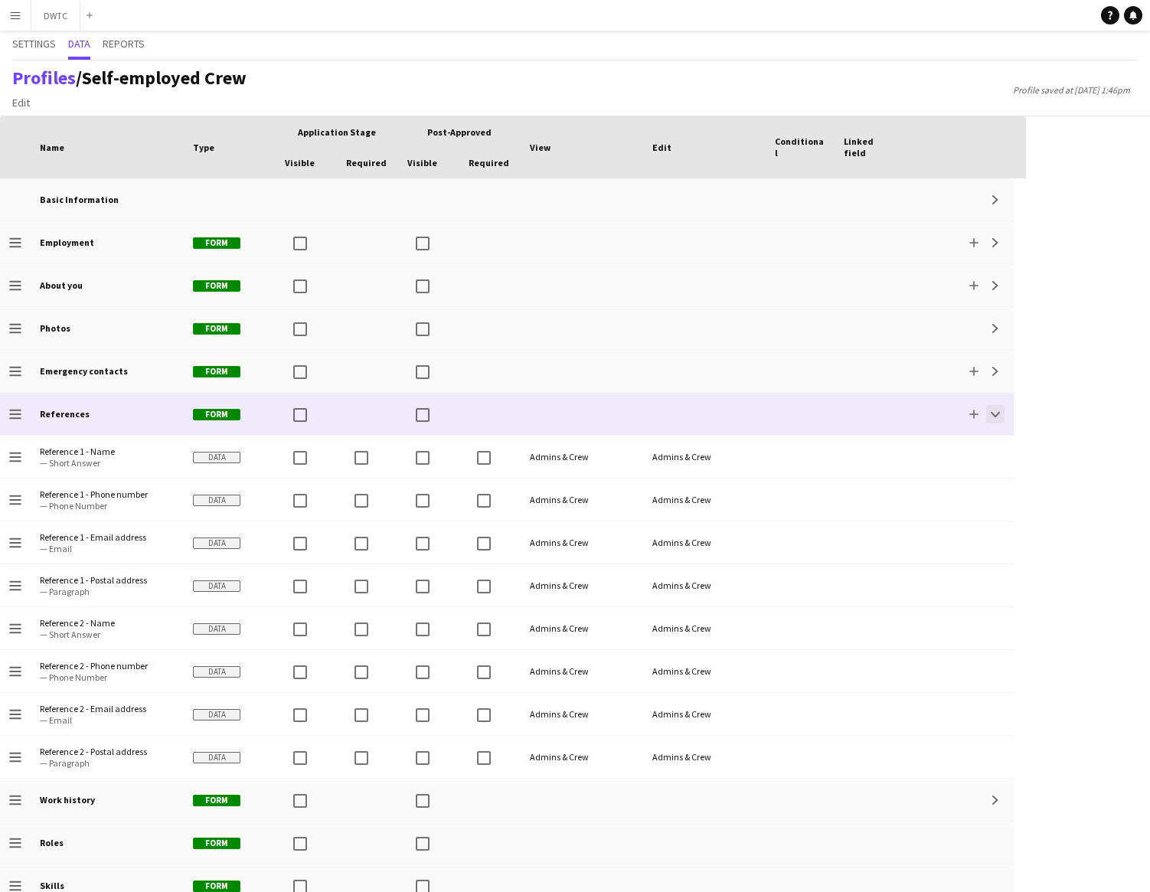
click at [993, 414] on app-icon "Collapse" at bounding box center [995, 414] width 9 height 9
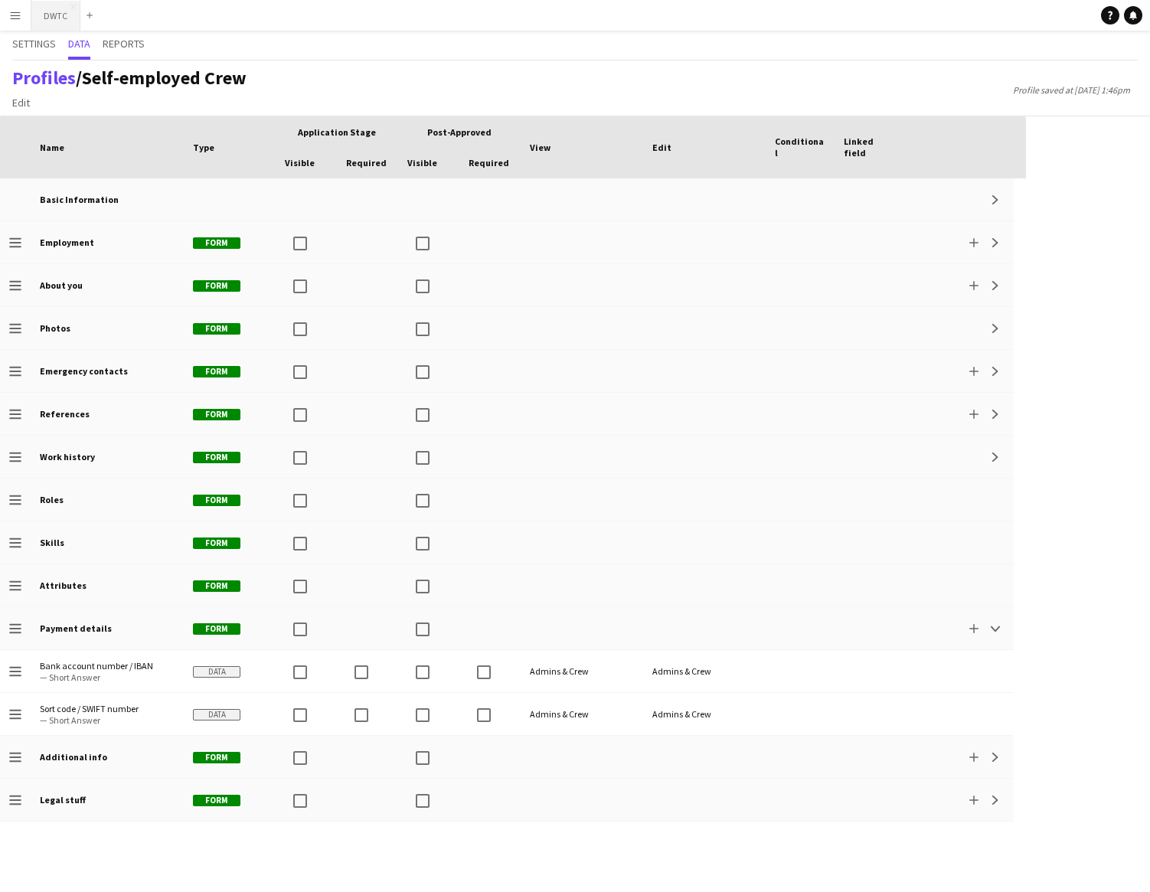
click at [56, 15] on button "DWTC Close" at bounding box center [55, 16] width 49 height 30
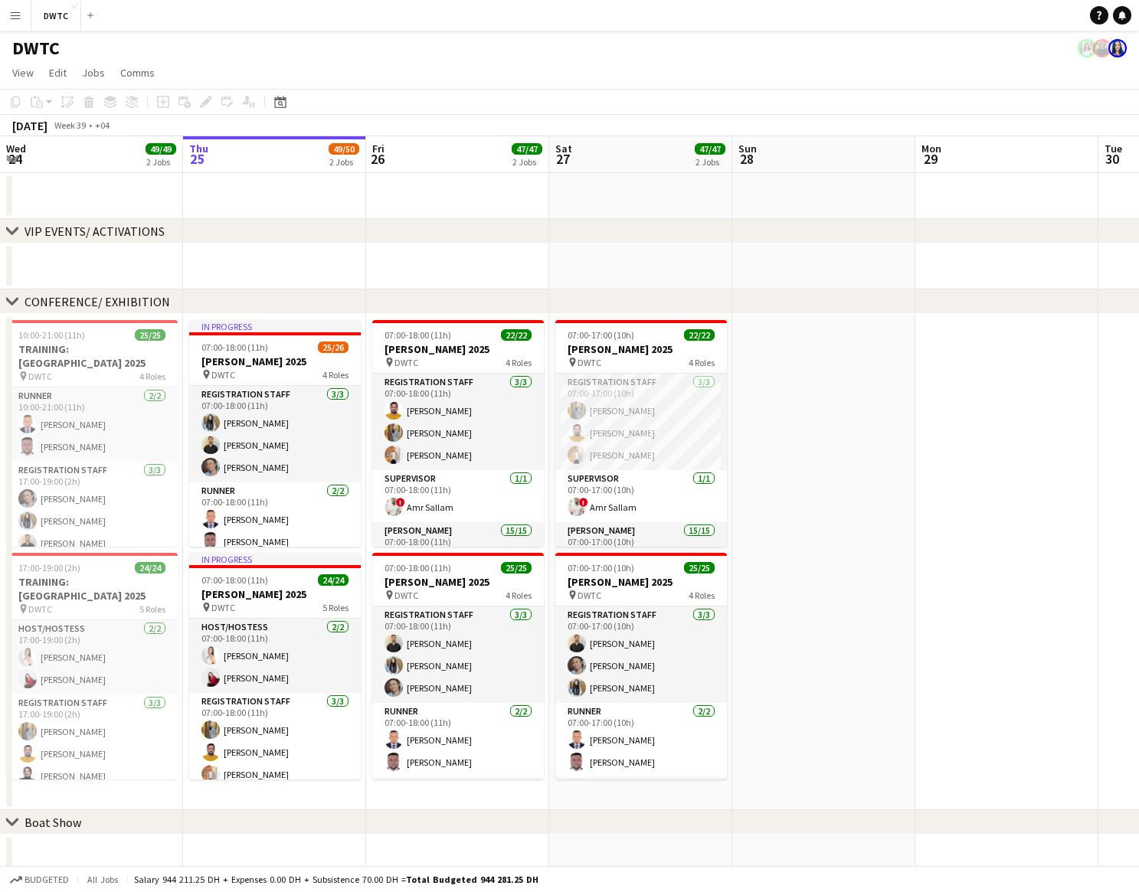
click at [17, 17] on app-icon "Menu" at bounding box center [15, 15] width 12 height 12
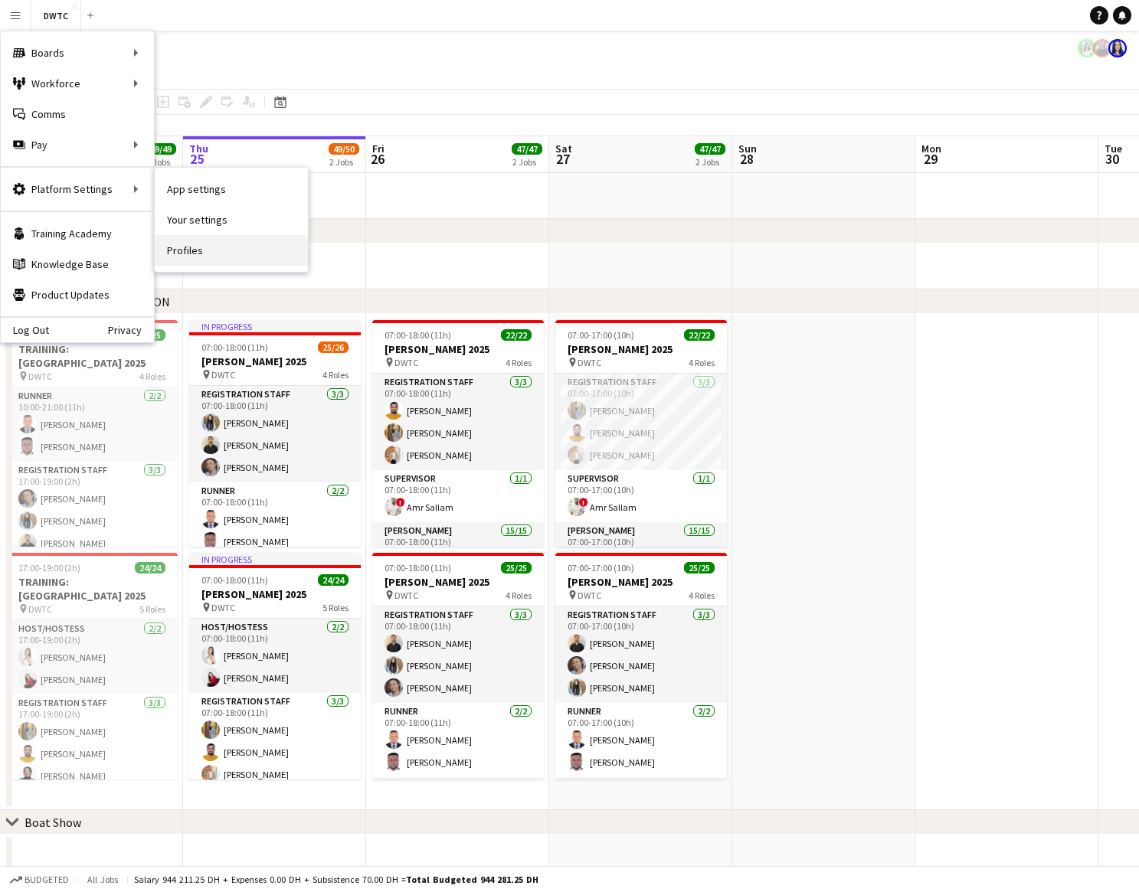
click at [185, 250] on link "Profiles" at bounding box center [231, 250] width 153 height 31
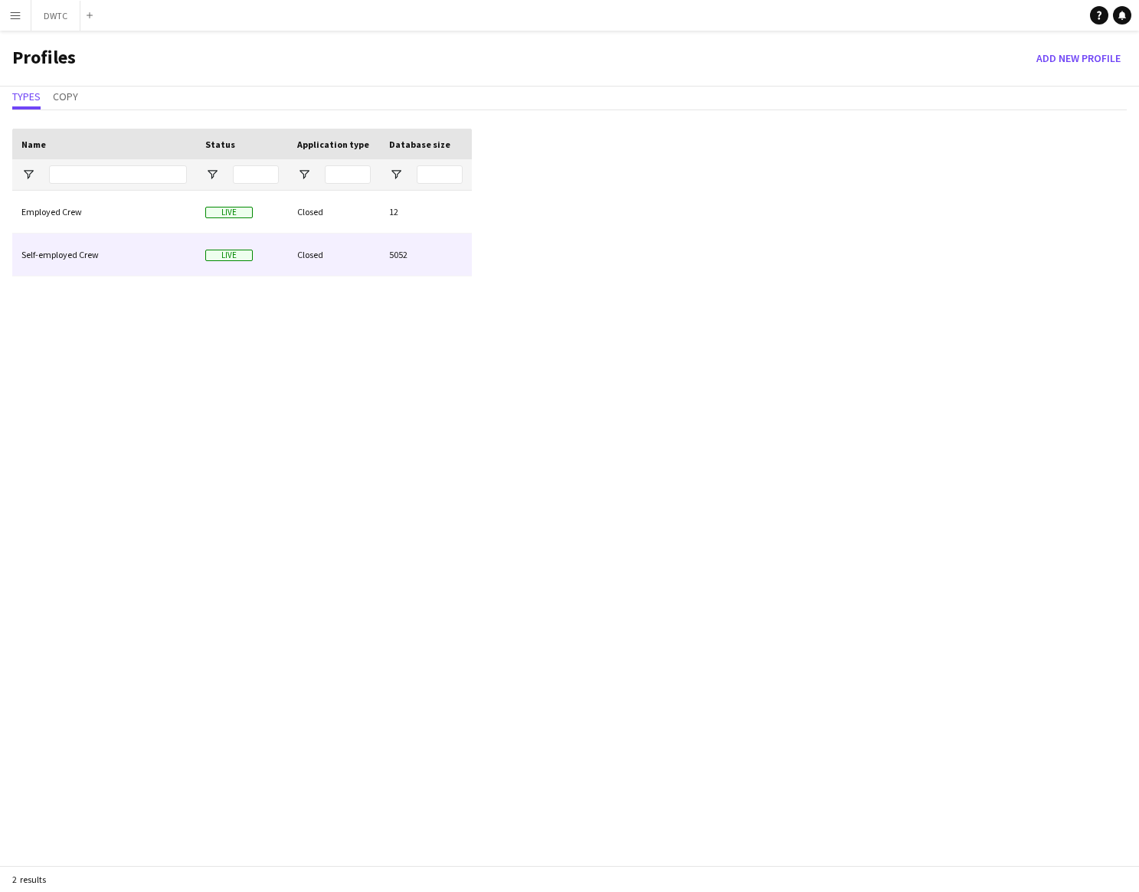
click at [358, 249] on div "Closed" at bounding box center [334, 255] width 92 height 42
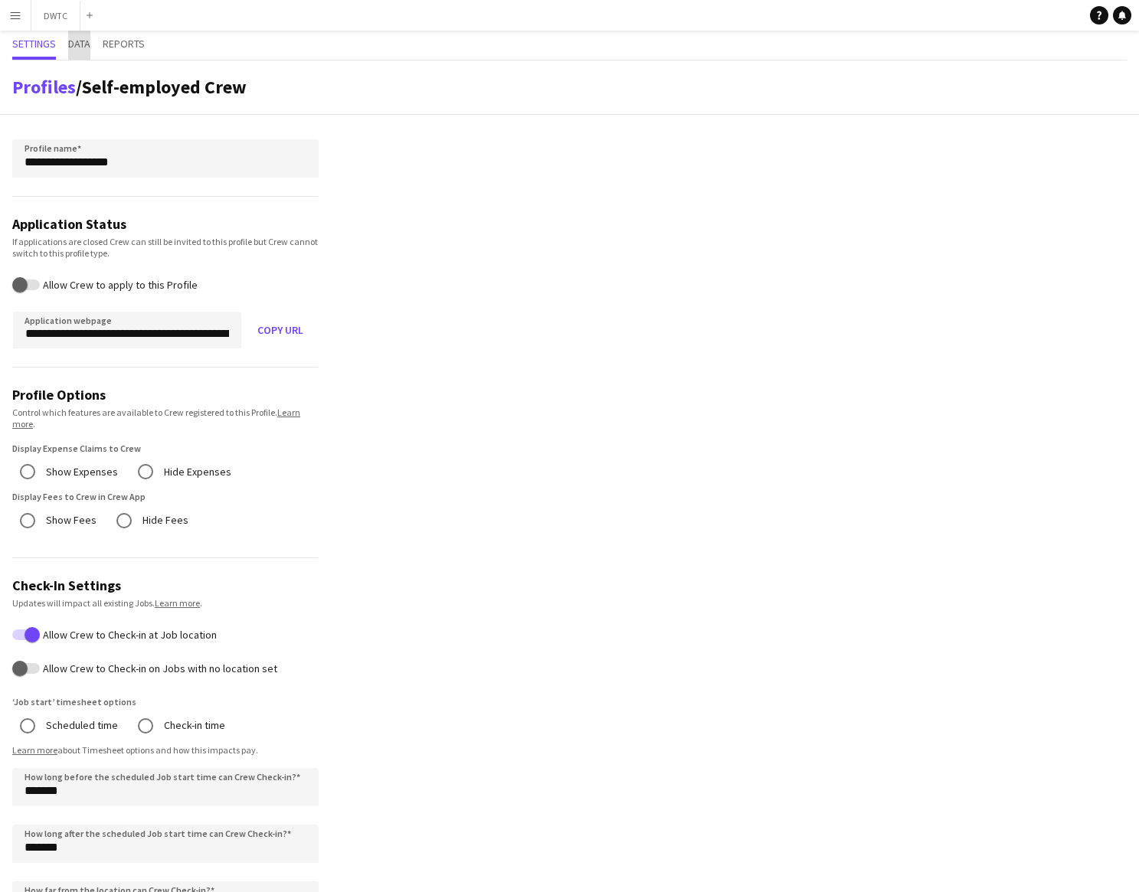
click at [76, 44] on span "Data" at bounding box center [79, 43] width 22 height 11
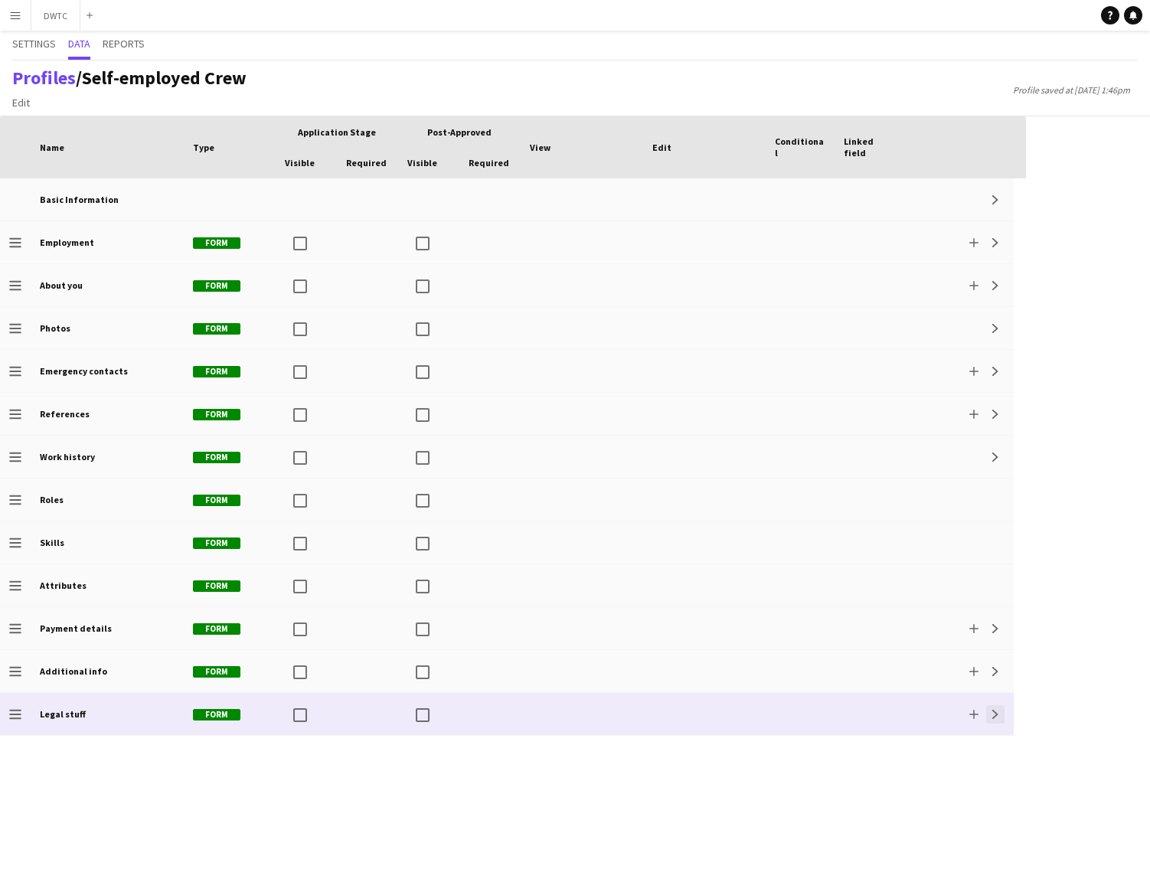
click at [997, 718] on app-icon "Expand" at bounding box center [995, 714] width 9 height 9
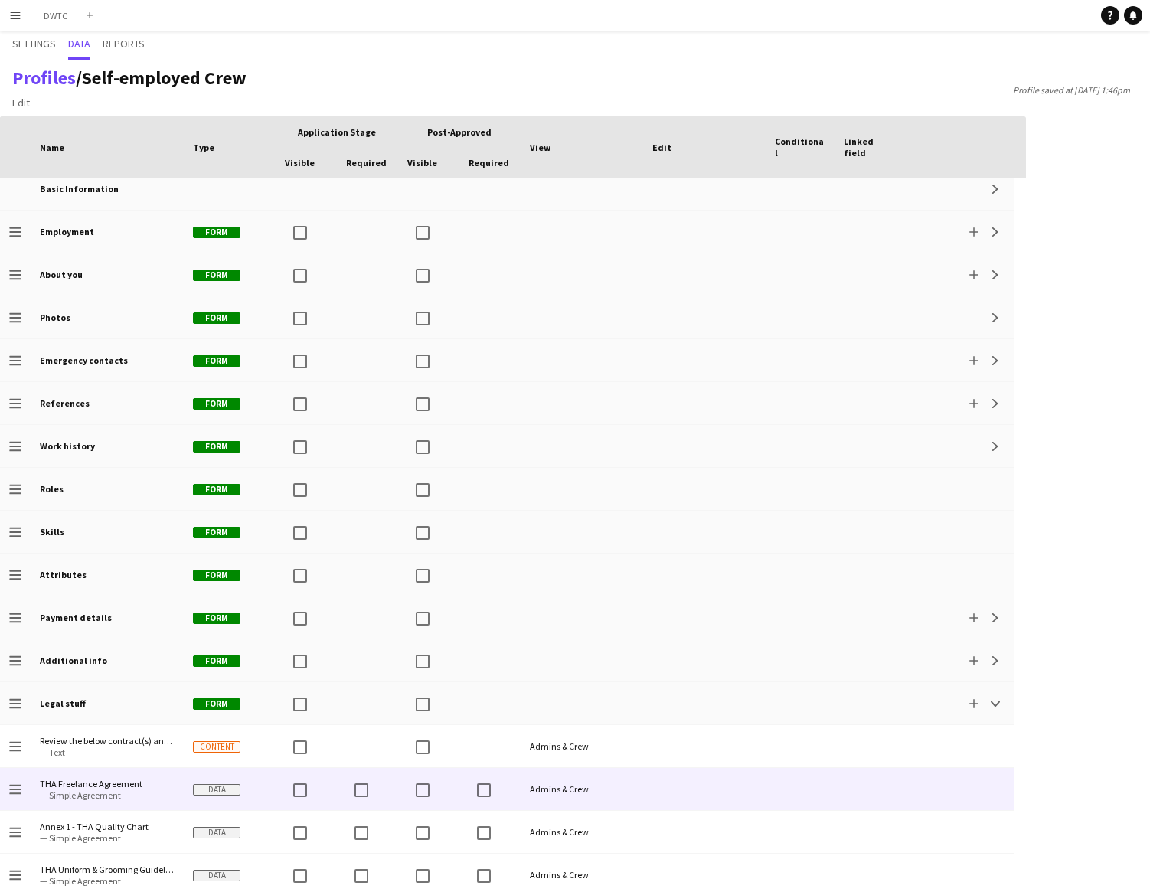
scroll to position [15, 0]
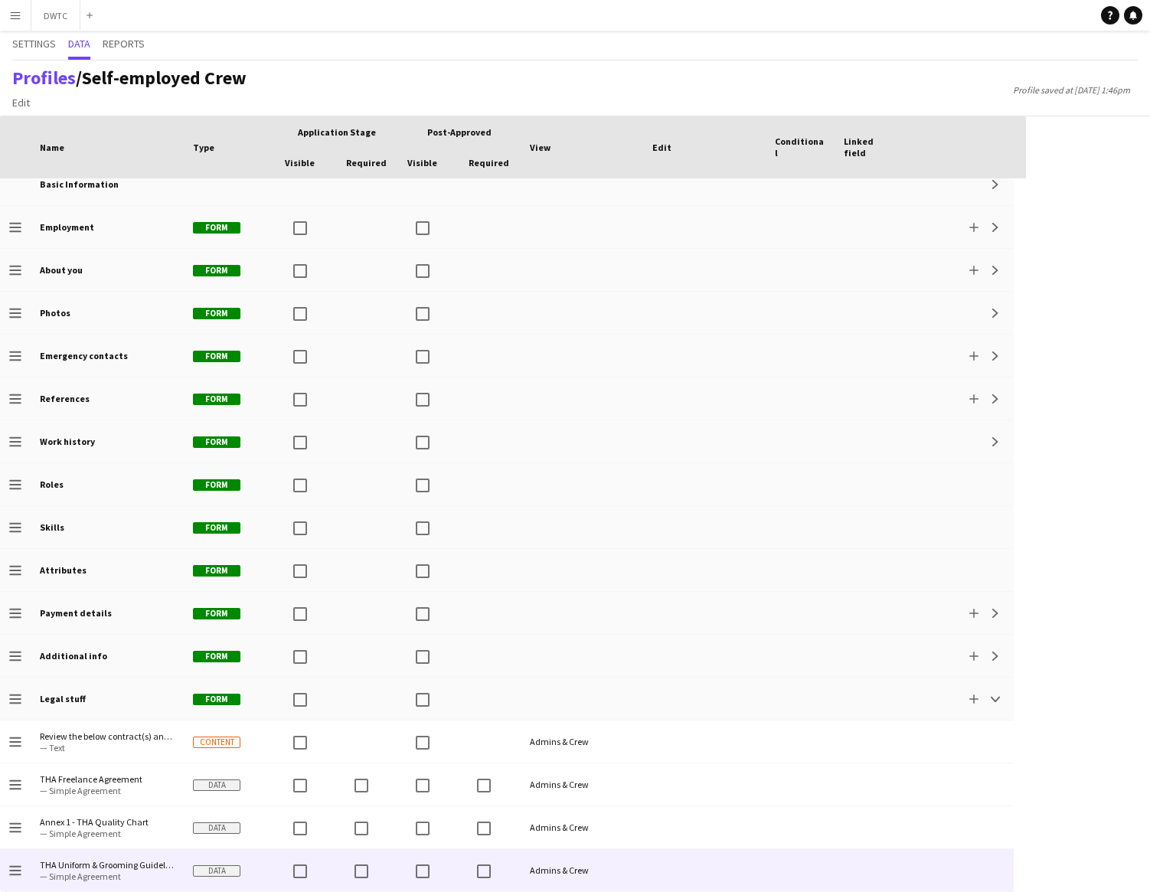
click at [893, 875] on div at bounding box center [869, 870] width 69 height 42
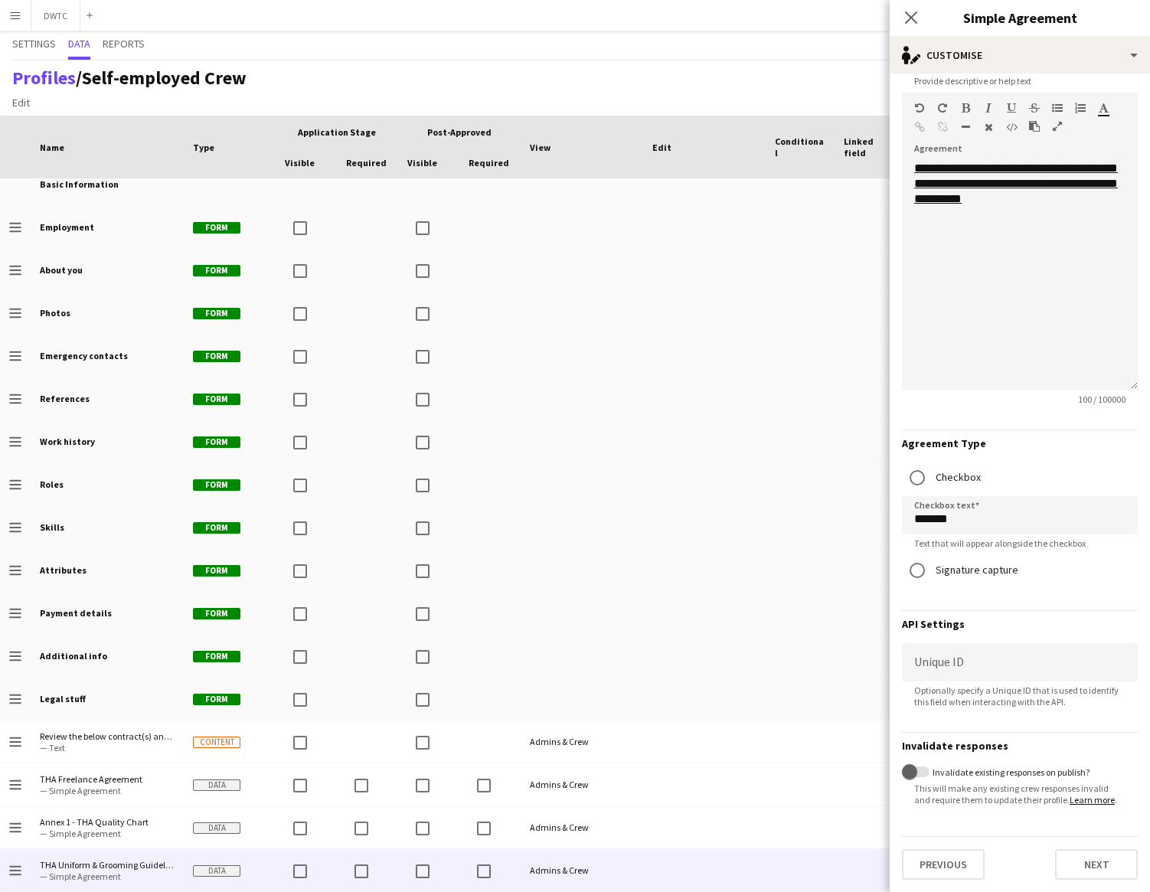
scroll to position [218, 0]
click at [915, 20] on icon at bounding box center [911, 17] width 15 height 15
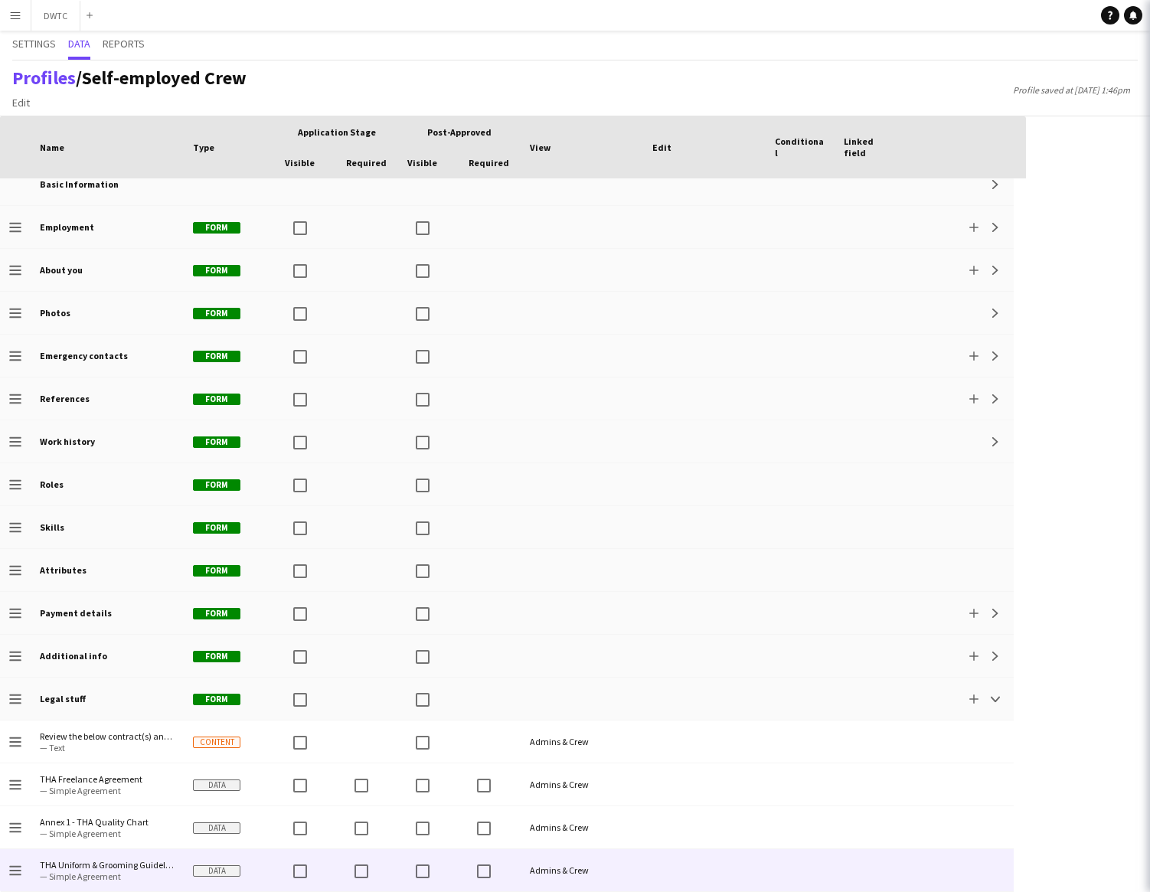
scroll to position [0, 0]
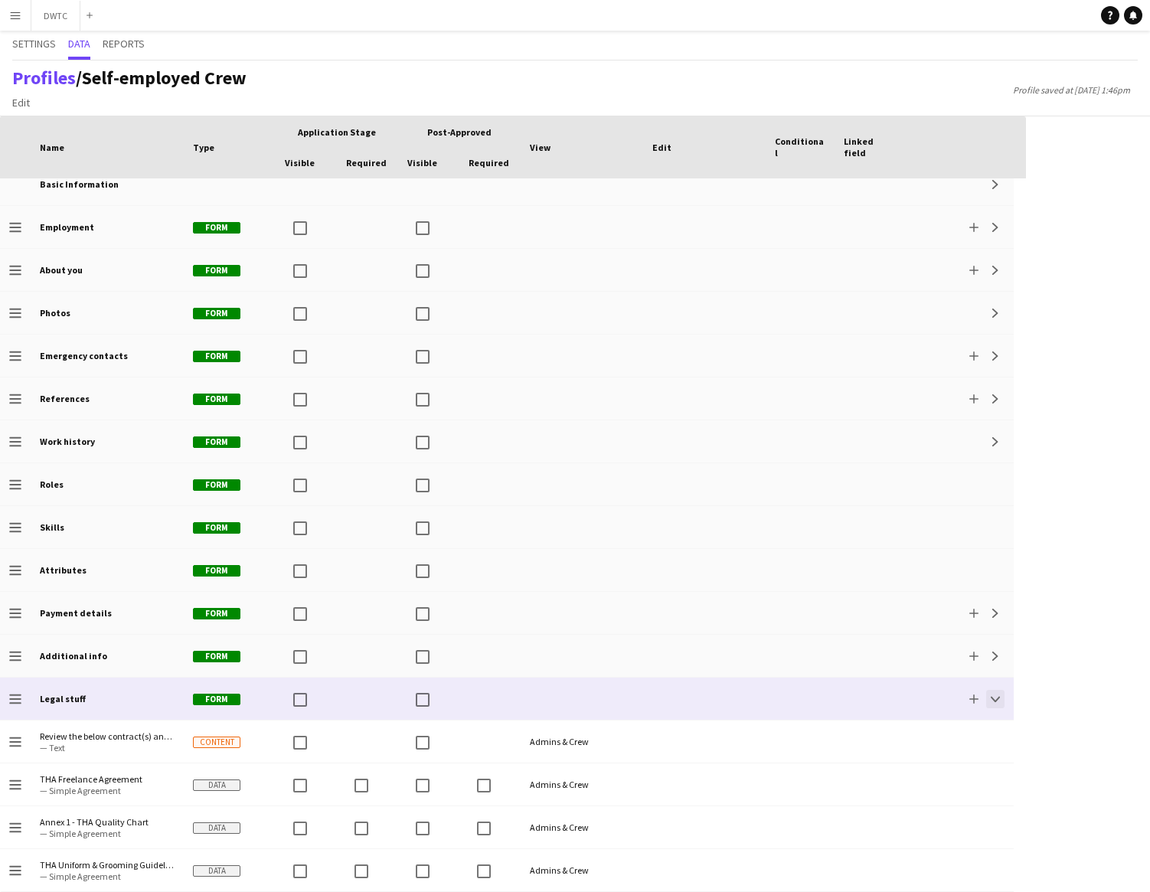
click at [997, 699] on app-icon "Collapse" at bounding box center [995, 699] width 9 height 9
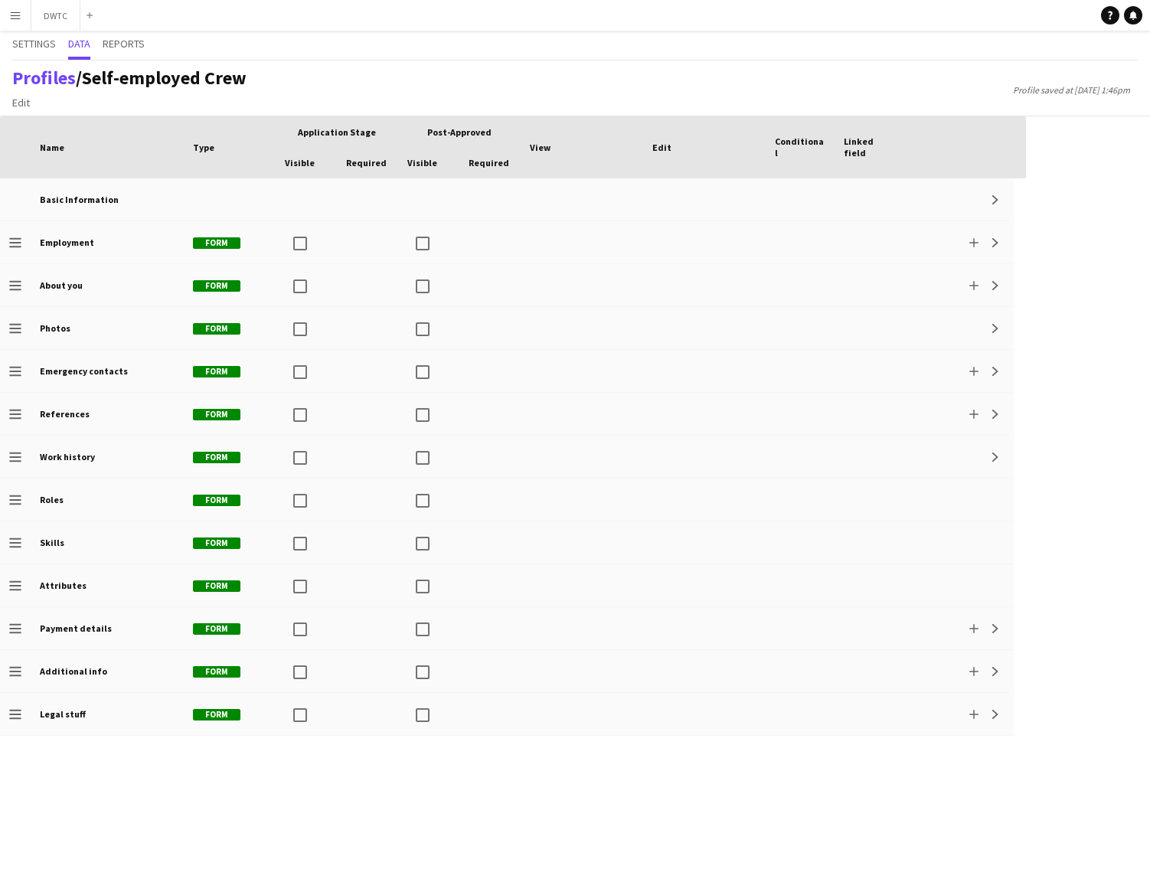
click at [21, 18] on app-icon "Menu" at bounding box center [15, 15] width 12 height 12
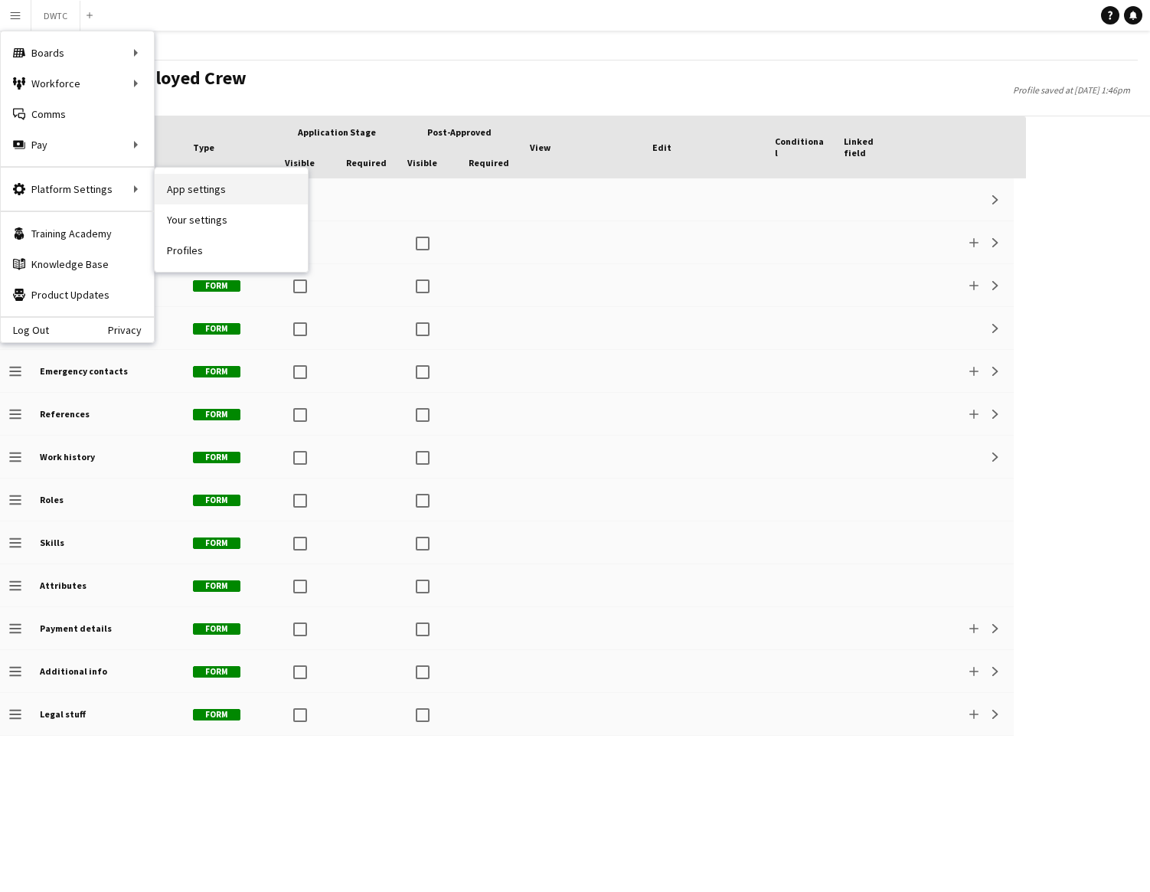
click at [195, 191] on link "App settings" at bounding box center [231, 189] width 153 height 31
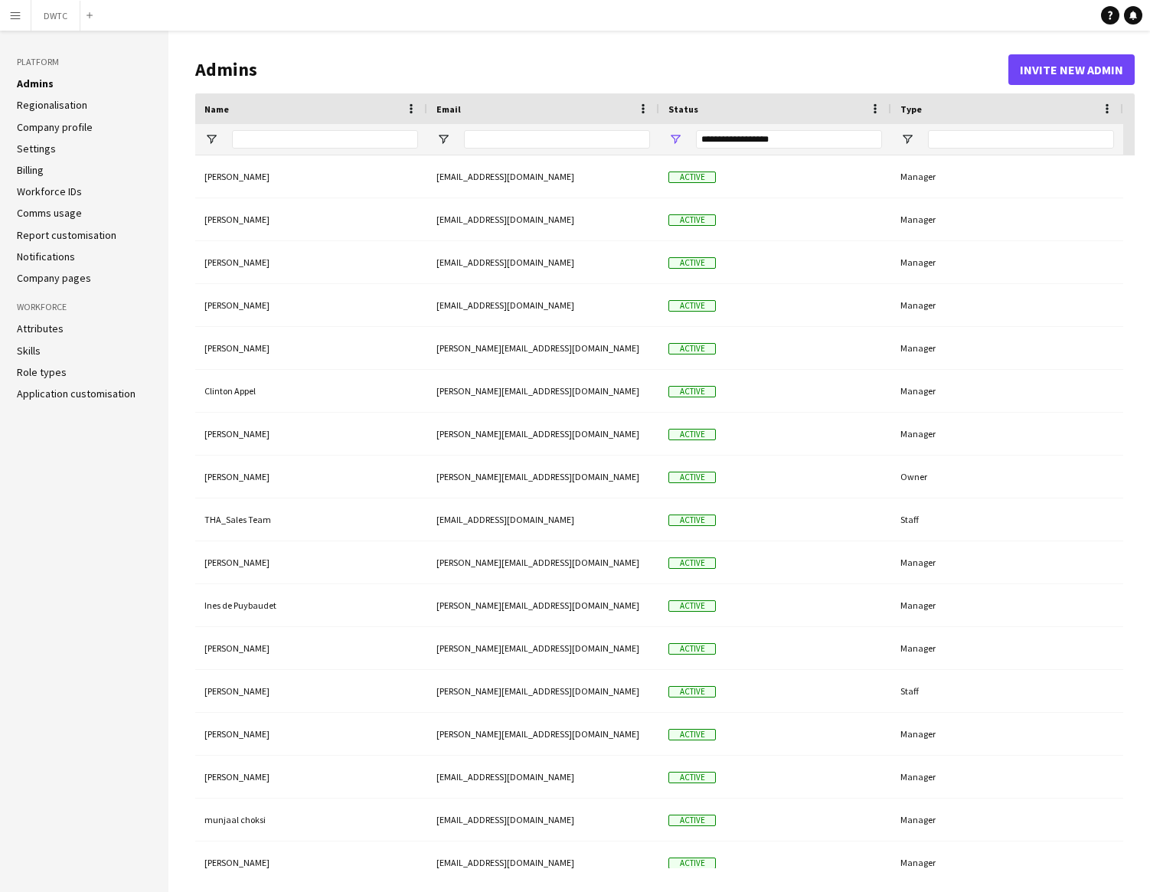
click at [43, 328] on link "Attributes" at bounding box center [40, 329] width 47 height 14
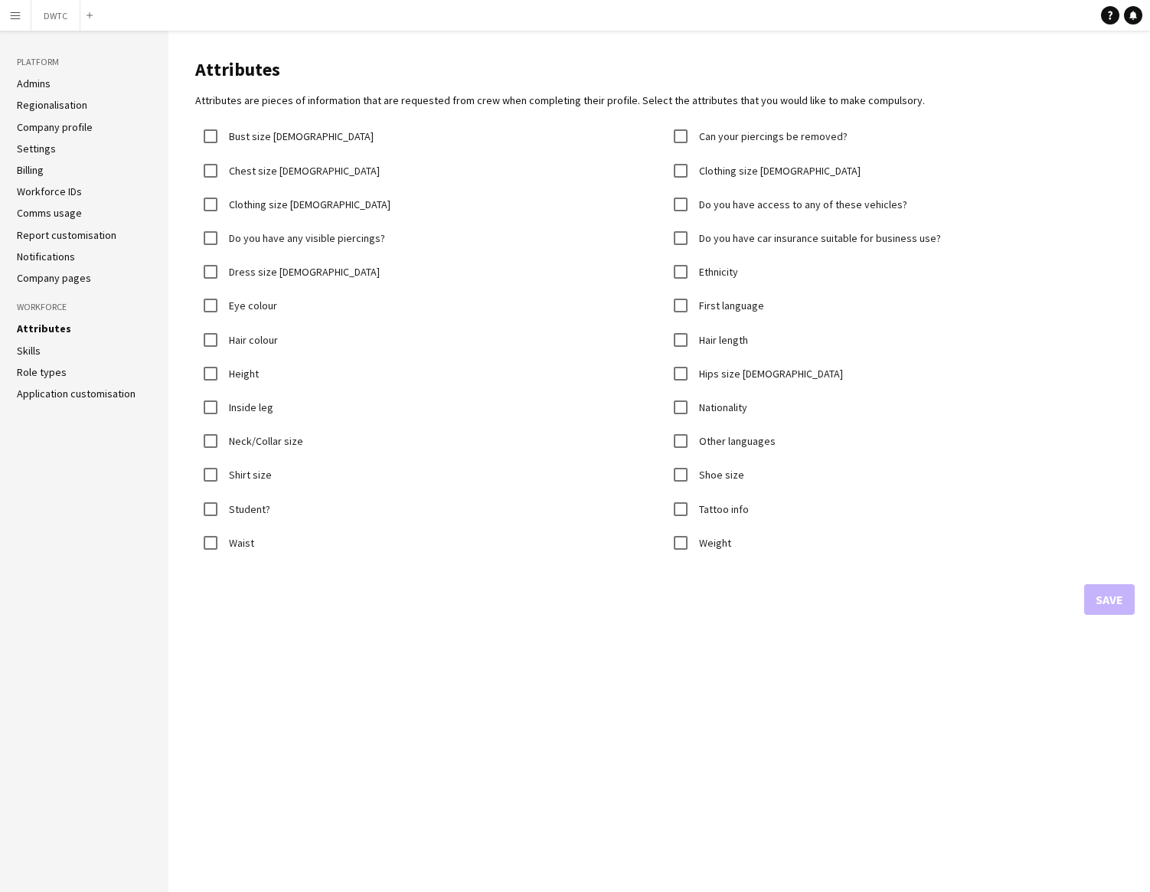
click at [16, 18] on app-icon "Menu" at bounding box center [15, 15] width 12 height 12
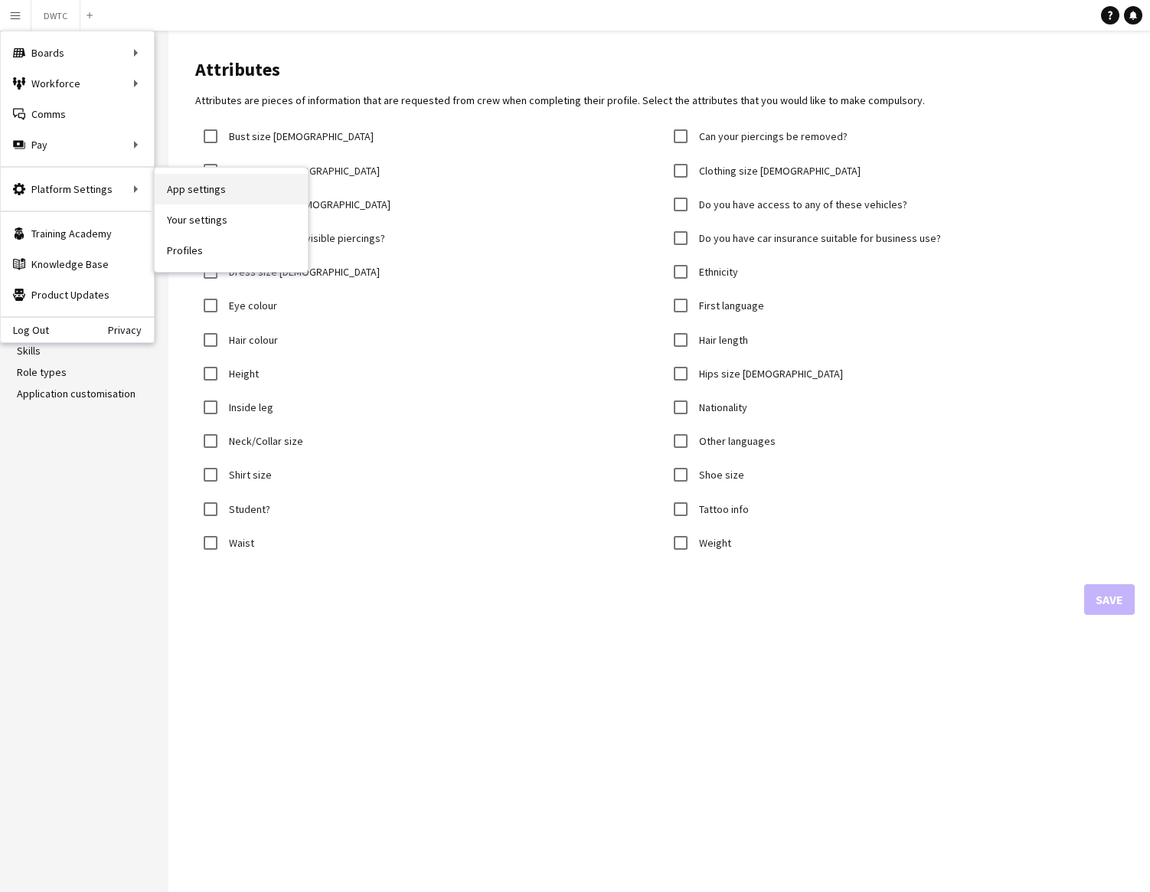
click at [192, 191] on link "App settings" at bounding box center [231, 189] width 153 height 31
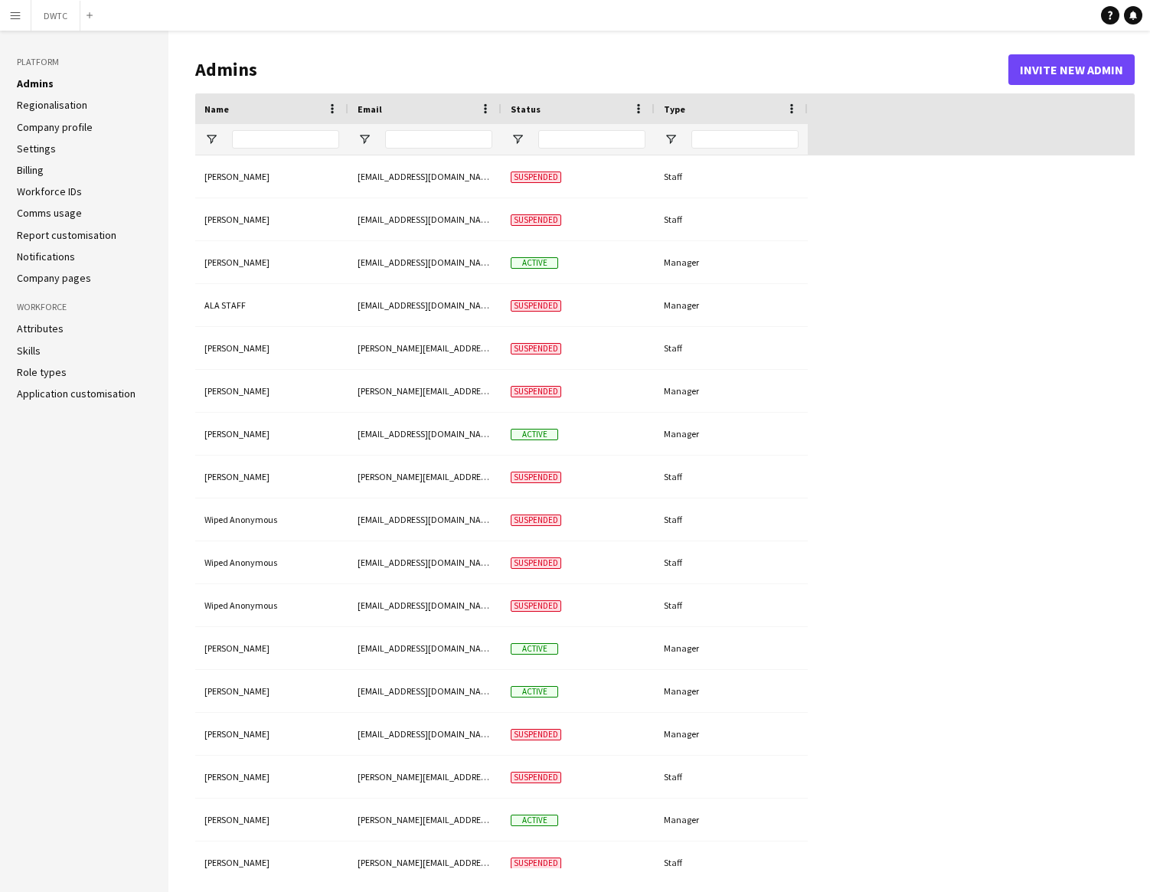
type input "**********"
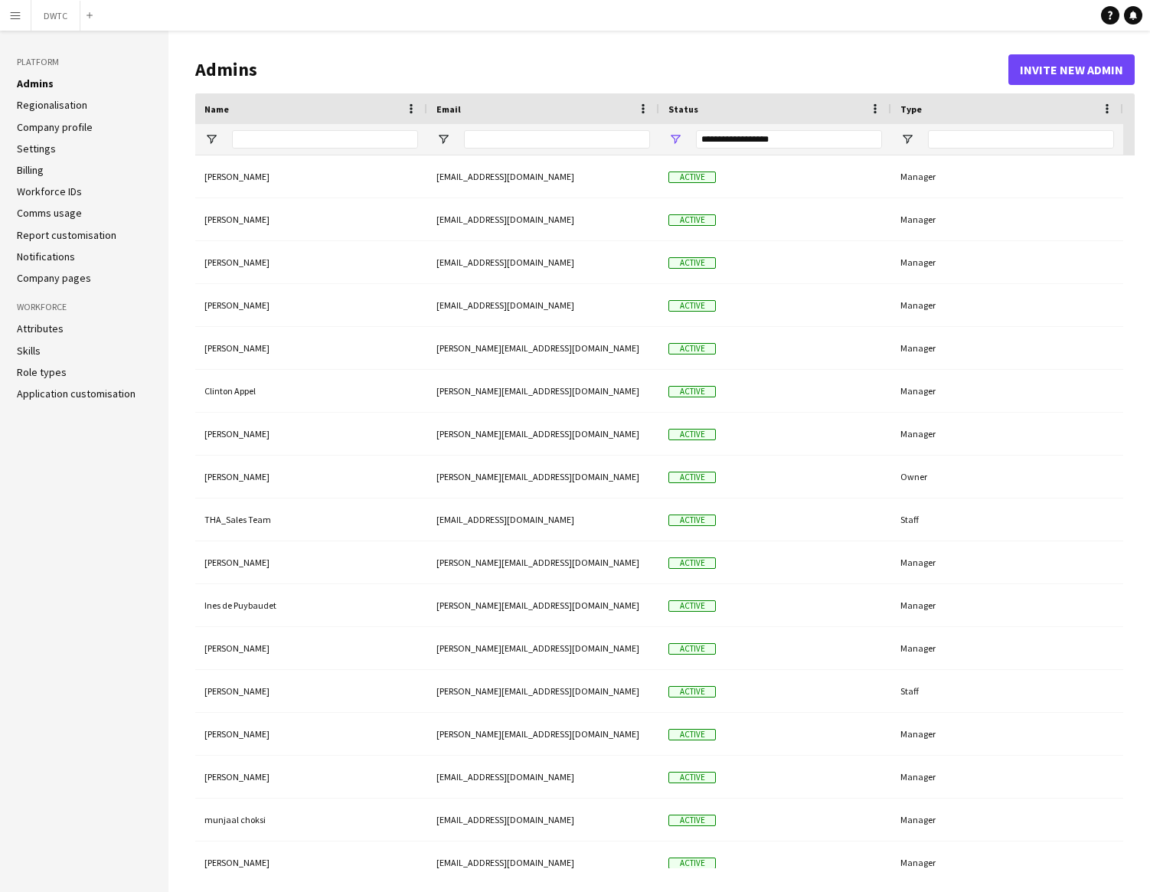
click at [28, 149] on link "Settings" at bounding box center [36, 149] width 39 height 14
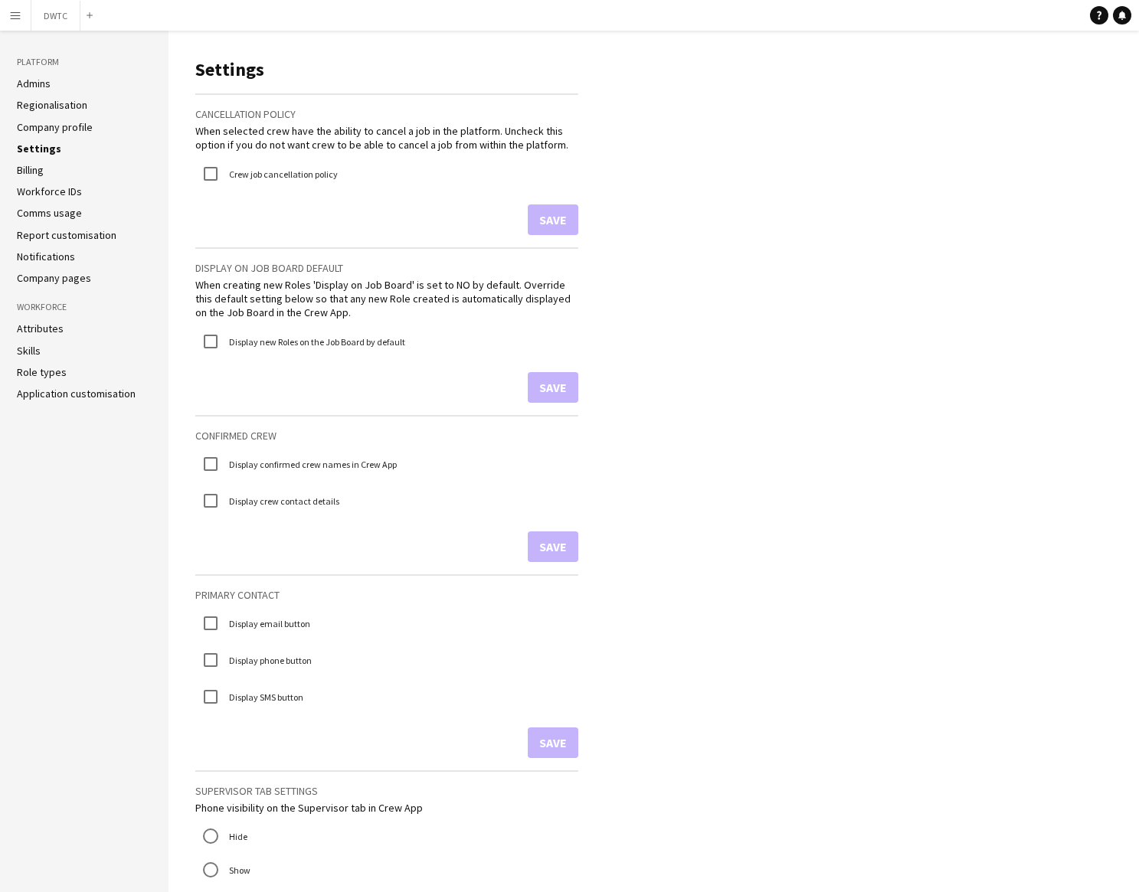
click at [11, 17] on app-icon "Menu" at bounding box center [15, 15] width 12 height 12
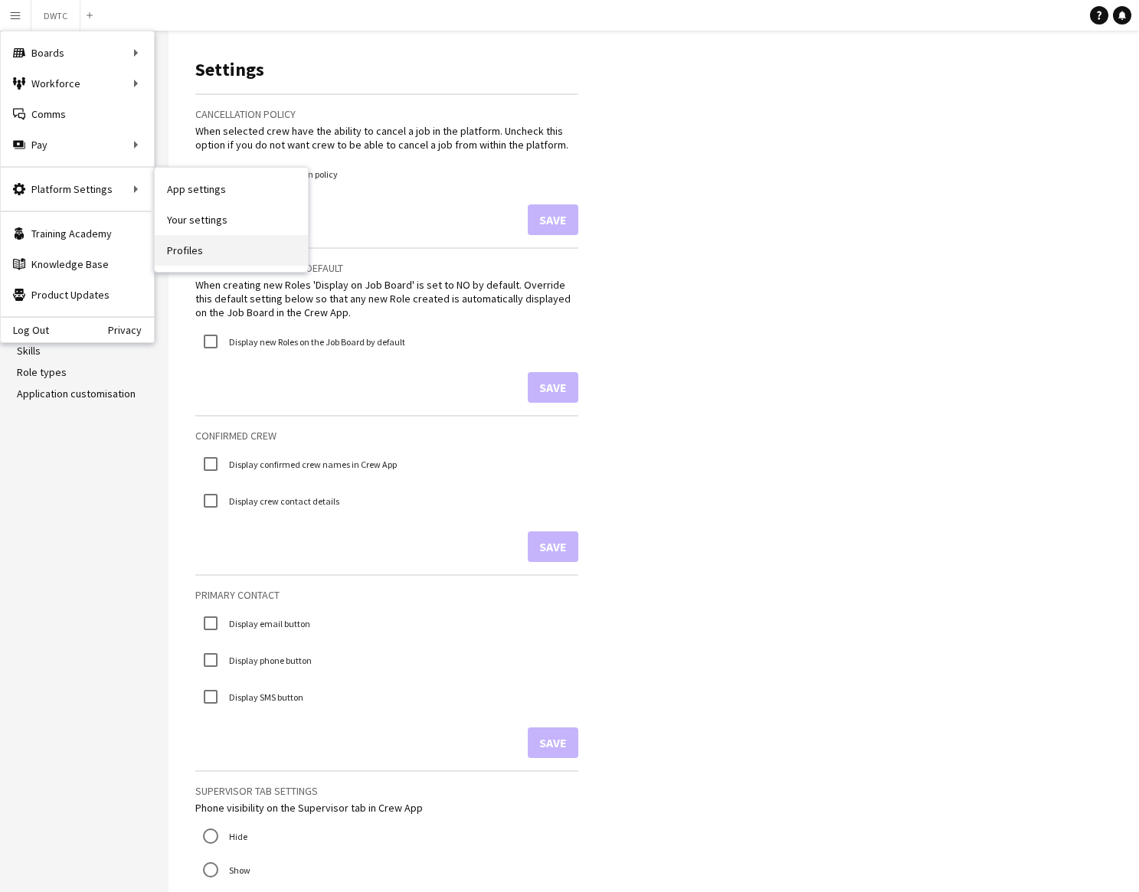
click at [188, 248] on link "Profiles" at bounding box center [231, 250] width 153 height 31
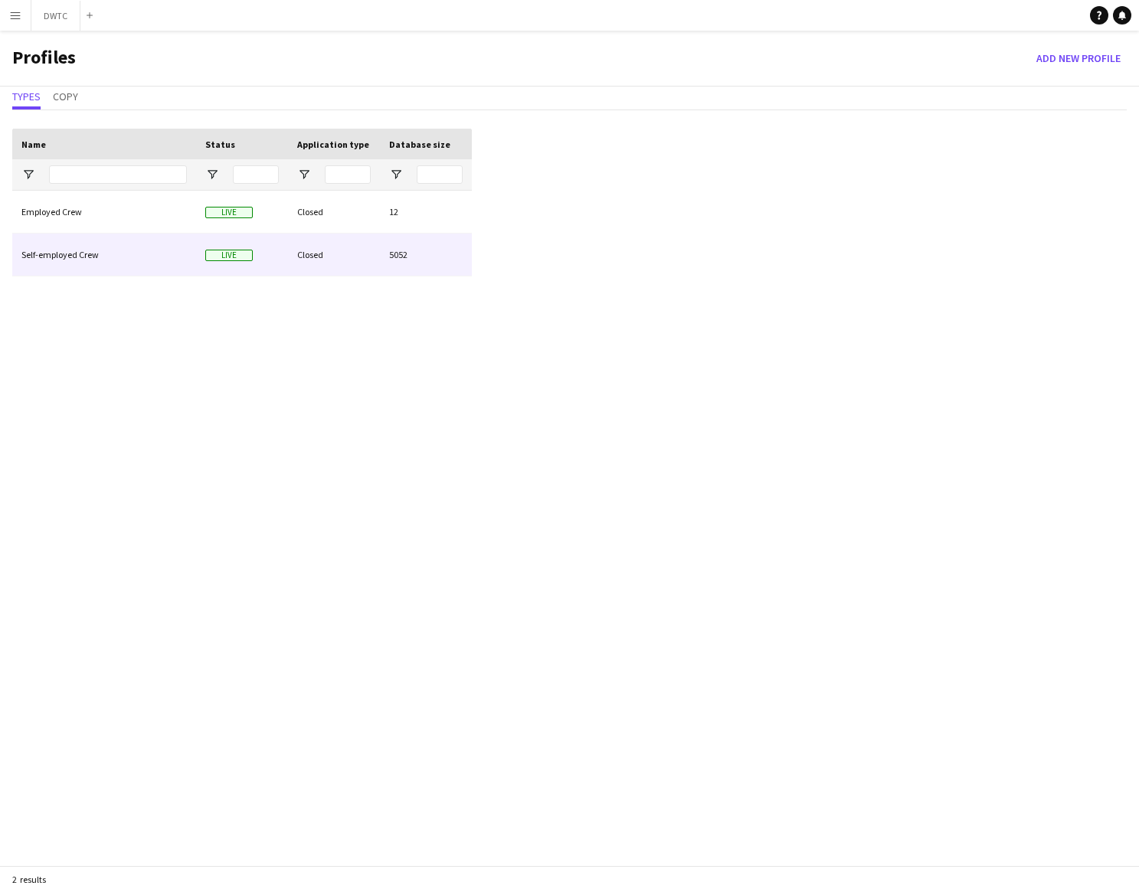
click at [344, 256] on div "Closed" at bounding box center [334, 255] width 92 height 42
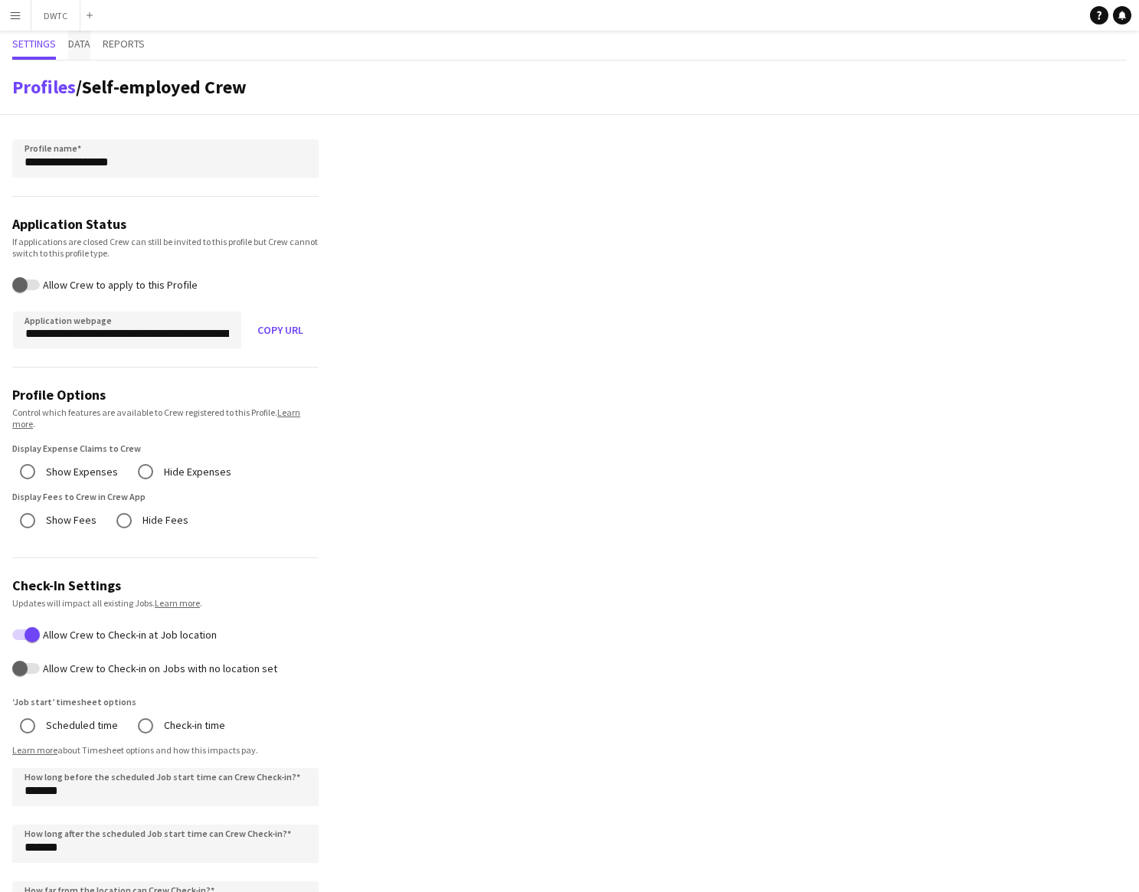
click at [76, 46] on span "Data" at bounding box center [79, 43] width 22 height 11
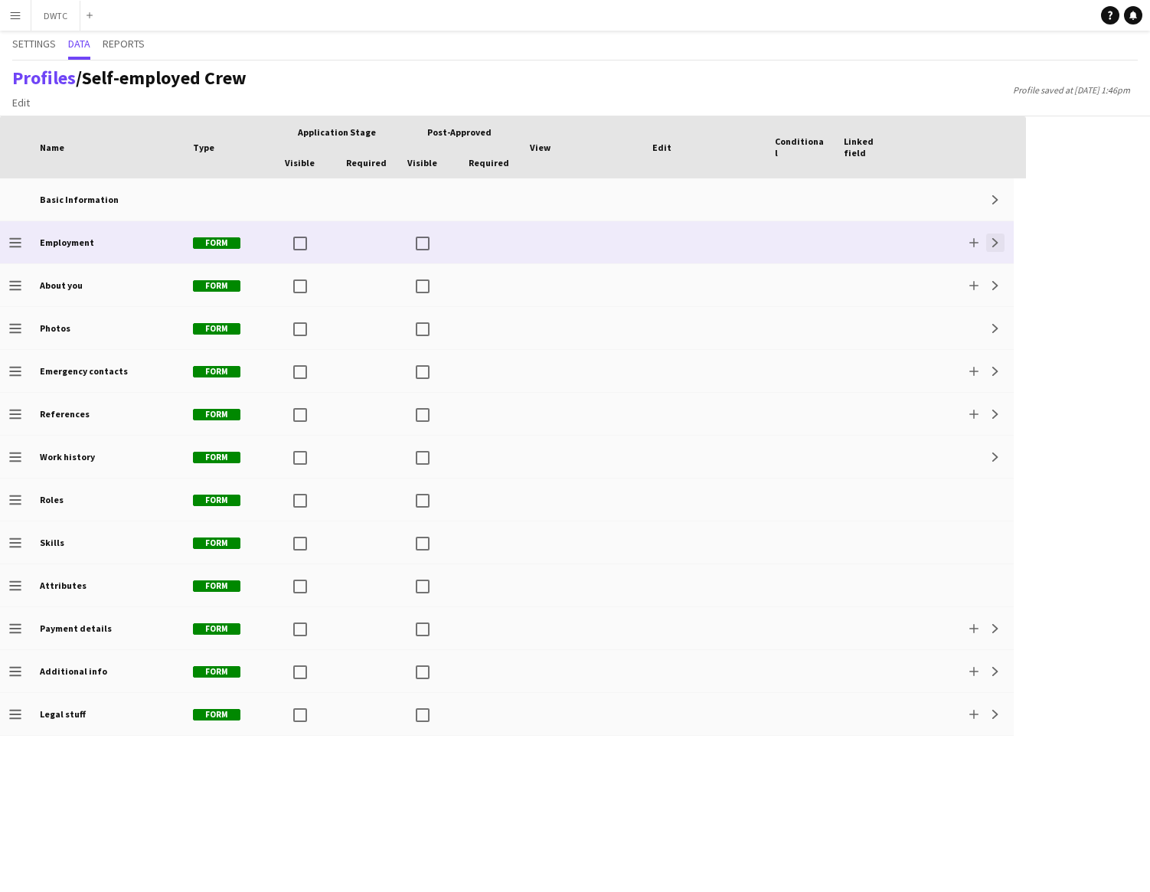
click at [991, 241] on app-icon "Expand" at bounding box center [995, 242] width 9 height 9
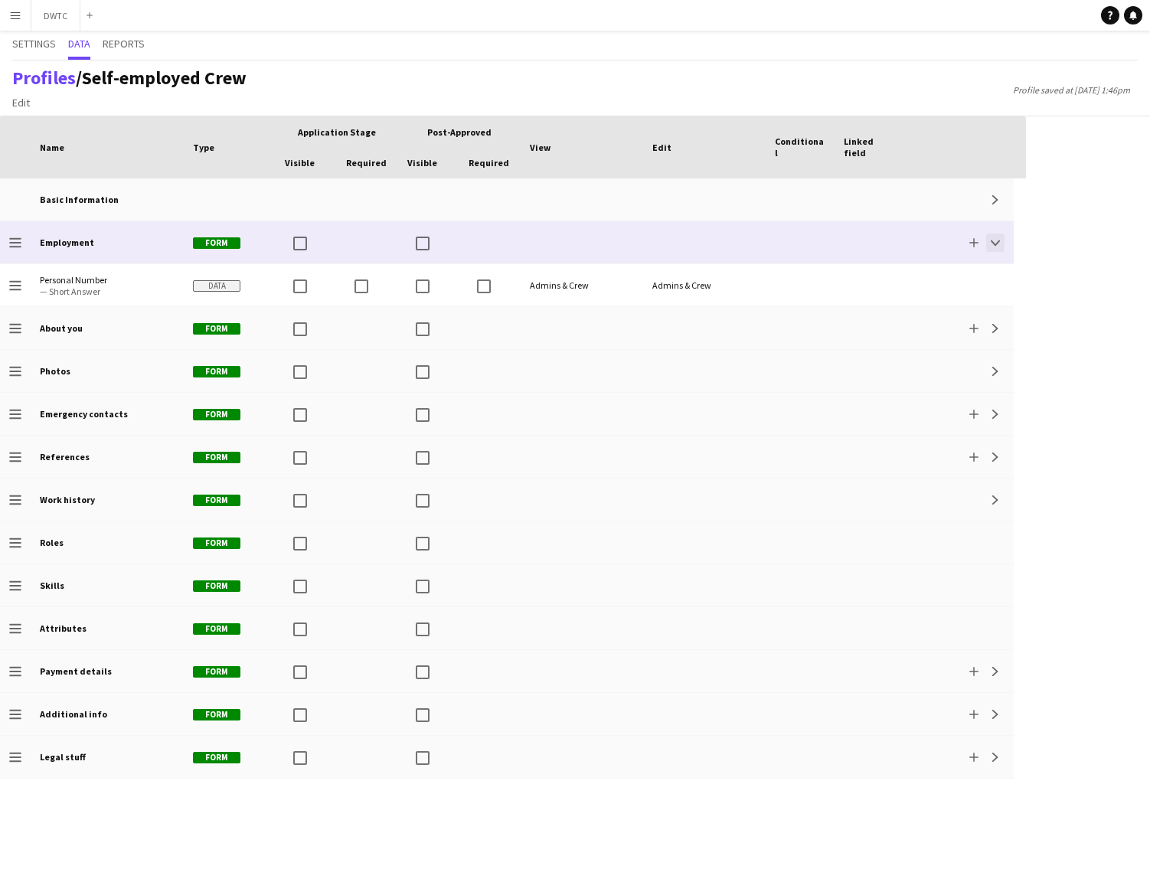
click at [995, 241] on app-icon "Collapse" at bounding box center [995, 242] width 9 height 9
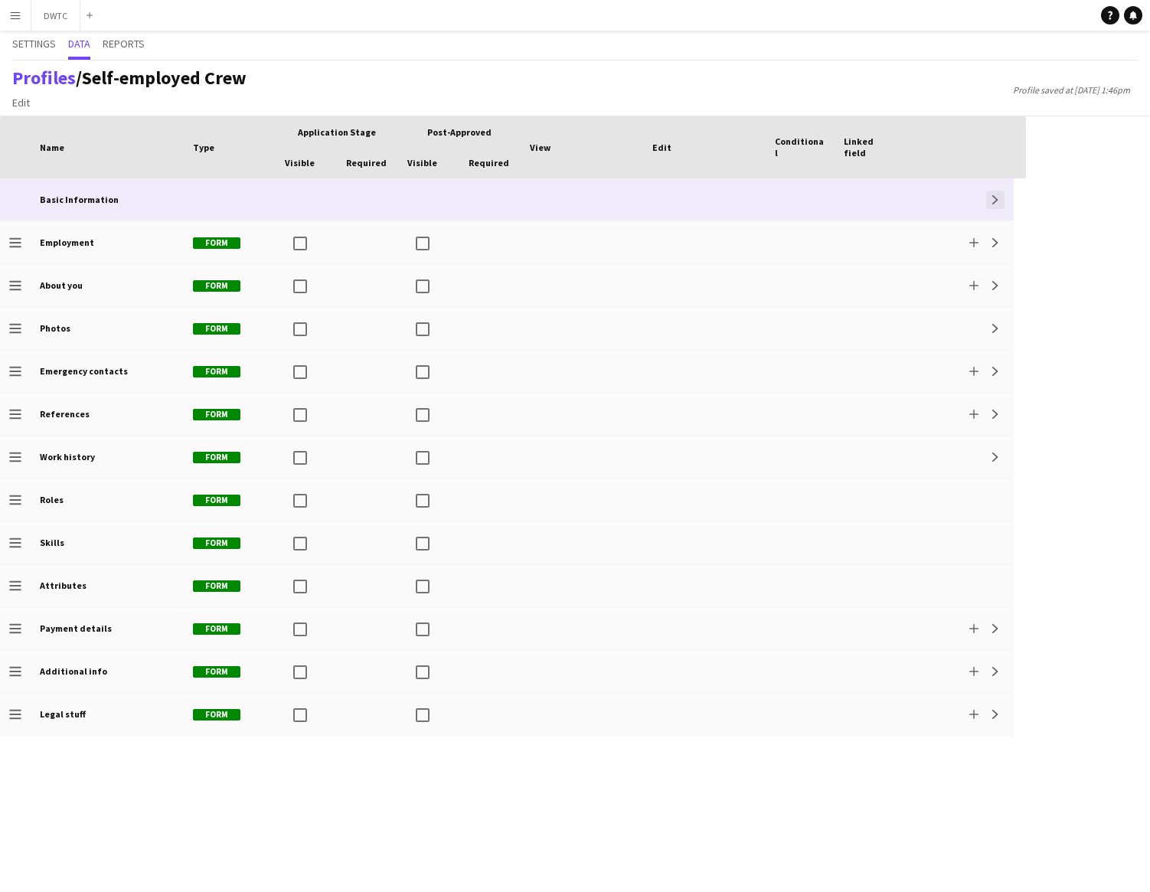
click at [996, 198] on app-icon "Expand" at bounding box center [995, 199] width 9 height 9
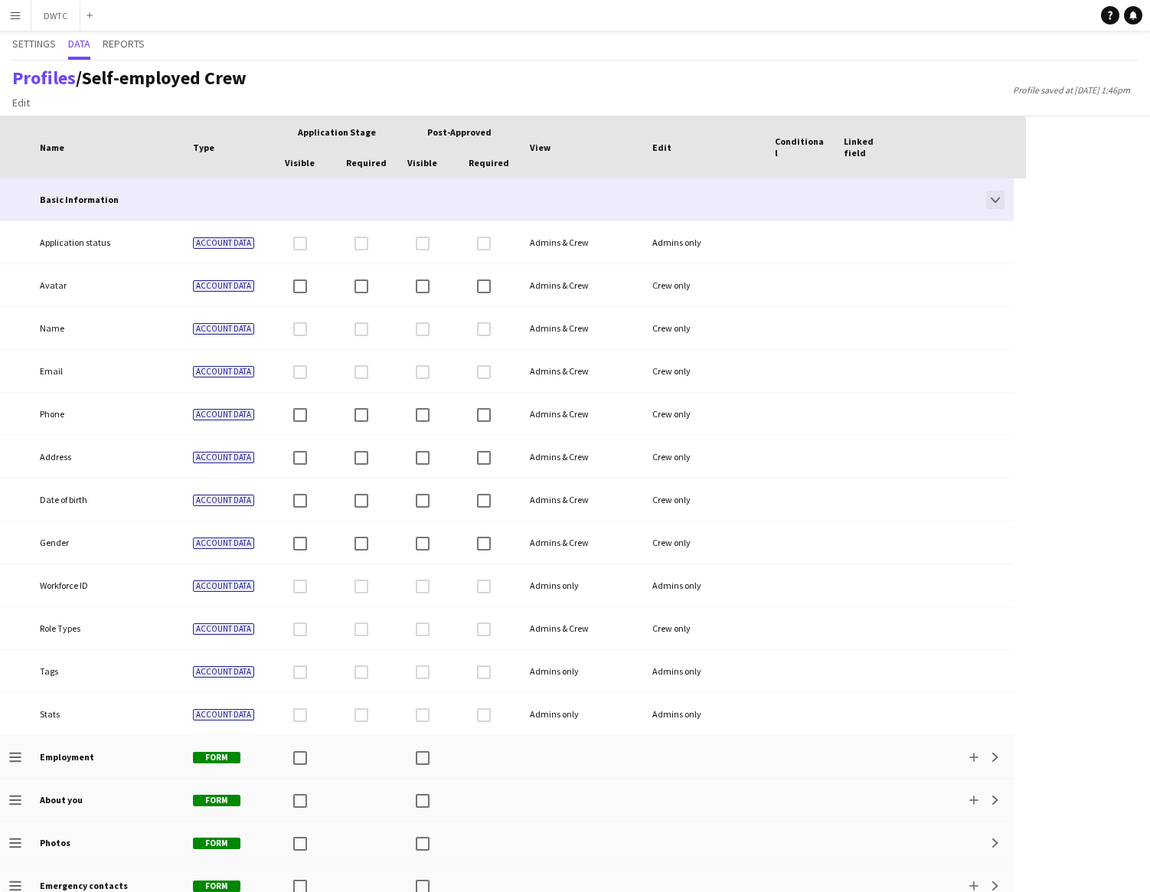
click at [998, 198] on app-icon "Collapse" at bounding box center [995, 199] width 9 height 9
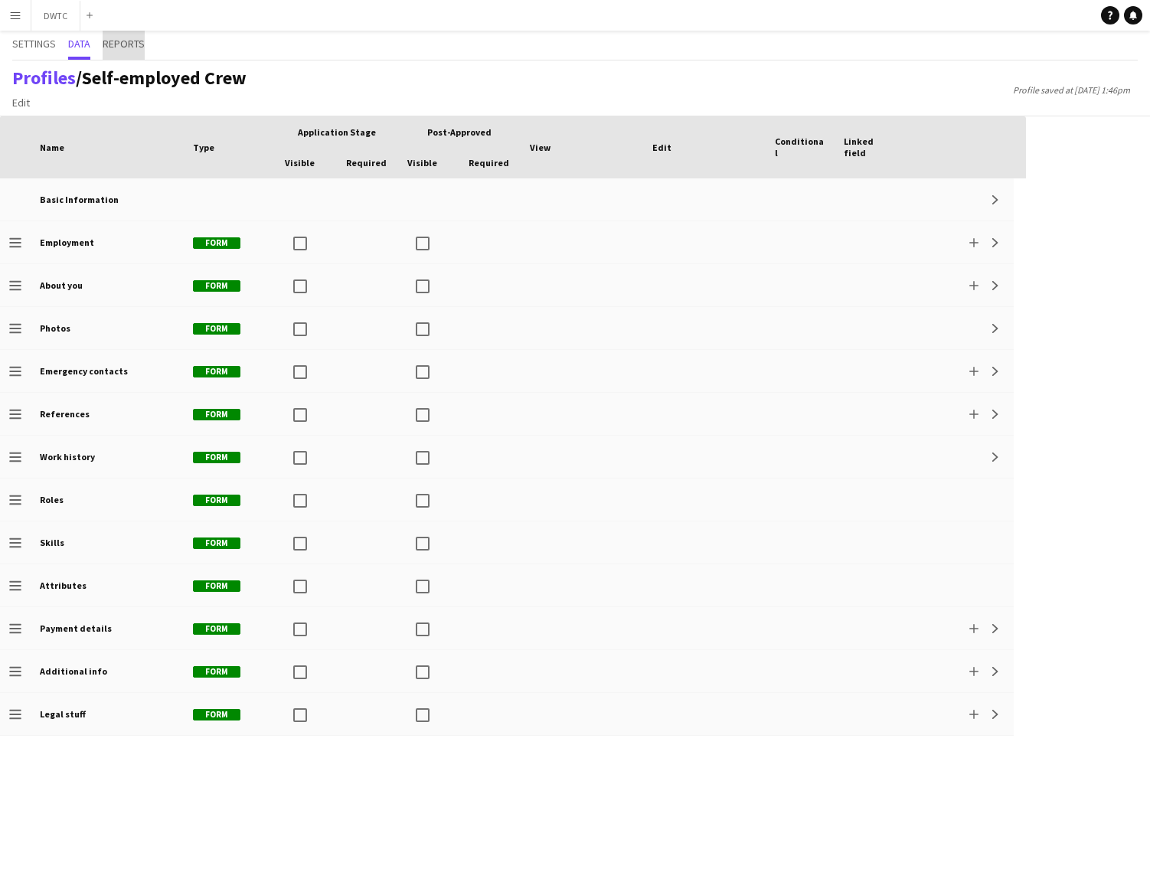
click at [117, 46] on span "Reports" at bounding box center [124, 43] width 42 height 11
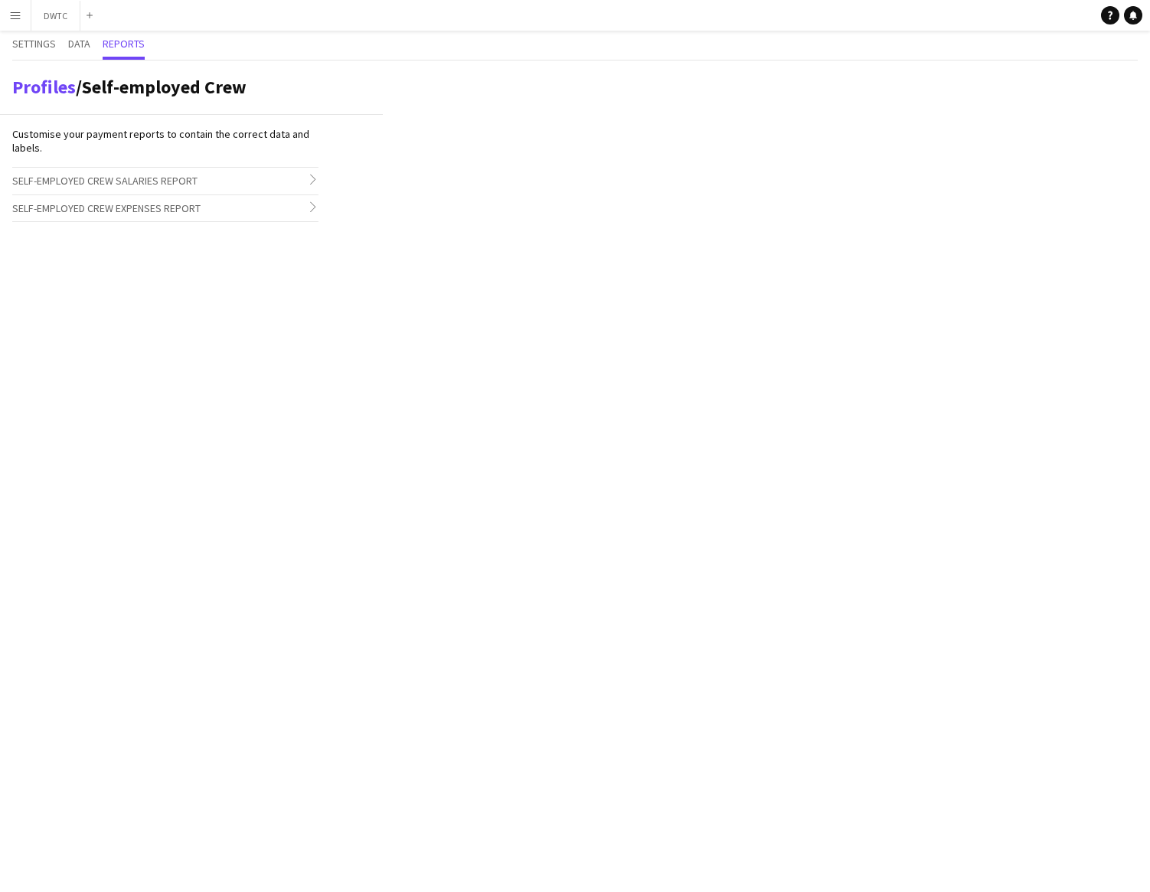
click at [303, 178] on h3 "Self-employed Crew Salaries Report chevron-right" at bounding box center [165, 181] width 306 height 26
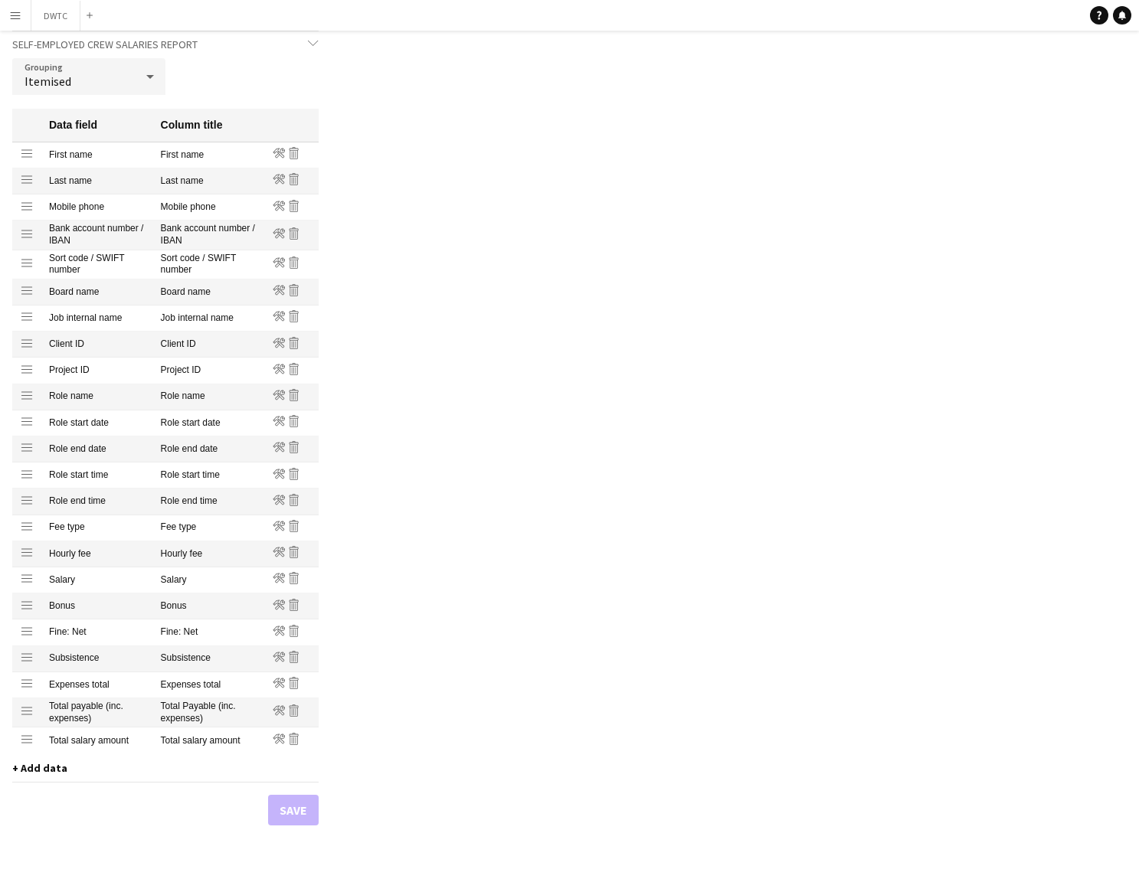
scroll to position [142, 0]
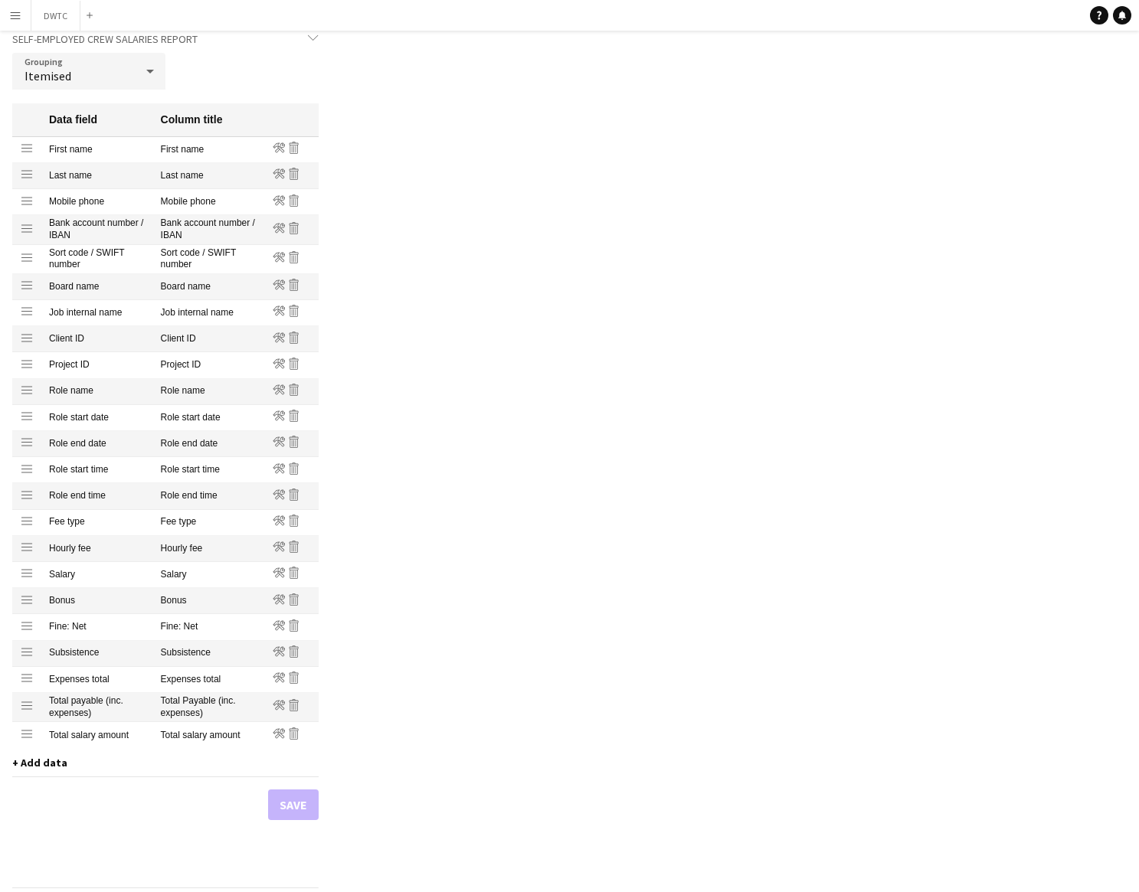
click at [16, 17] on app-icon "Menu" at bounding box center [15, 15] width 12 height 12
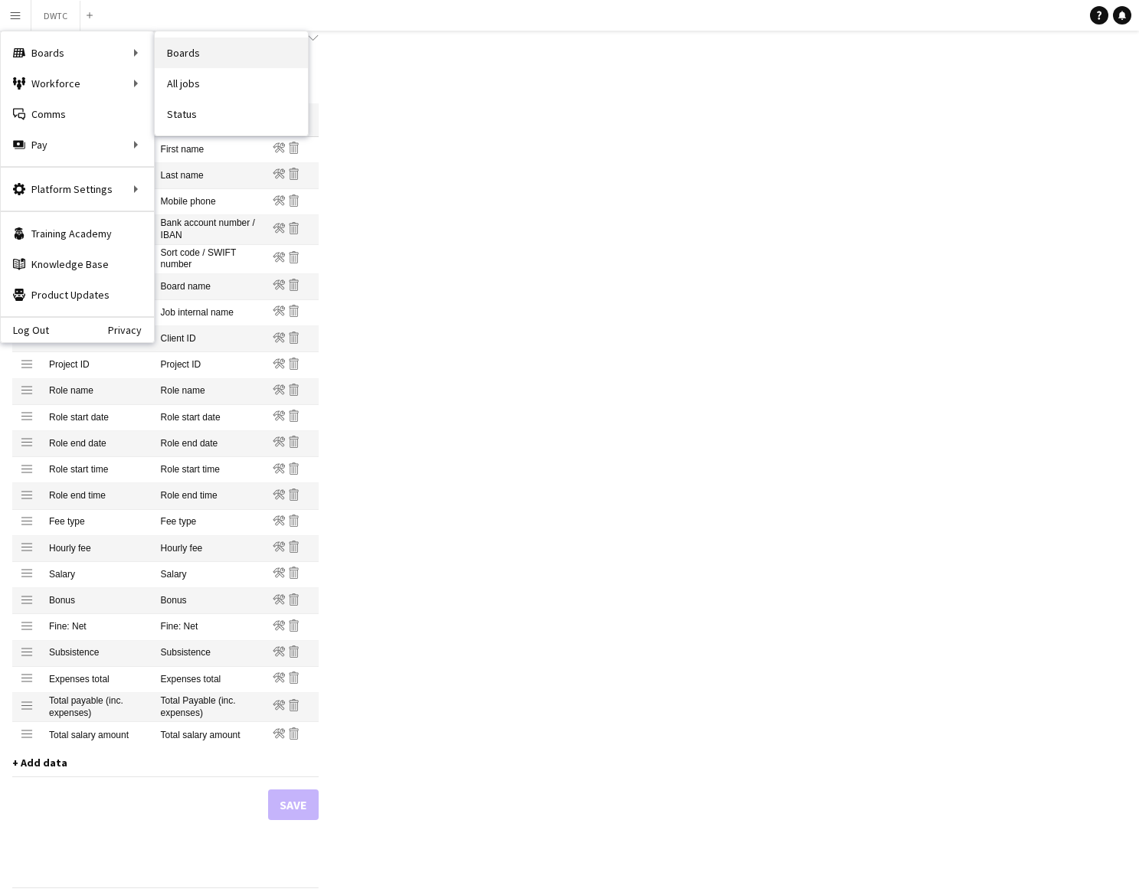
click at [178, 59] on link "Boards" at bounding box center [231, 53] width 153 height 31
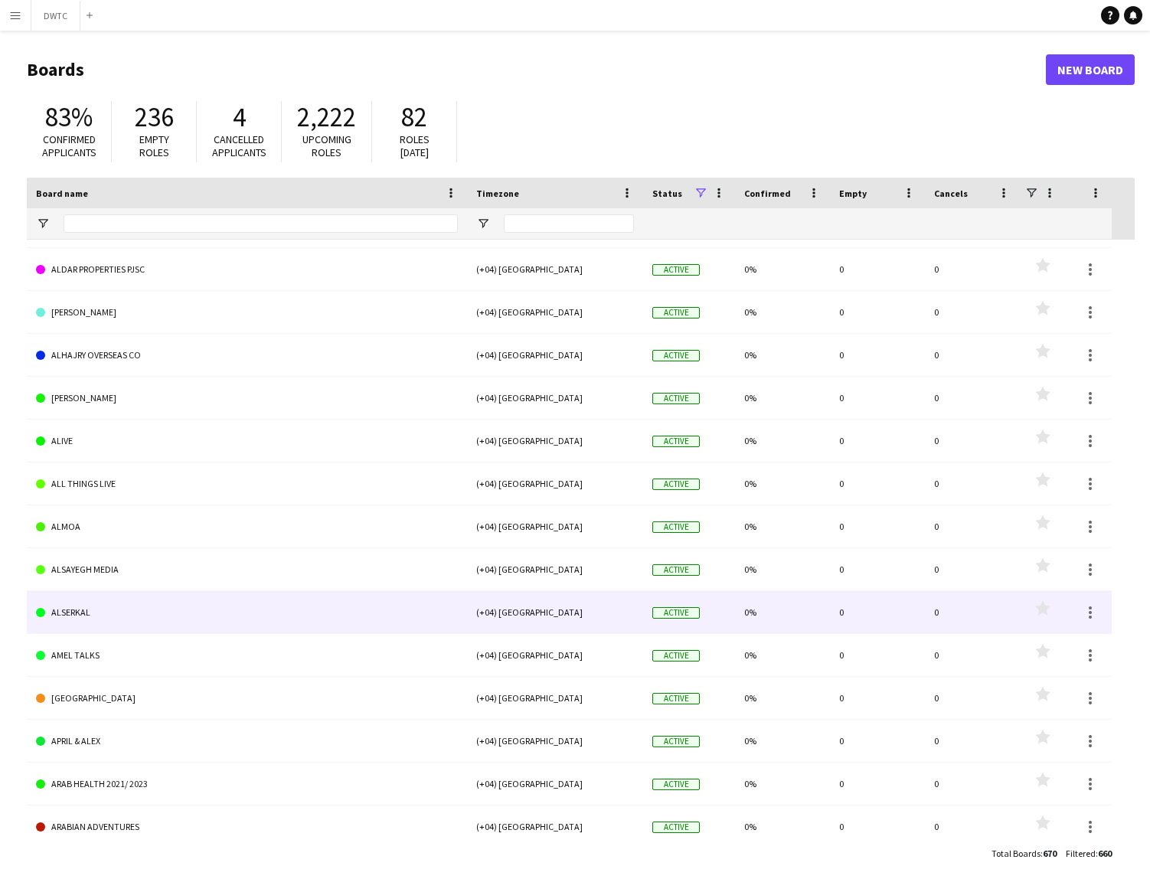
scroll to position [1708, 0]
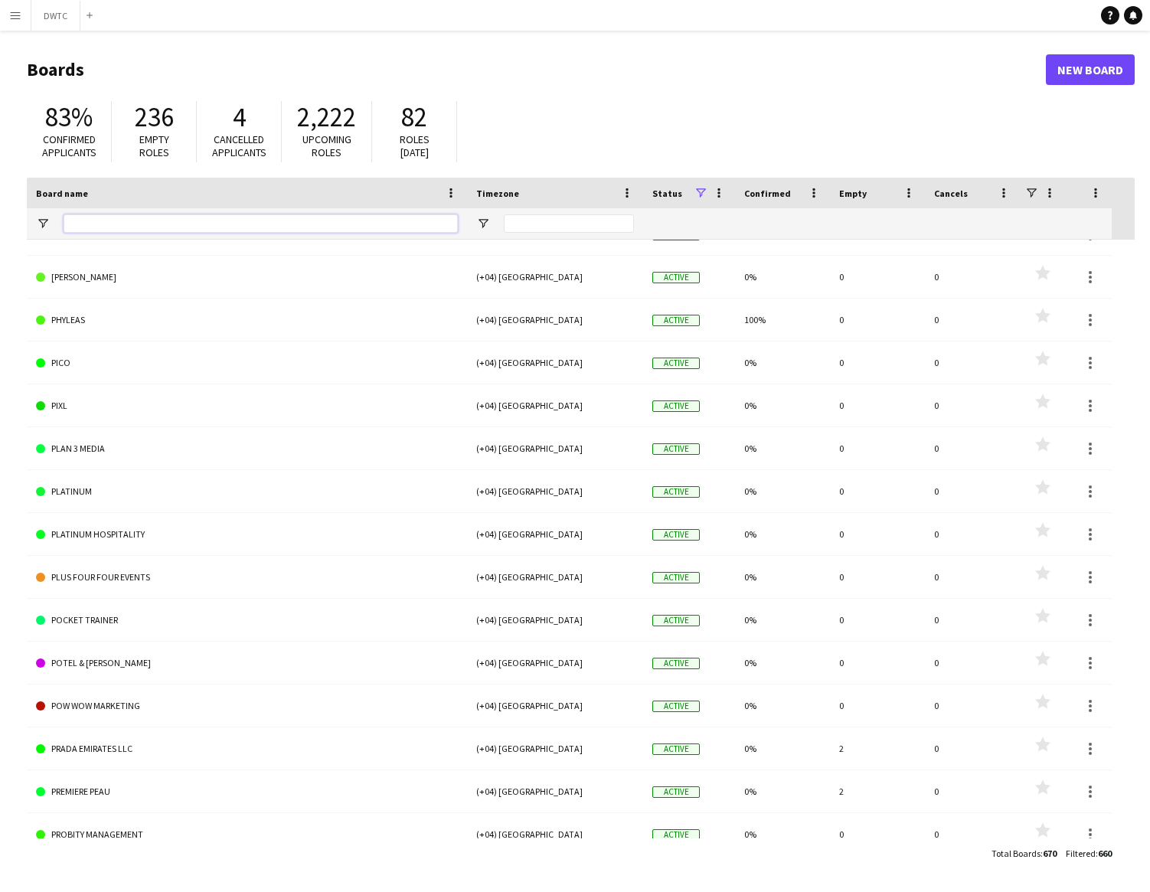
click at [147, 221] on input "Board name Filter Input" at bounding box center [261, 223] width 394 height 18
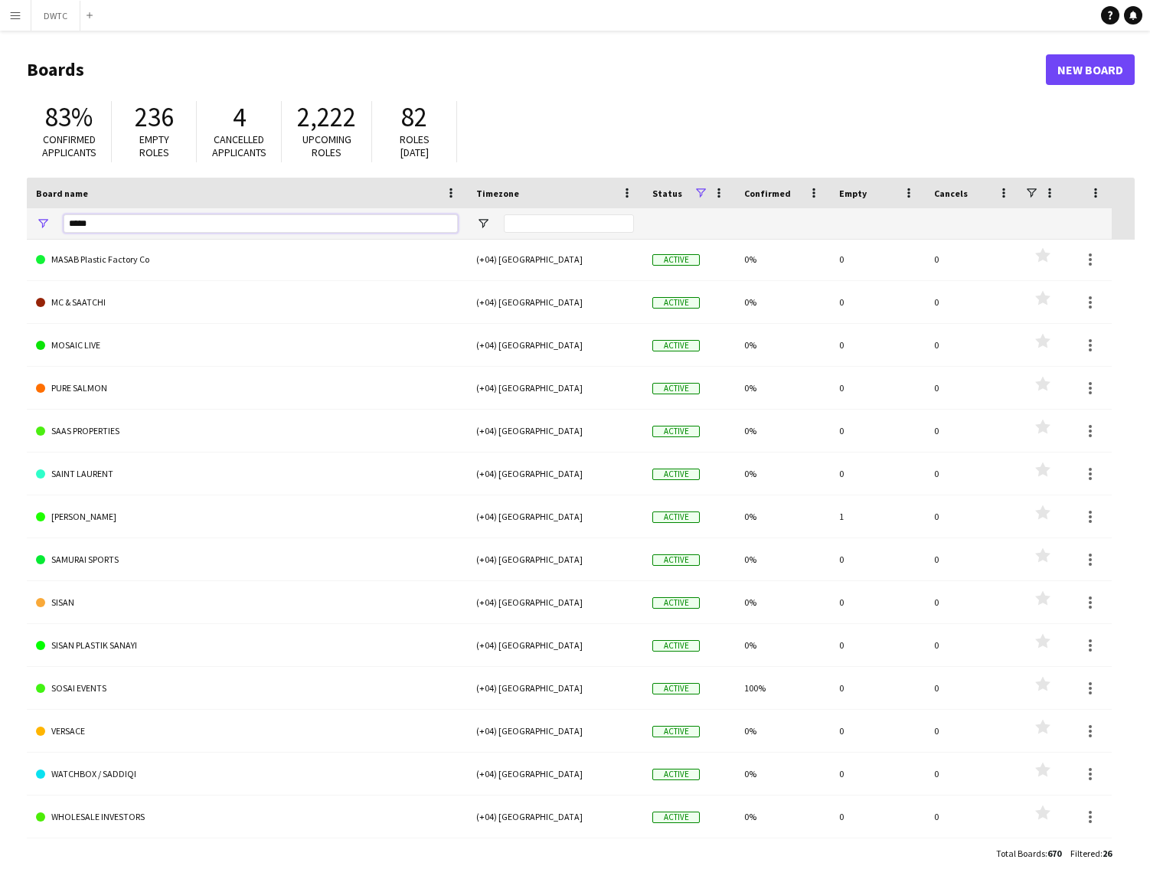
type input "******"
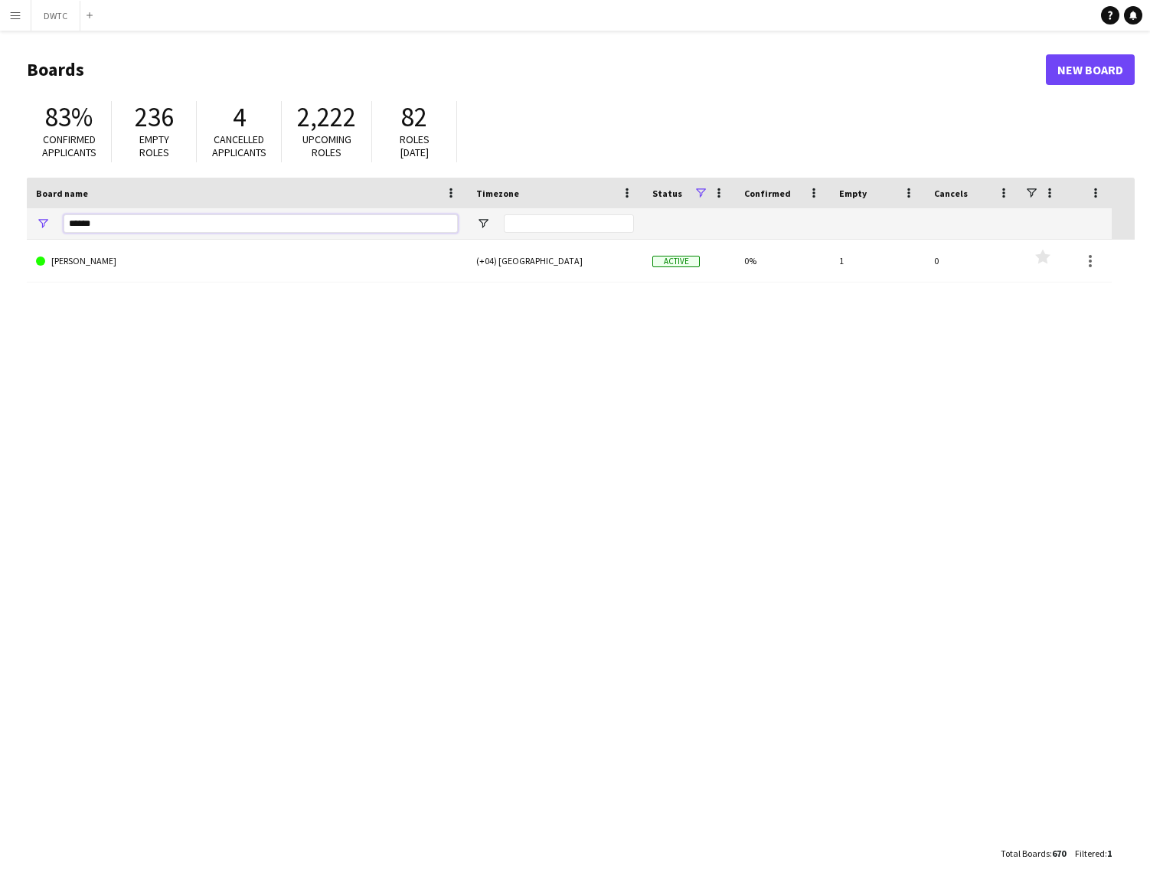
drag, startPoint x: 139, startPoint y: 224, endPoint x: 72, endPoint y: 216, distance: 67.8
click at [72, 216] on input "******" at bounding box center [261, 223] width 394 height 18
type input "******"
drag, startPoint x: 104, startPoint y: 225, endPoint x: 65, endPoint y: 228, distance: 39.2
click at [65, 228] on input "******" at bounding box center [261, 223] width 394 height 18
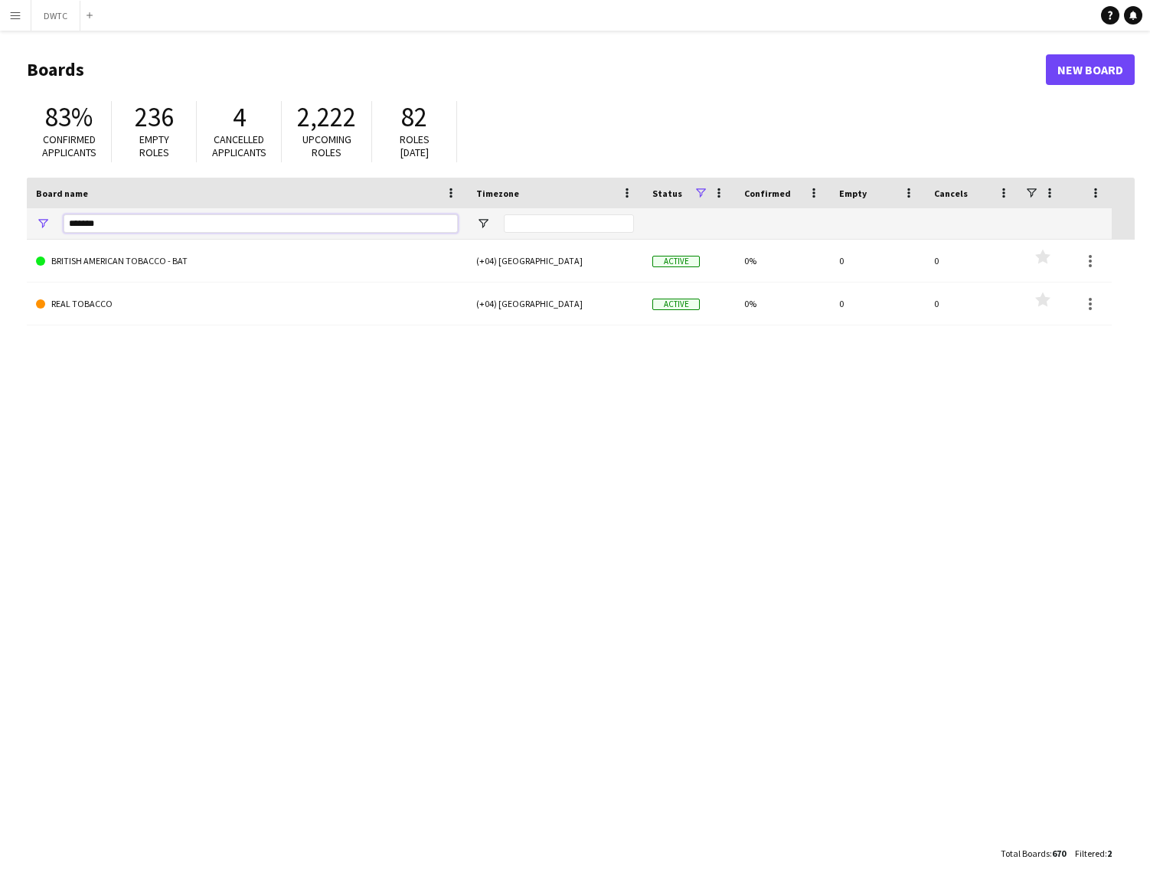
drag, startPoint x: 106, startPoint y: 224, endPoint x: 65, endPoint y: 221, distance: 40.7
click at [65, 221] on input "*******" at bounding box center [261, 223] width 394 height 18
type input "*"
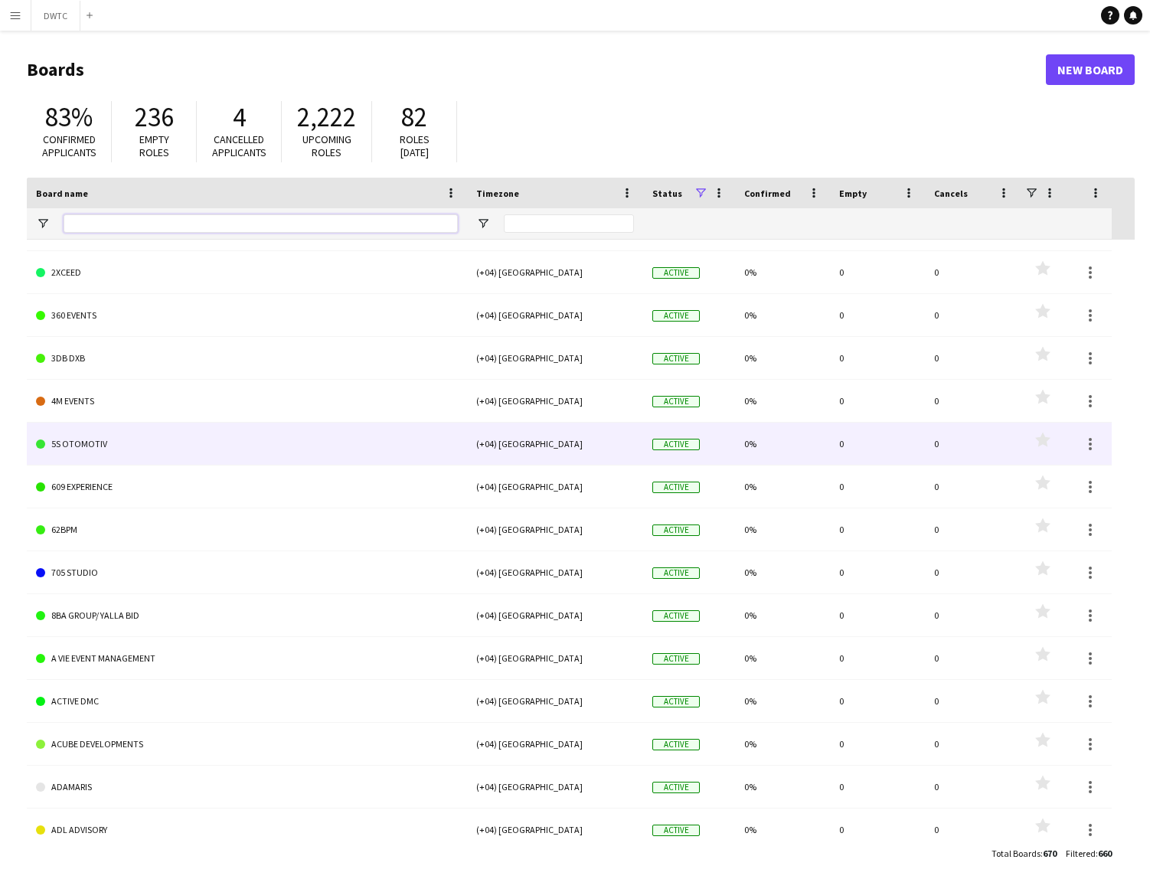
scroll to position [24, 0]
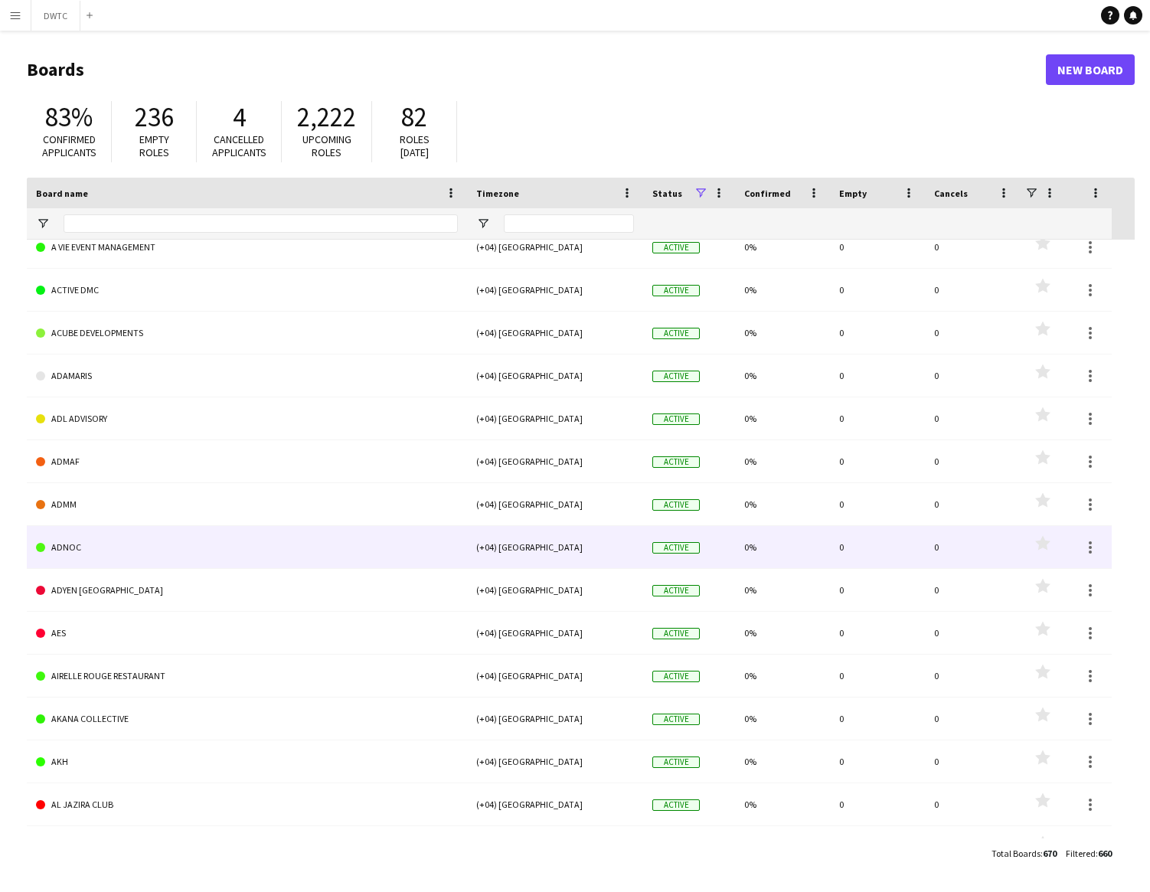
scroll to position [1211, 0]
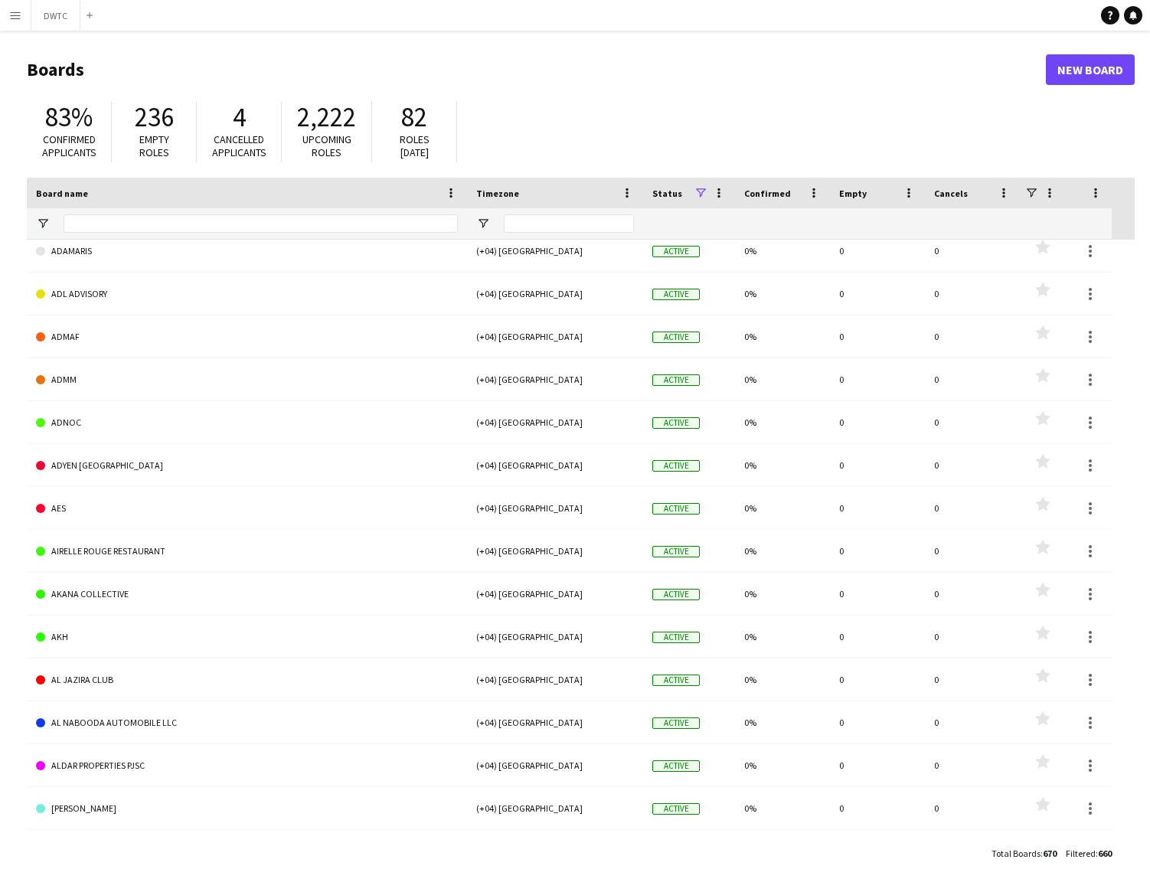
click at [14, 17] on app-icon "Menu" at bounding box center [15, 15] width 12 height 12
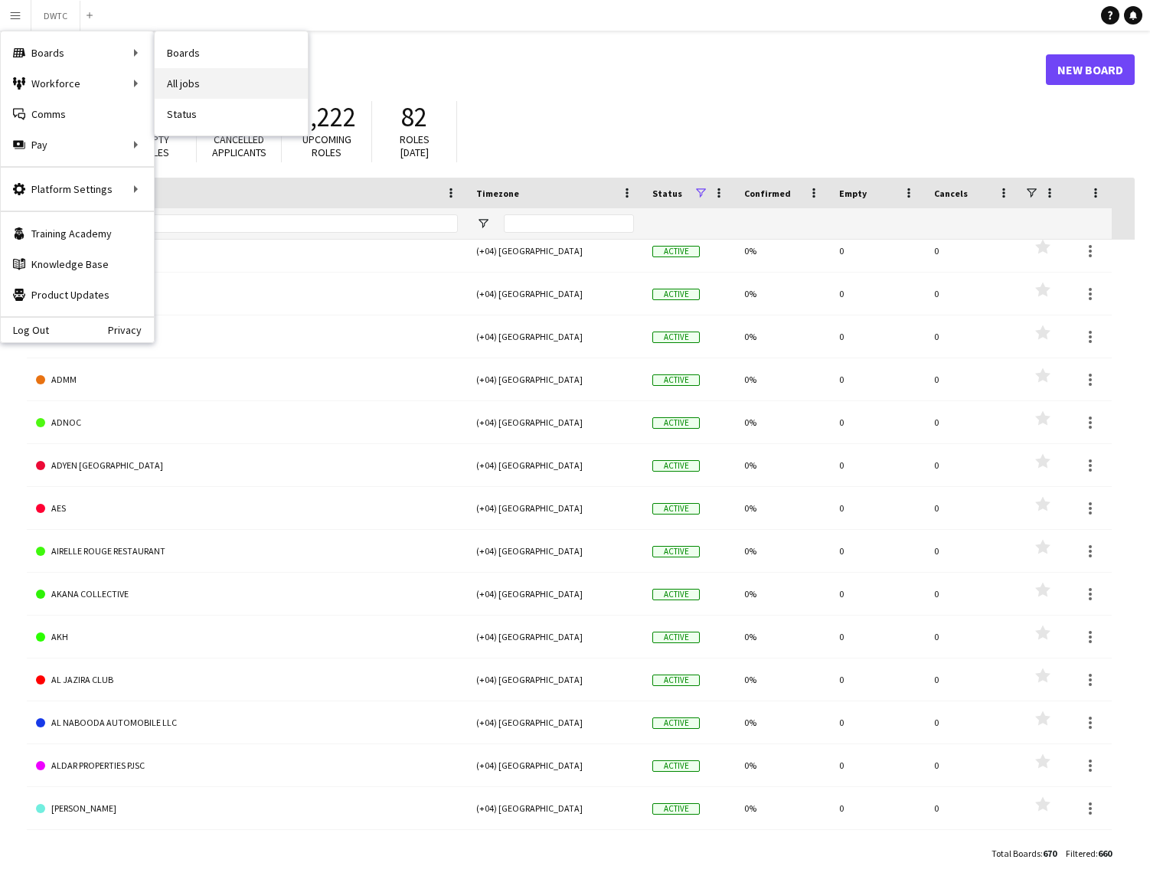
click at [181, 84] on link "All jobs" at bounding box center [231, 83] width 153 height 31
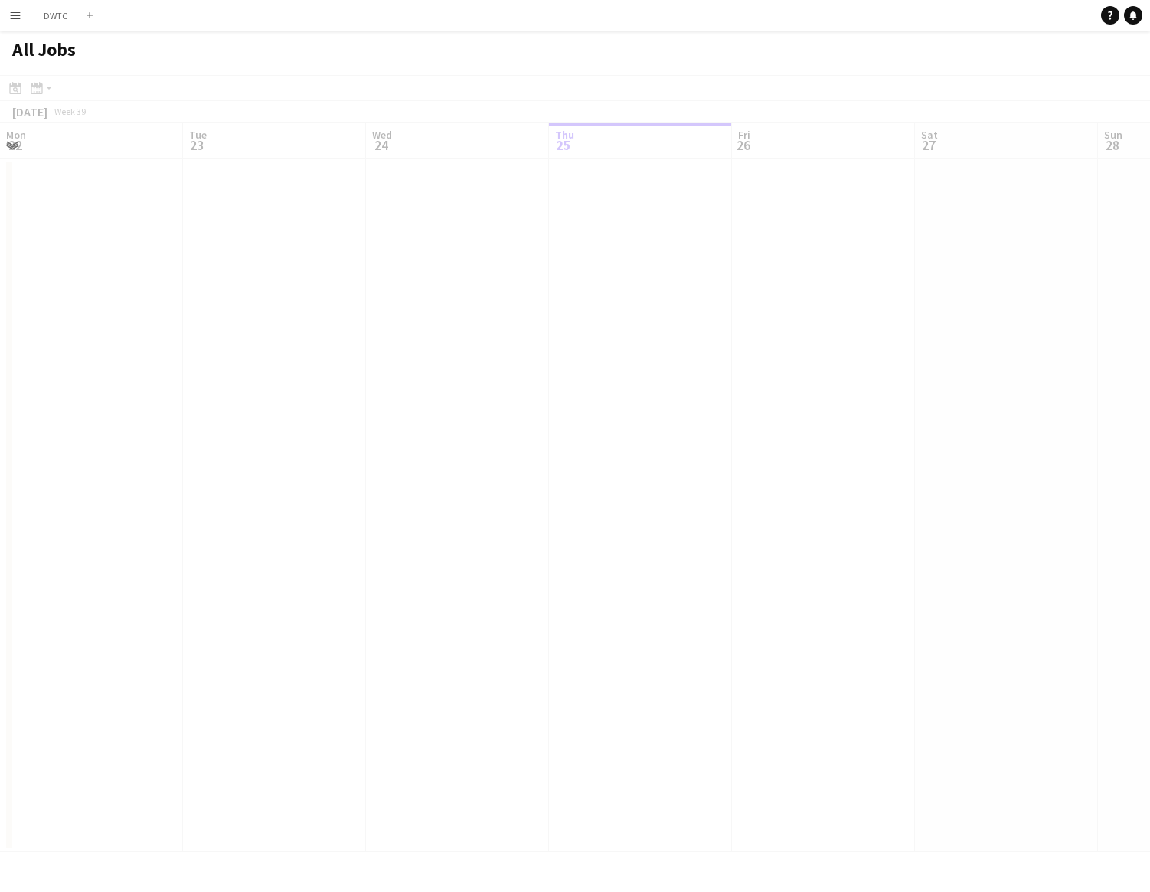
scroll to position [0, 366]
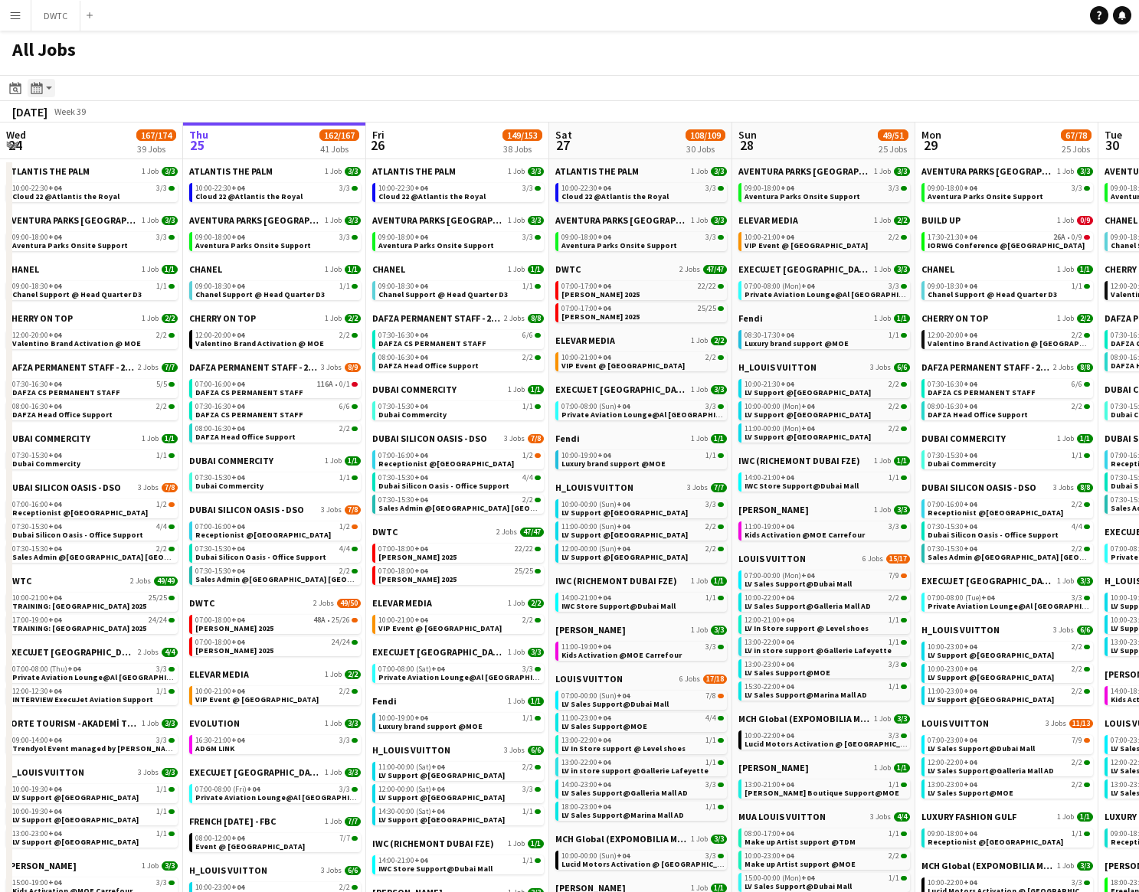
click at [47, 87] on app-action-btn "Month view / Day view" at bounding box center [42, 88] width 28 height 18
click at [77, 169] on link "Month view" at bounding box center [83, 170] width 84 height 14
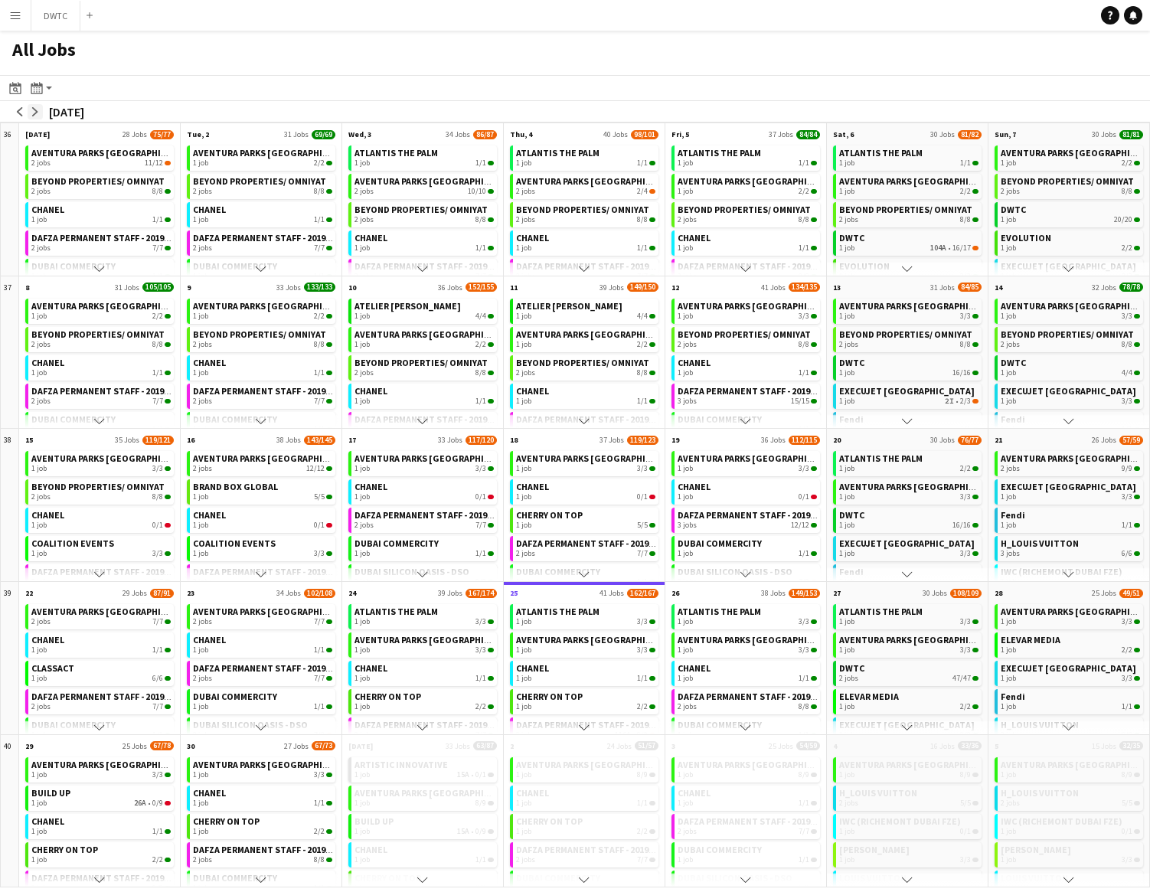
click at [36, 113] on app-icon "arrow-right" at bounding box center [35, 111] width 9 height 9
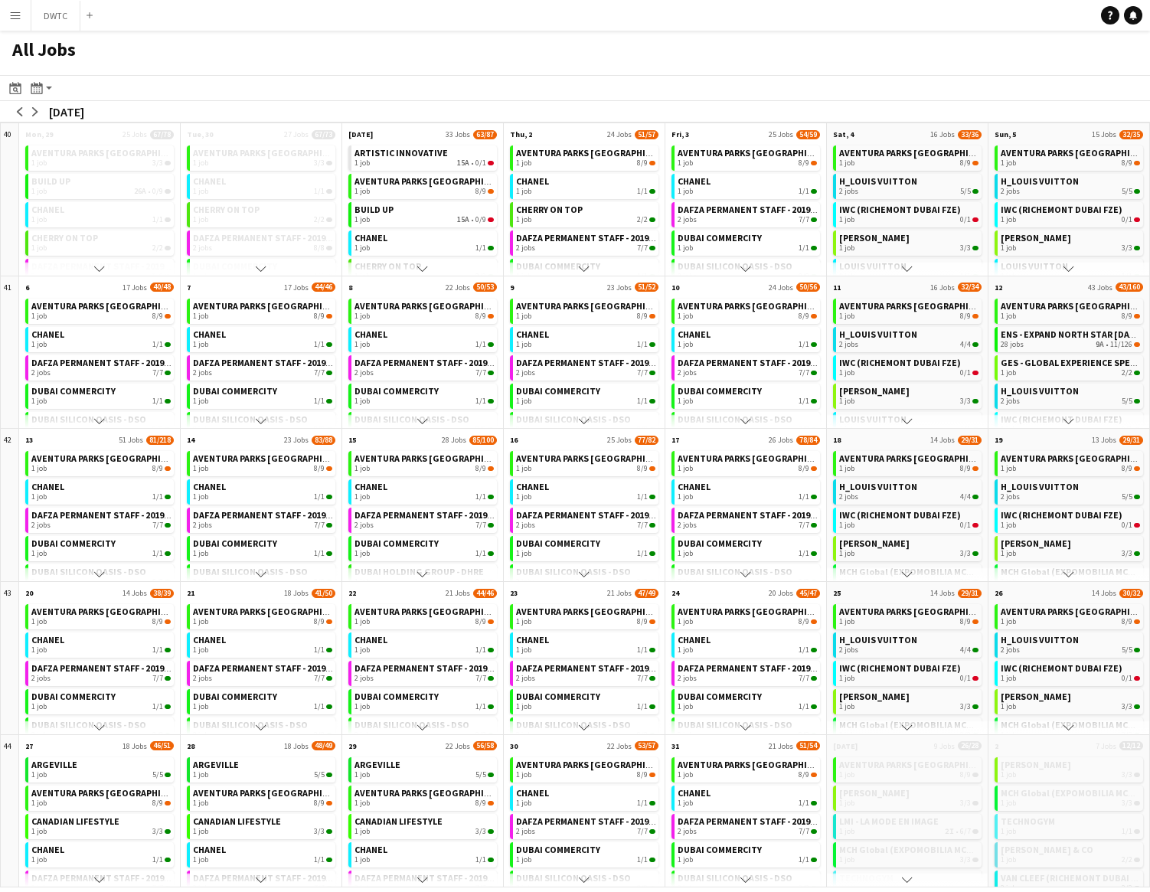
click at [100, 421] on app-icon "Scroll down" at bounding box center [99, 421] width 11 height 11
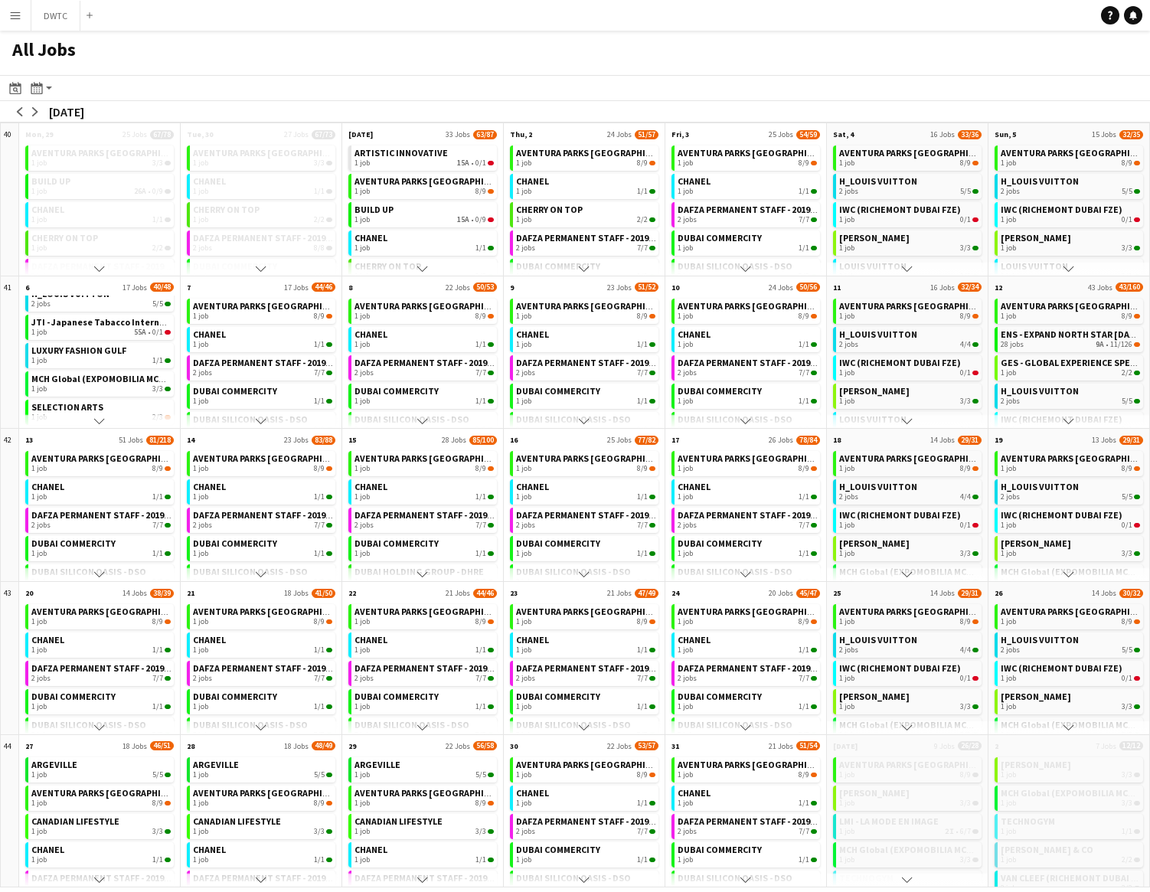
scroll to position [152, 0]
click at [75, 325] on span "JTI - Japanese Tabacco International" at bounding box center [111, 323] width 160 height 11
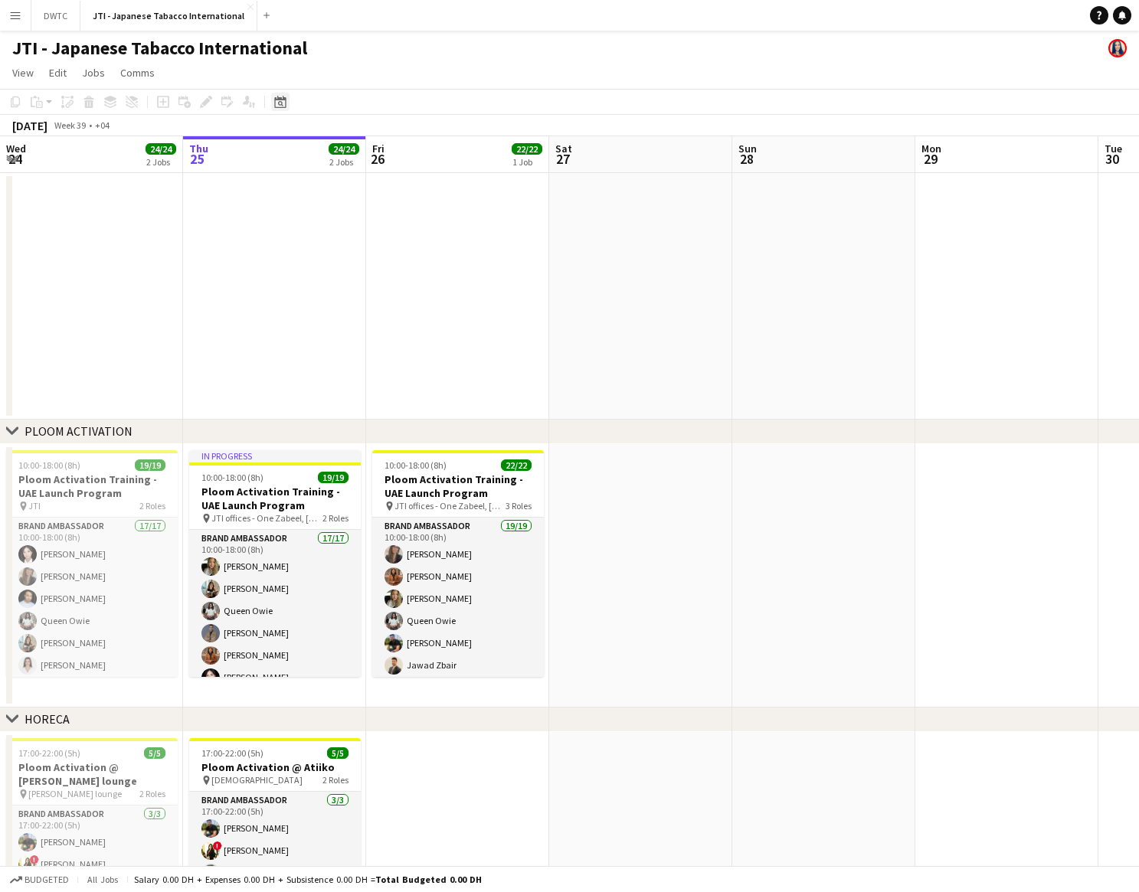
click at [281, 104] on icon at bounding box center [280, 103] width 5 height 5
click at [407, 157] on span "Next month" at bounding box center [404, 154] width 31 height 31
click at [285, 254] on span "6" at bounding box center [283, 253] width 18 height 18
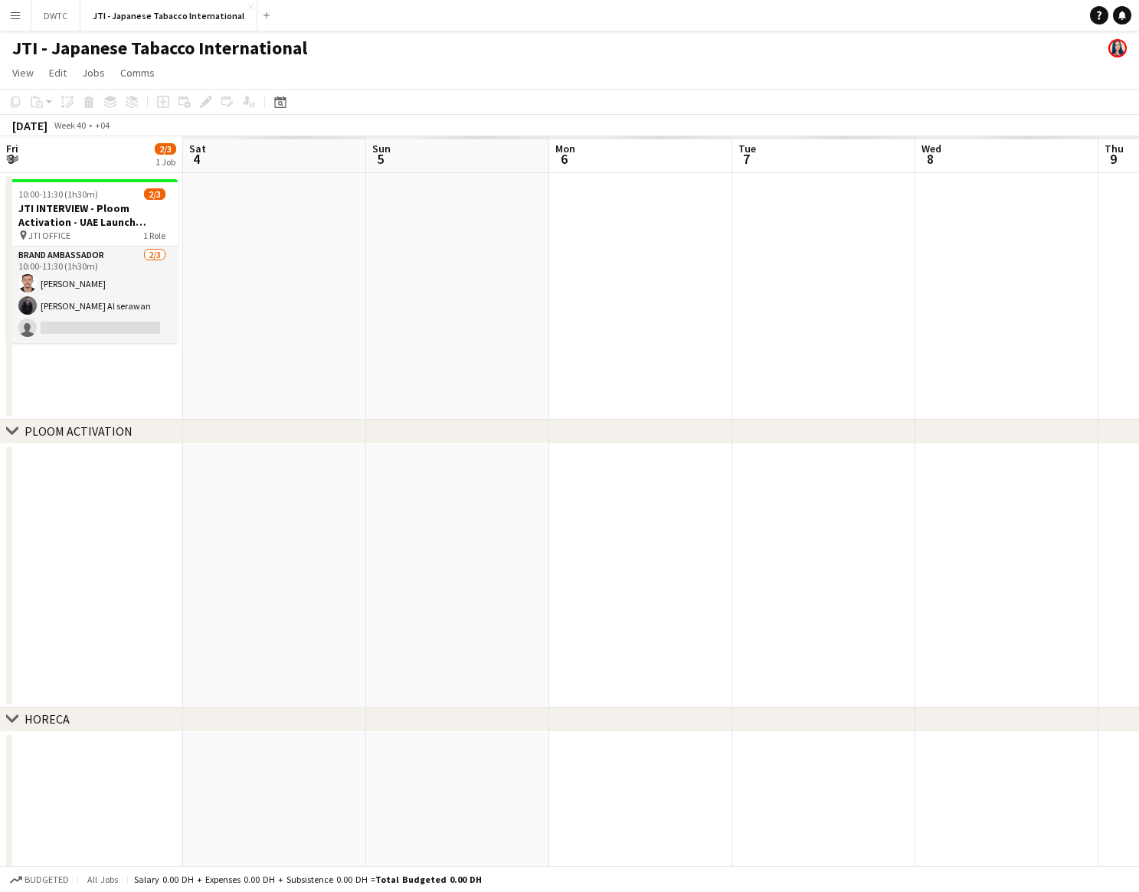
scroll to position [0, 527]
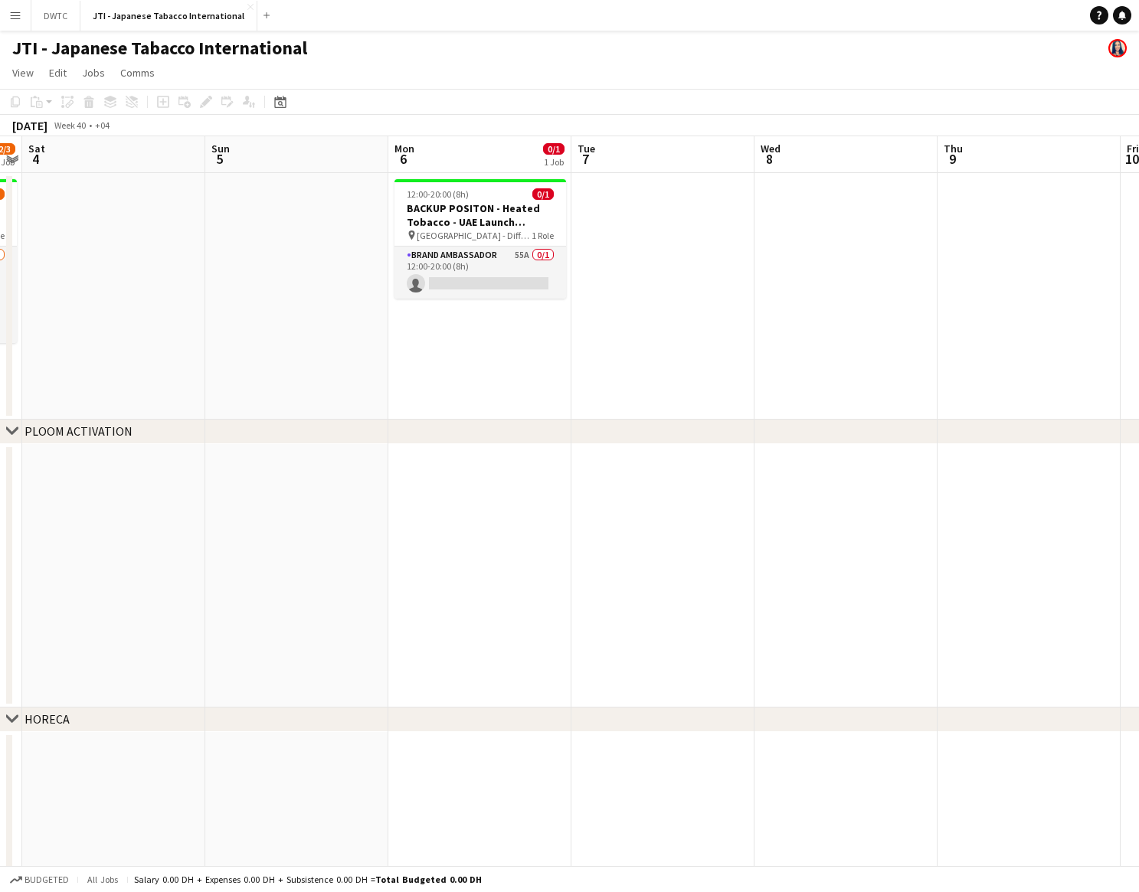
click at [525, 73] on app-page-menu "View Day view expanded Day view collapsed Month view Date picker Jump to today …" at bounding box center [569, 74] width 1139 height 29
click at [13, 19] on app-icon "Menu" at bounding box center [15, 15] width 12 height 12
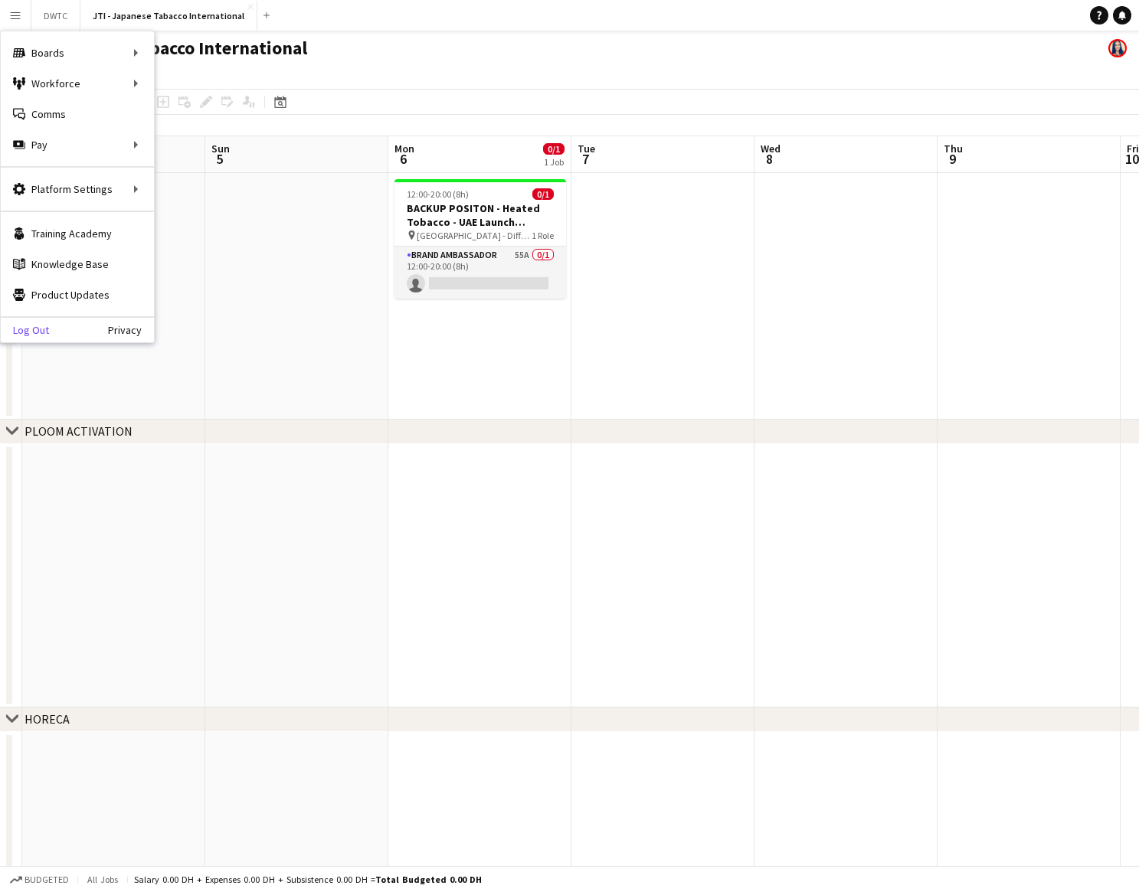
click at [44, 329] on link "Log Out" at bounding box center [25, 330] width 48 height 12
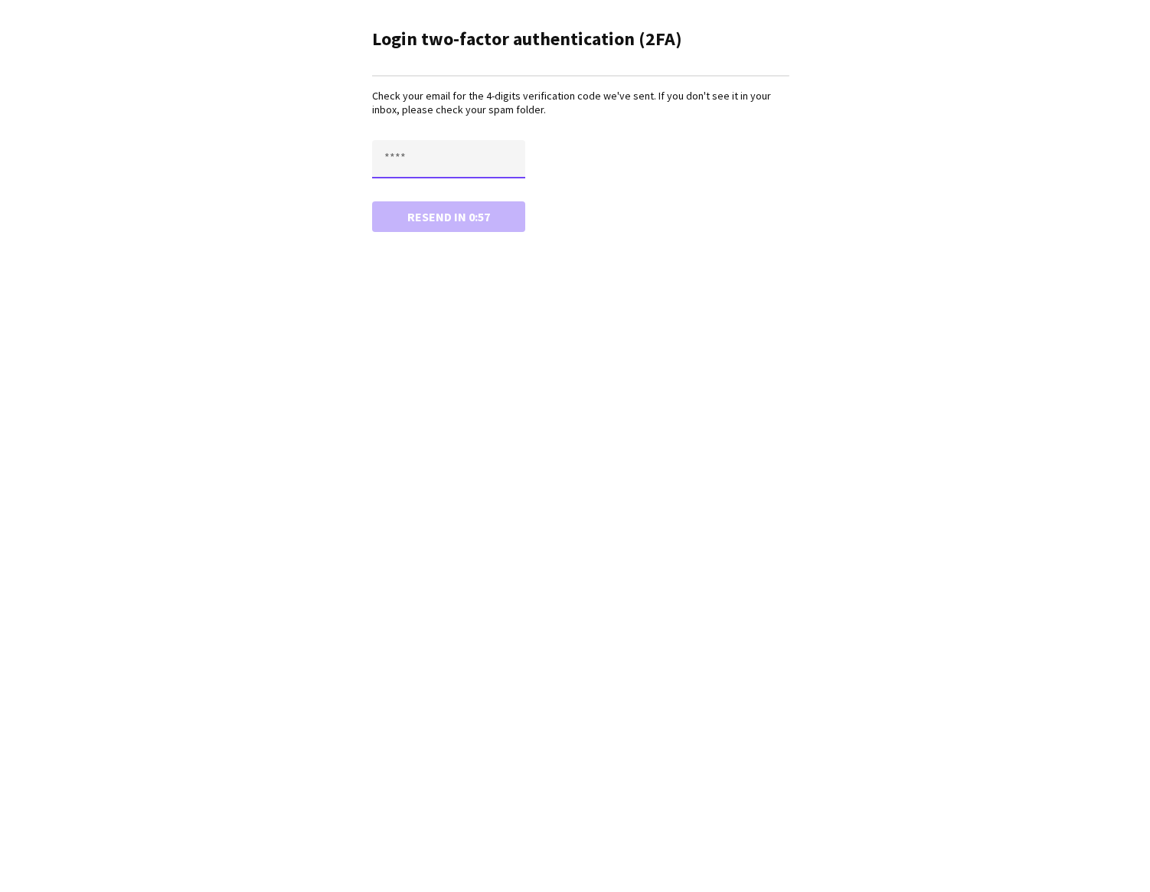
click at [415, 165] on input "text" at bounding box center [448, 159] width 153 height 38
type input "****"
click at [448, 214] on button "Confirm" at bounding box center [448, 216] width 153 height 31
